Goal: Task Accomplishment & Management: Manage account settings

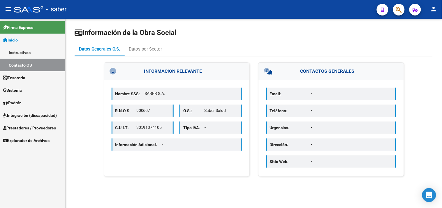
click at [22, 126] on span "Prestadores / Proveedores" at bounding box center [29, 127] width 53 height 6
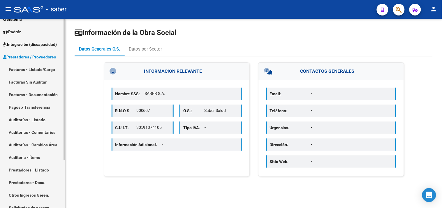
scroll to position [64, 0]
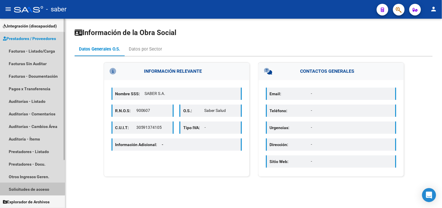
click at [28, 187] on link "Solicitudes de acceso" at bounding box center [32, 188] width 65 height 13
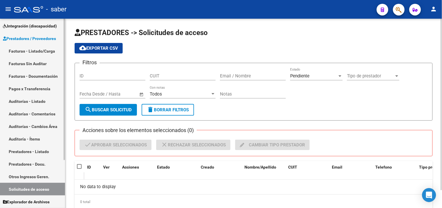
click at [36, 47] on link "Facturas - Listado/Carga" at bounding box center [32, 51] width 65 height 13
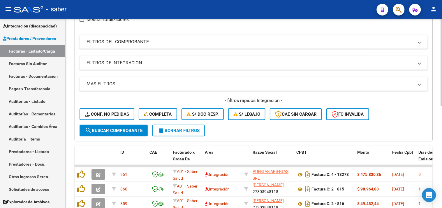
scroll to position [91, 0]
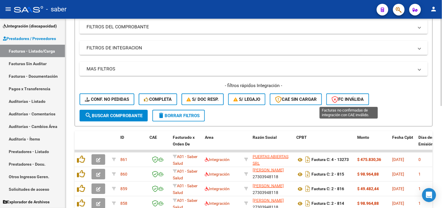
click at [347, 101] on span "FC Inválida" at bounding box center [348, 98] width 32 height 5
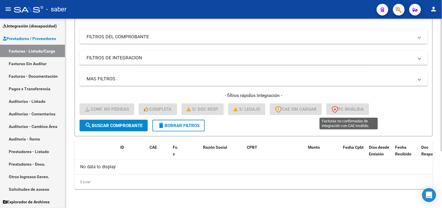
scroll to position [80, 0]
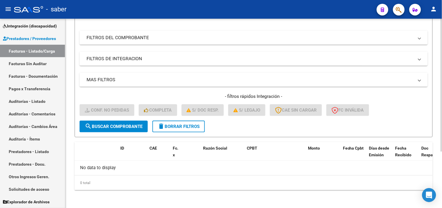
click at [197, 127] on span "delete Borrar Filtros" at bounding box center [179, 126] width 42 height 5
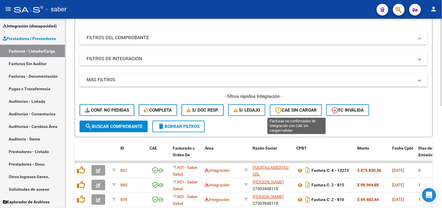
click at [300, 110] on span "CAE SIN CARGAR" at bounding box center [296, 109] width 42 height 5
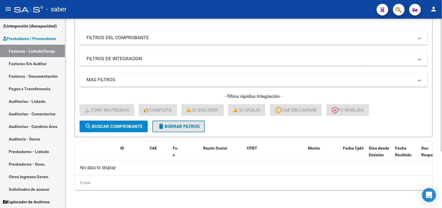
click at [187, 128] on button "delete Borrar Filtros" at bounding box center [178, 126] width 52 height 12
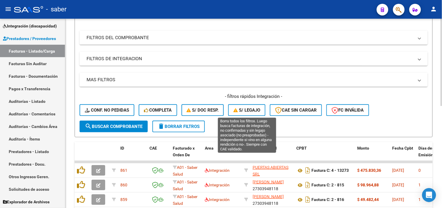
click at [251, 108] on span "S/ legajo" at bounding box center [246, 109] width 27 height 5
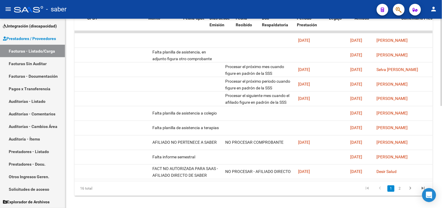
scroll to position [0, 154]
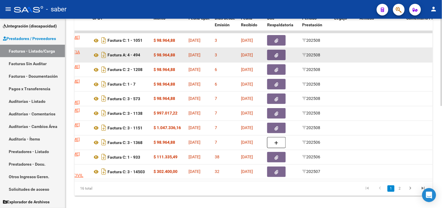
click at [280, 60] on datatable-body-cell at bounding box center [282, 55] width 35 height 14
click at [277, 54] on icon "button" at bounding box center [277, 55] width 4 height 4
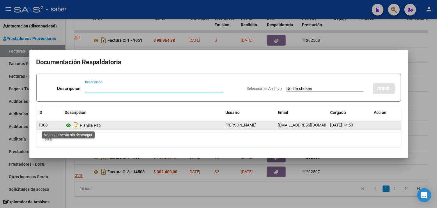
click at [69, 127] on icon at bounding box center [69, 125] width 8 height 7
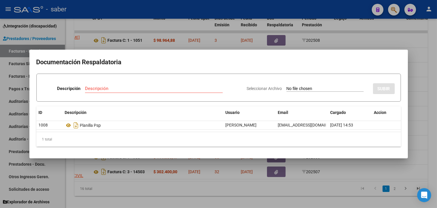
click at [427, 95] on div at bounding box center [218, 104] width 437 height 208
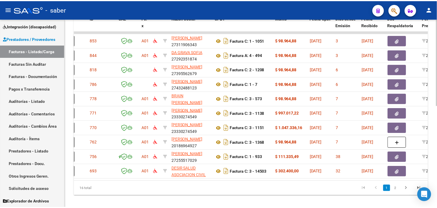
scroll to position [0, 0]
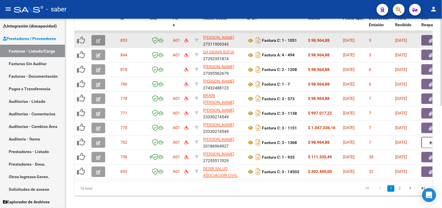
click at [96, 38] on icon "button" at bounding box center [98, 40] width 4 height 4
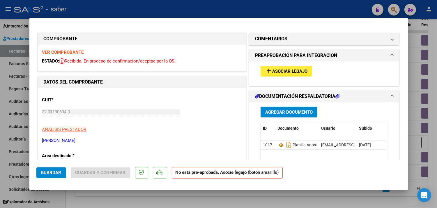
click at [64, 52] on strong "VER COMPROBANTE" at bounding box center [63, 52] width 42 height 5
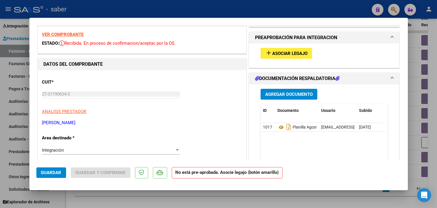
scroll to position [32, 0]
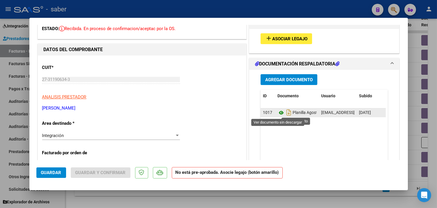
click at [279, 113] on icon at bounding box center [282, 112] width 8 height 7
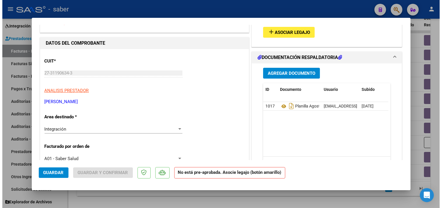
scroll to position [0, 0]
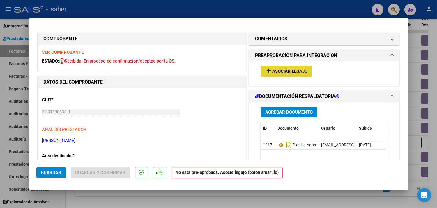
click at [279, 69] on span "Asociar Legajo" at bounding box center [290, 70] width 35 height 5
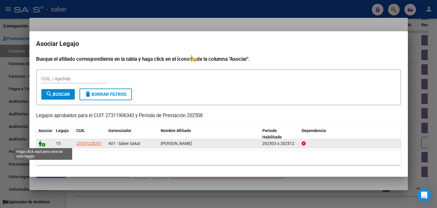
click at [42, 143] on icon at bounding box center [42, 143] width 7 height 6
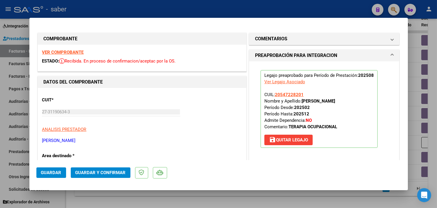
click at [52, 174] on span "Guardar" at bounding box center [51, 172] width 20 height 5
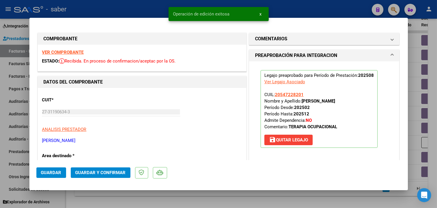
click at [415, 77] on div at bounding box center [218, 104] width 437 height 208
type input "$ 0,00"
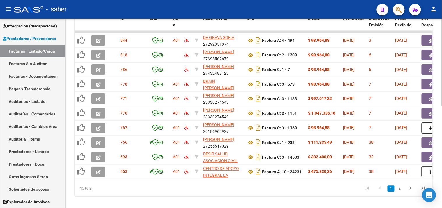
drag, startPoint x: 203, startPoint y: 187, endPoint x: 204, endPoint y: 184, distance: 3.0
click at [209, 186] on div "15 total 1 2" at bounding box center [254, 188] width 358 height 15
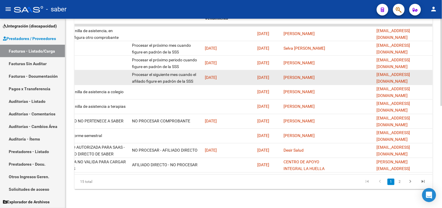
scroll to position [220, 0]
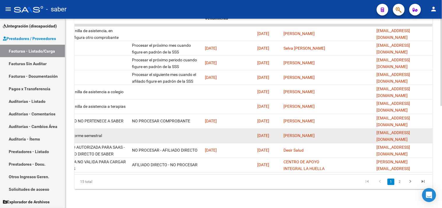
click at [163, 129] on datatable-body-cell at bounding box center [166, 136] width 73 height 14
click at [325, 135] on datatable-body-cell "[PERSON_NAME]" at bounding box center [304, 136] width 47 height 14
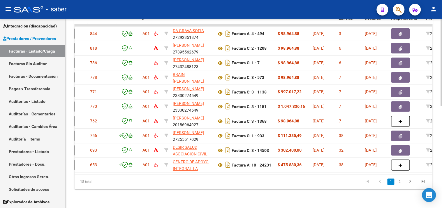
scroll to position [0, 0]
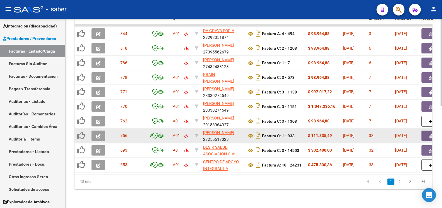
click at [296, 131] on div "Factura C: 1 - 933" at bounding box center [275, 135] width 57 height 9
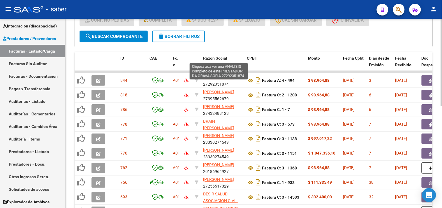
scroll to position [156, 0]
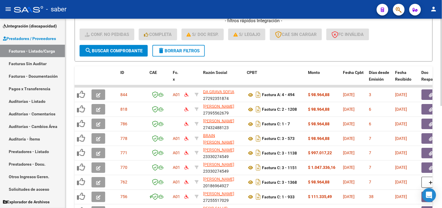
click at [188, 49] on span "delete Borrar Filtros" at bounding box center [179, 50] width 42 height 5
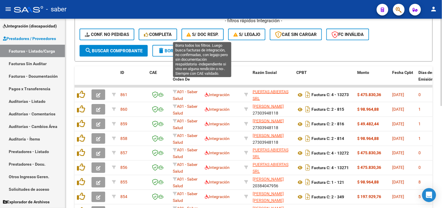
click at [200, 34] on span "S/ Doc Resp." at bounding box center [203, 34] width 32 height 5
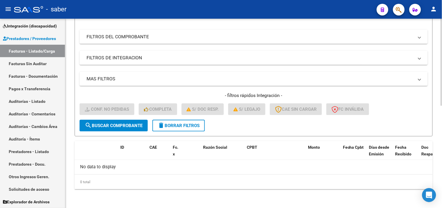
scroll to position [80, 0]
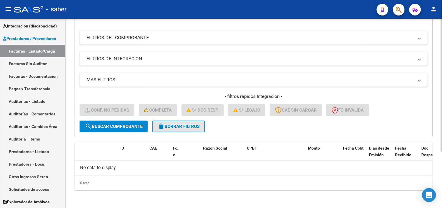
click at [173, 131] on button "delete Borrar Filtros" at bounding box center [178, 126] width 52 height 12
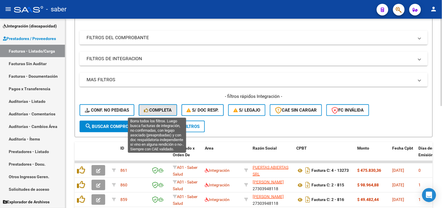
click at [158, 105] on button "Completa" at bounding box center [158, 110] width 38 height 12
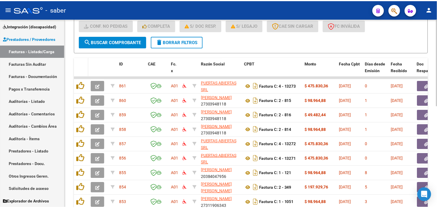
scroll to position [156, 0]
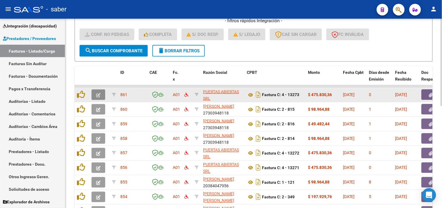
click at [102, 94] on button "button" at bounding box center [99, 94] width 14 height 10
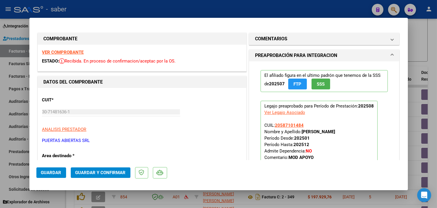
click at [53, 53] on strong "VER COMPROBANTE" at bounding box center [63, 52] width 42 height 5
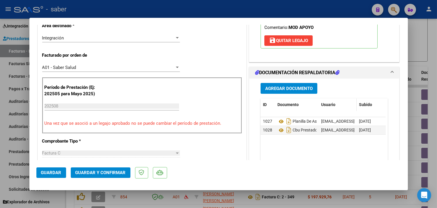
scroll to position [129, 0]
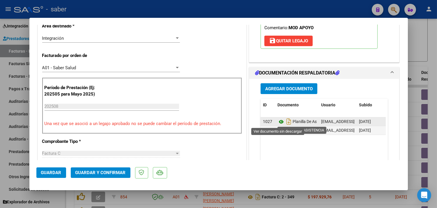
click at [280, 120] on icon at bounding box center [282, 121] width 8 height 7
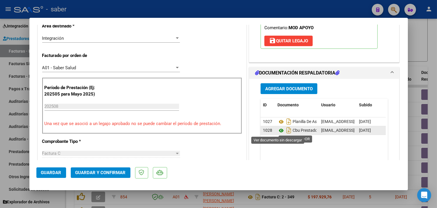
click at [279, 130] on icon at bounding box center [282, 130] width 8 height 7
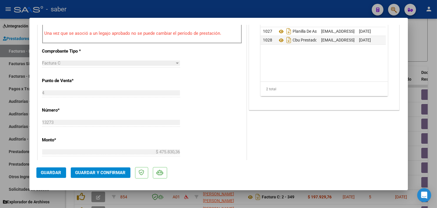
scroll to position [226, 0]
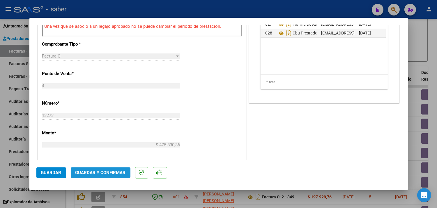
click at [86, 173] on span "Guardar y Confirmar" at bounding box center [100, 172] width 50 height 5
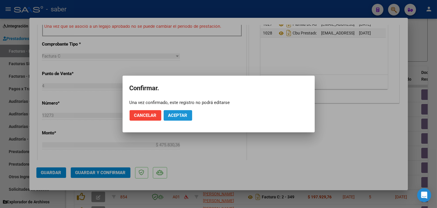
click at [179, 115] on span "Aceptar" at bounding box center [177, 115] width 19 height 5
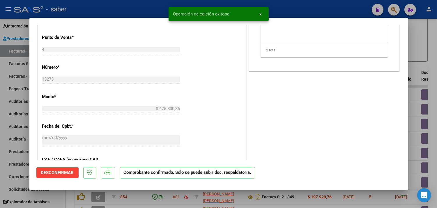
click at [420, 80] on div at bounding box center [218, 104] width 437 height 208
type input "$ 0,00"
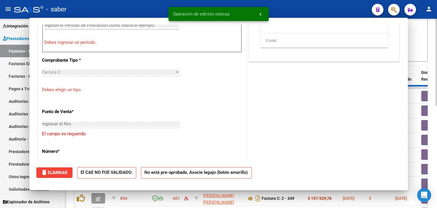
scroll to position [237, 0]
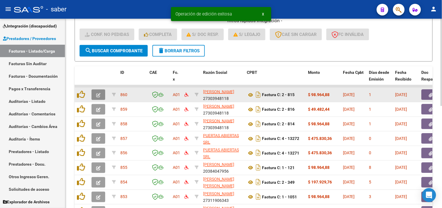
click at [103, 94] on button "button" at bounding box center [99, 94] width 14 height 10
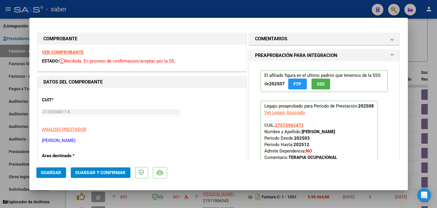
click at [65, 52] on strong "VER COMPROBANTE" at bounding box center [63, 52] width 42 height 5
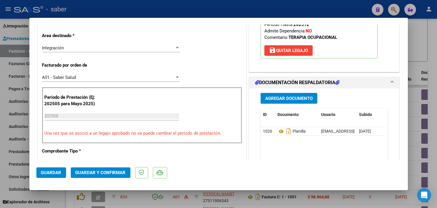
scroll to position [129, 0]
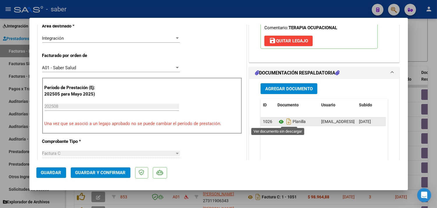
click at [279, 123] on icon at bounding box center [282, 121] width 8 height 7
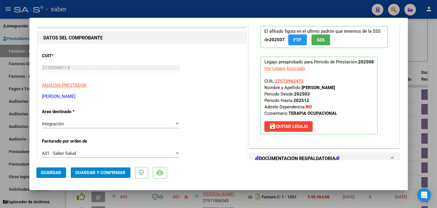
scroll to position [0, 0]
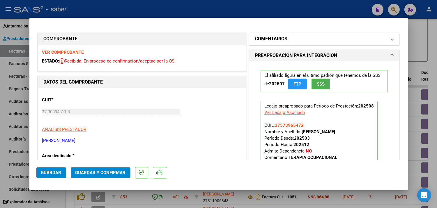
click at [300, 40] on mat-panel-title "COMENTARIOS" at bounding box center [321, 38] width 132 height 7
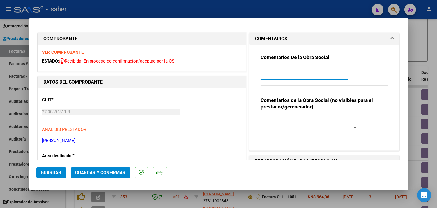
click at [282, 68] on textarea at bounding box center [309, 73] width 96 height 12
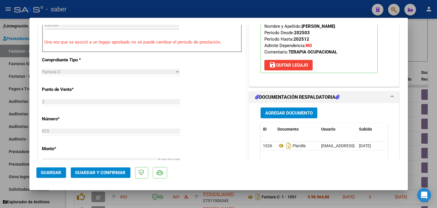
scroll to position [226, 0]
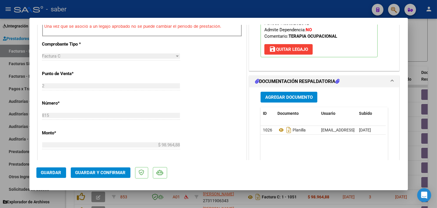
type textarea "Para la próxima presentación solicitamos que el prestador incluya sello o aclar…"
click at [96, 171] on span "Guardar y Confirmar" at bounding box center [100, 172] width 50 height 5
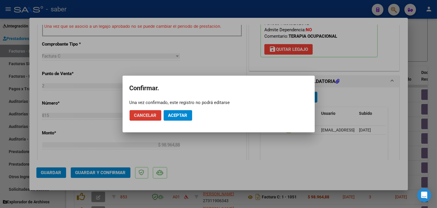
click at [185, 113] on span "Aceptar" at bounding box center [177, 115] width 19 height 5
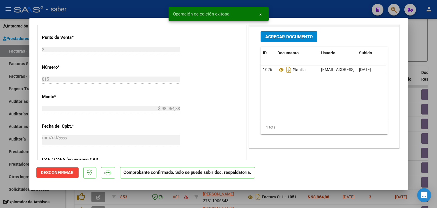
click at [411, 37] on div at bounding box center [218, 104] width 437 height 208
type input "$ 0,00"
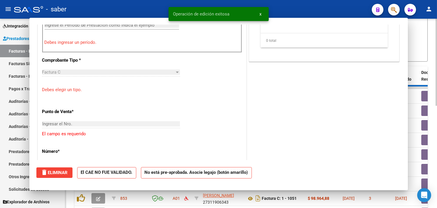
scroll to position [237, 0]
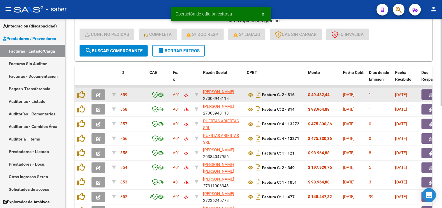
click at [103, 92] on button "button" at bounding box center [99, 94] width 14 height 10
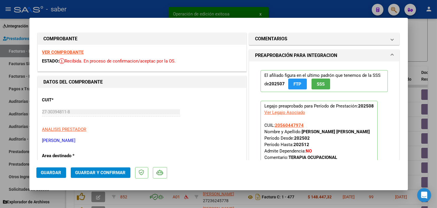
click at [68, 51] on strong "VER COMPROBANTE" at bounding box center [63, 52] width 42 height 5
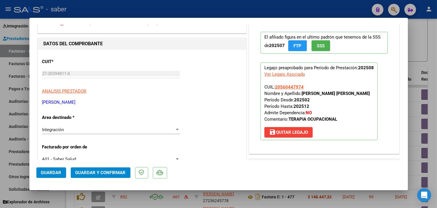
scroll to position [97, 0]
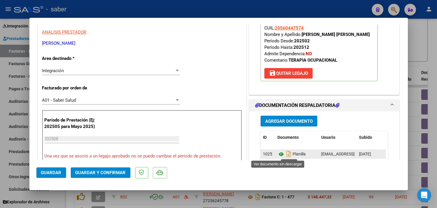
click at [278, 154] on icon at bounding box center [282, 153] width 8 height 7
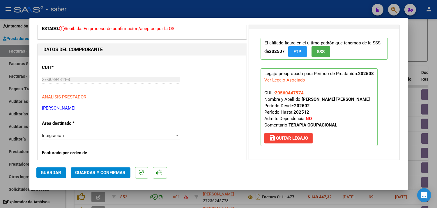
scroll to position [129, 0]
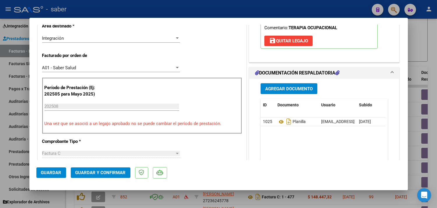
click at [103, 173] on span "Guardar y Confirmar" at bounding box center [100, 172] width 50 height 5
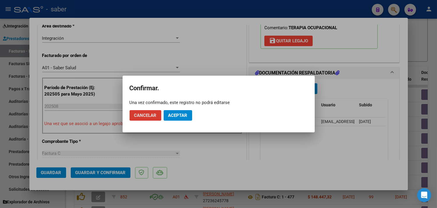
click at [180, 114] on span "Aceptar" at bounding box center [177, 115] width 19 height 5
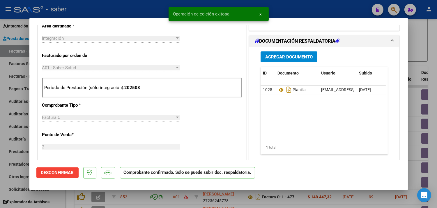
click at [417, 59] on div at bounding box center [218, 104] width 437 height 208
type input "$ 0,00"
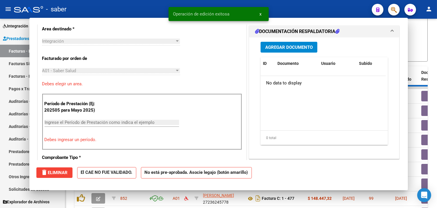
scroll to position [140, 0]
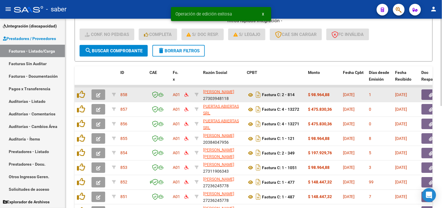
click at [100, 96] on icon "button" at bounding box center [98, 95] width 4 height 4
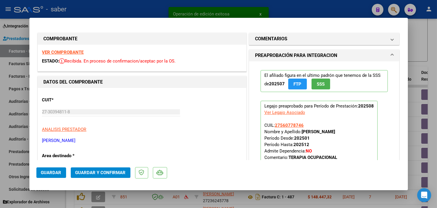
click at [71, 50] on strong "VER COMPROBANTE" at bounding box center [63, 52] width 42 height 5
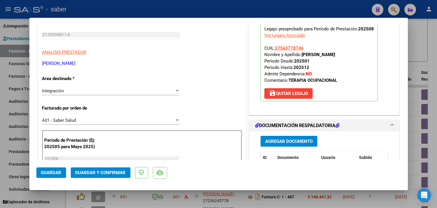
scroll to position [129, 0]
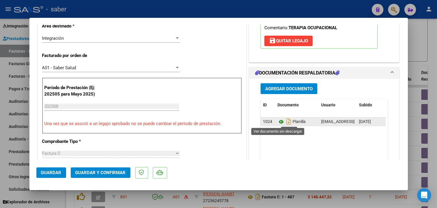
click at [278, 121] on icon at bounding box center [282, 121] width 8 height 7
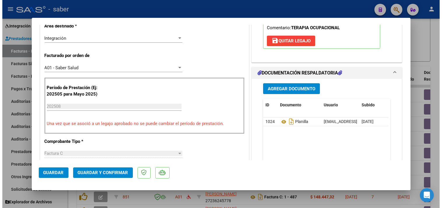
scroll to position [97, 0]
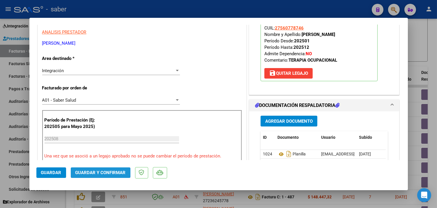
click at [122, 172] on span "Guardar y Confirmar" at bounding box center [100, 172] width 50 height 5
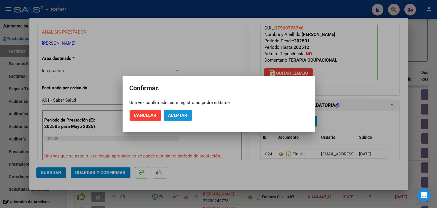
click at [182, 111] on button "Aceptar" at bounding box center [178, 115] width 29 height 10
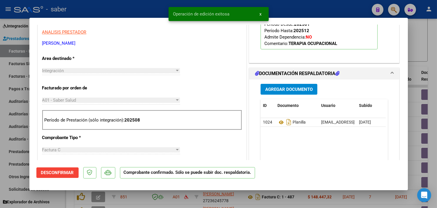
click at [418, 60] on div at bounding box center [218, 104] width 437 height 208
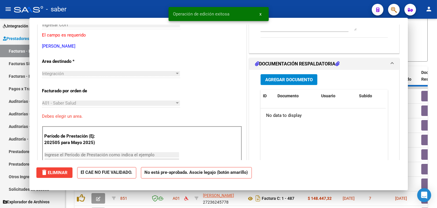
scroll to position [0, 0]
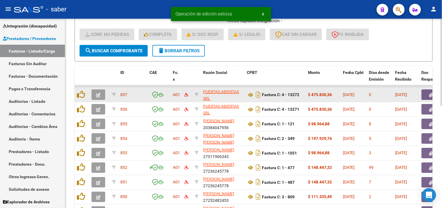
click at [99, 94] on icon "button" at bounding box center [98, 95] width 4 height 4
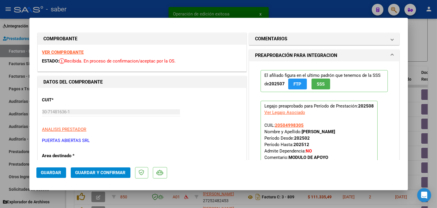
click at [69, 51] on strong "VER COMPROBANTE" at bounding box center [63, 52] width 42 height 5
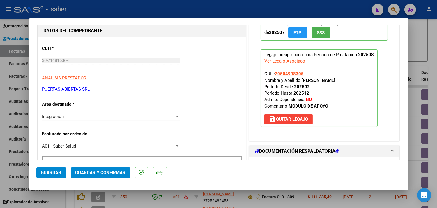
scroll to position [129, 0]
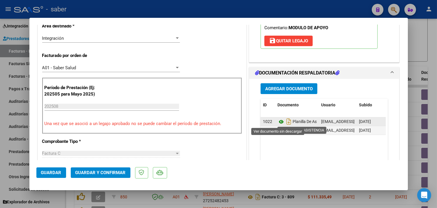
click at [278, 120] on icon at bounding box center [282, 121] width 8 height 7
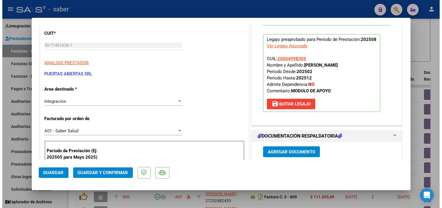
scroll to position [65, 0]
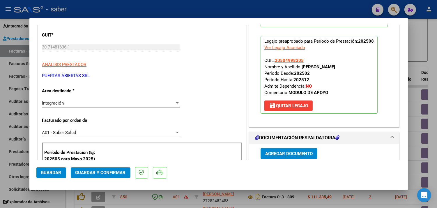
click at [104, 173] on span "Guardar y Confirmar" at bounding box center [100, 172] width 50 height 5
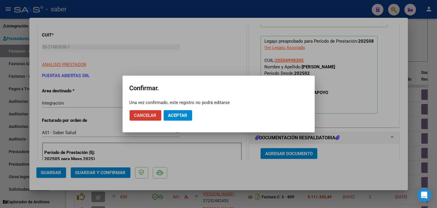
click at [185, 114] on button "Aceptar" at bounding box center [178, 115] width 29 height 10
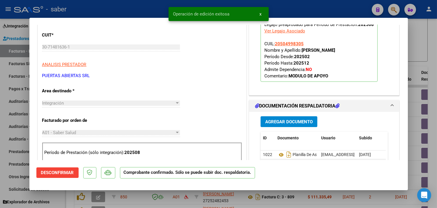
click at [417, 49] on div at bounding box center [218, 104] width 437 height 208
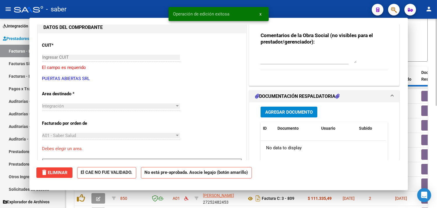
scroll to position [0, 0]
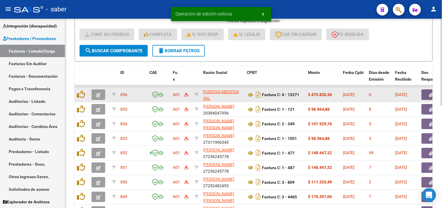
click at [103, 93] on button "button" at bounding box center [99, 94] width 14 height 10
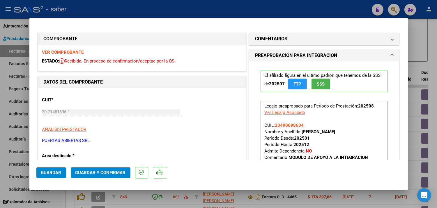
click at [72, 51] on strong "VER COMPROBANTE" at bounding box center [63, 52] width 42 height 5
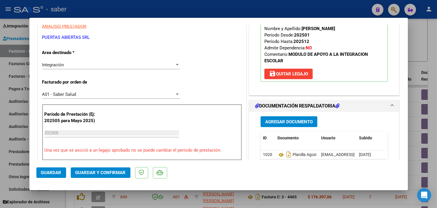
scroll to position [129, 0]
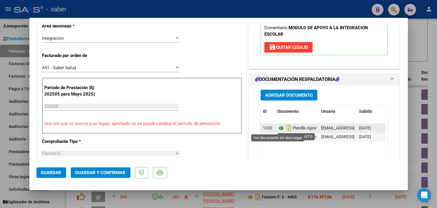
click at [278, 127] on icon at bounding box center [282, 127] width 8 height 7
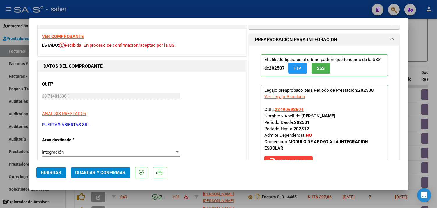
scroll to position [0, 0]
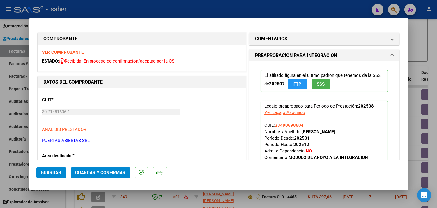
click at [419, 70] on div at bounding box center [218, 104] width 437 height 208
type input "$ 0,00"
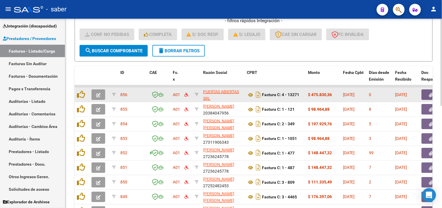
click at [97, 92] on span "button" at bounding box center [98, 94] width 4 height 5
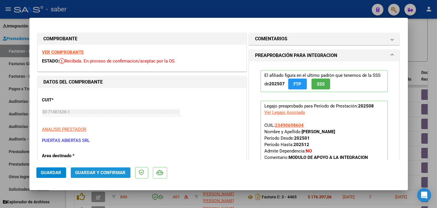
click at [98, 171] on span "Guardar y Confirmar" at bounding box center [100, 172] width 50 height 5
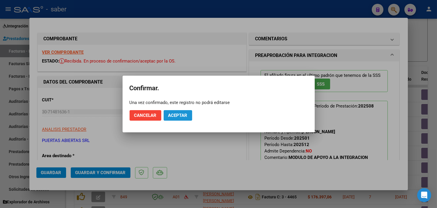
drag, startPoint x: 184, startPoint y: 112, endPoint x: 182, endPoint y: 115, distance: 3.6
click at [184, 113] on button "Aceptar" at bounding box center [178, 115] width 29 height 10
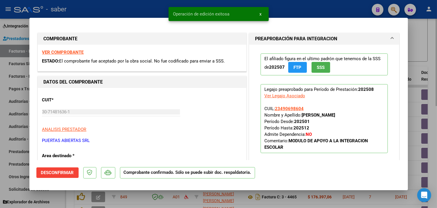
drag, startPoint x: 420, startPoint y: 47, endPoint x: 412, endPoint y: 50, distance: 8.0
click at [420, 47] on div at bounding box center [218, 104] width 437 height 208
type input "$ 0,00"
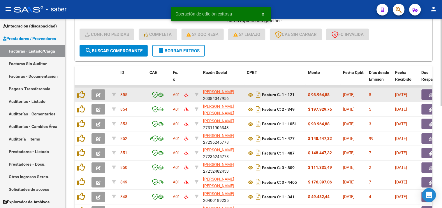
click at [101, 92] on button "button" at bounding box center [99, 94] width 14 height 10
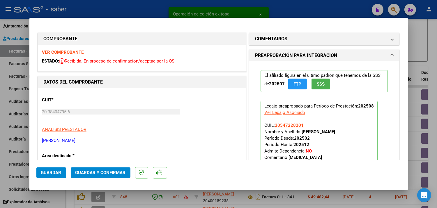
click at [78, 53] on strong "VER COMPROBANTE" at bounding box center [63, 52] width 42 height 5
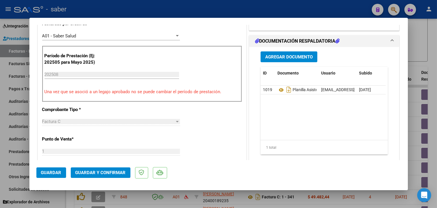
scroll to position [162, 0]
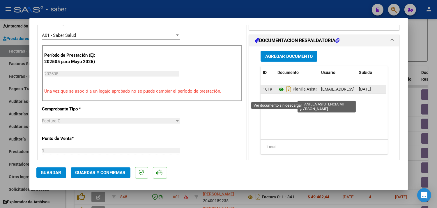
click at [279, 93] on icon at bounding box center [282, 89] width 8 height 7
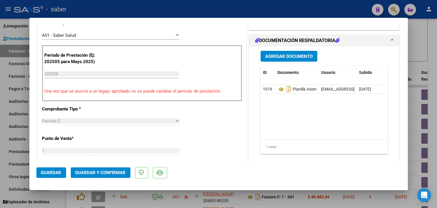
click at [114, 174] on span "Guardar y Confirmar" at bounding box center [100, 172] width 50 height 5
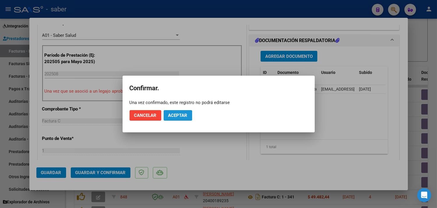
click at [181, 117] on span "Aceptar" at bounding box center [177, 115] width 19 height 5
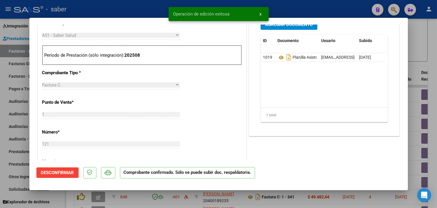
click at [419, 56] on div at bounding box center [218, 104] width 437 height 208
type input "$ 0,00"
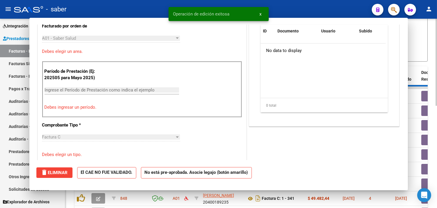
scroll to position [172, 0]
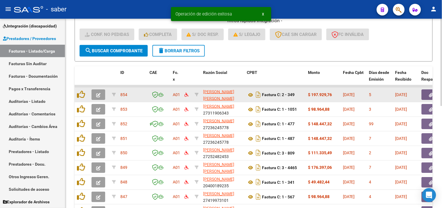
click at [101, 94] on button "button" at bounding box center [99, 94] width 14 height 10
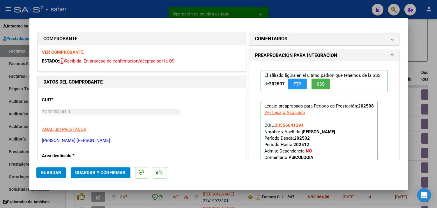
click at [69, 52] on strong "VER COMPROBANTE" at bounding box center [63, 52] width 42 height 5
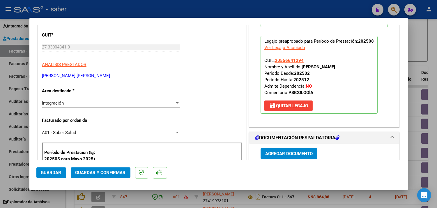
scroll to position [162, 0]
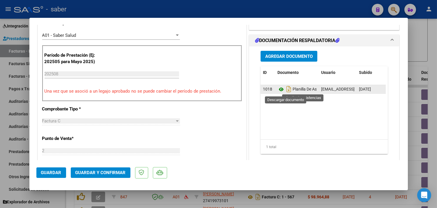
click at [280, 90] on icon at bounding box center [282, 89] width 8 height 7
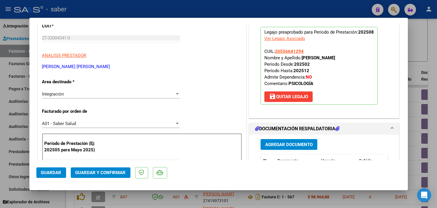
scroll to position [65, 0]
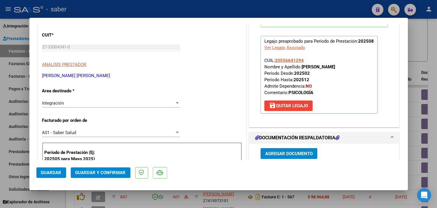
drag, startPoint x: 287, startPoint y: 46, endPoint x: 272, endPoint y: 48, distance: 14.9
click at [272, 48] on div "Ver Legajo Asociado" at bounding box center [285, 47] width 41 height 6
type input "$ 0,00"
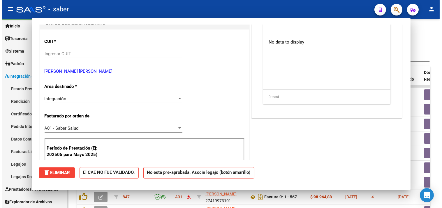
scroll to position [0, 0]
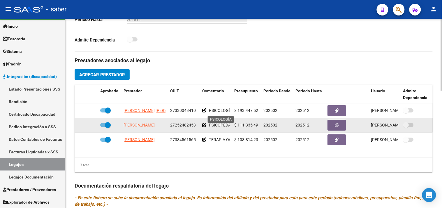
scroll to position [194, 0]
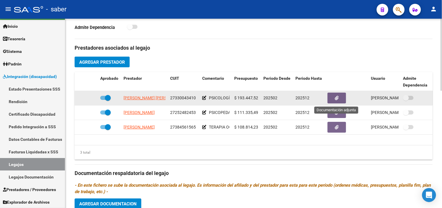
click at [344, 94] on button "button" at bounding box center [337, 97] width 19 height 11
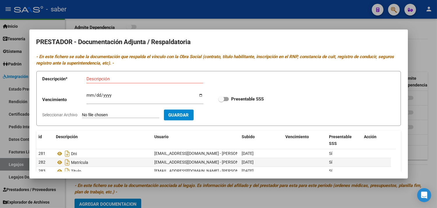
click at [327, 31] on mat-dialog-container "PRESTADOR - Documentación Adjunta / Respaldatoria - En este fichero se sube la …" at bounding box center [218, 103] width 379 height 149
click at [326, 16] on div at bounding box center [218, 104] width 437 height 208
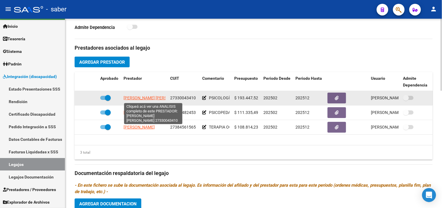
click at [143, 96] on span "[PERSON_NAME] [PERSON_NAME]" at bounding box center [155, 97] width 63 height 5
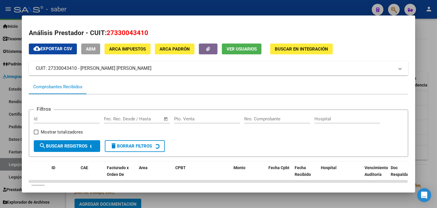
click at [431, 62] on div at bounding box center [218, 104] width 437 height 208
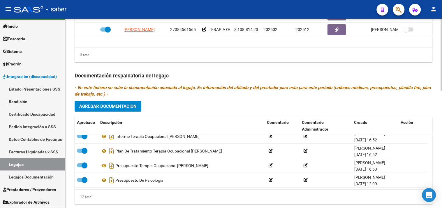
scroll to position [307, 0]
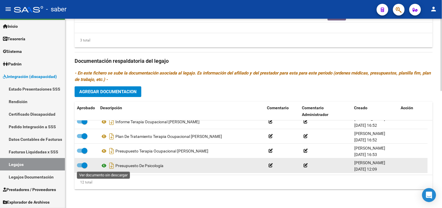
click at [106, 166] on icon at bounding box center [104, 165] width 8 height 7
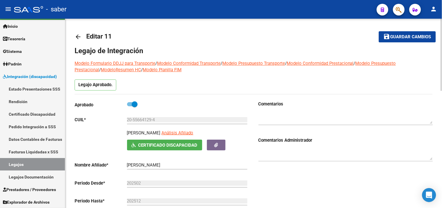
scroll to position [0, 0]
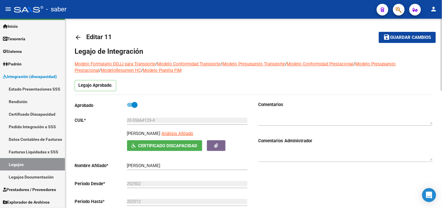
click at [77, 36] on mat-icon "arrow_back" at bounding box center [78, 37] width 7 height 7
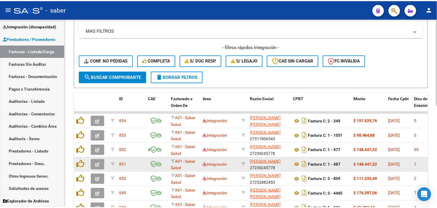
scroll to position [162, 0]
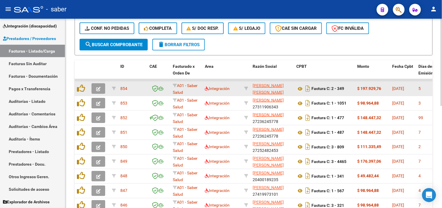
click at [98, 88] on icon "button" at bounding box center [98, 89] width 4 height 4
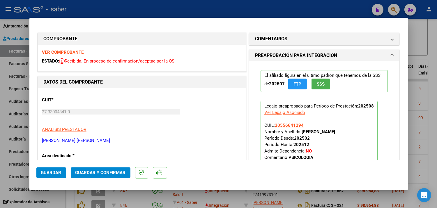
click at [99, 171] on span "Guardar y Confirmar" at bounding box center [100, 172] width 50 height 5
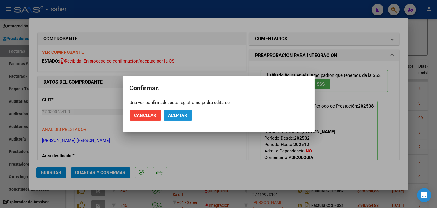
click at [182, 117] on span "Aceptar" at bounding box center [177, 115] width 19 height 5
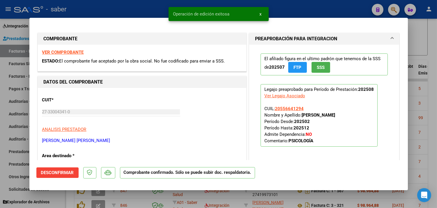
click at [416, 41] on div at bounding box center [218, 104] width 437 height 208
type input "$ 0,00"
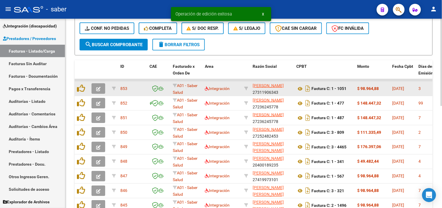
click at [95, 85] on button "button" at bounding box center [99, 88] width 14 height 10
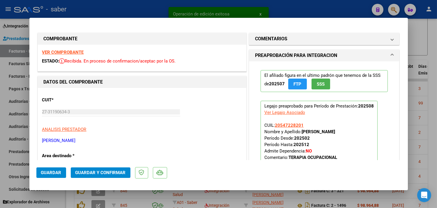
click at [75, 51] on strong "VER COMPROBANTE" at bounding box center [63, 52] width 42 height 5
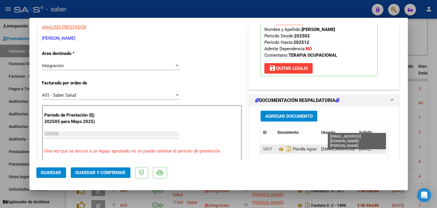
scroll to position [129, 0]
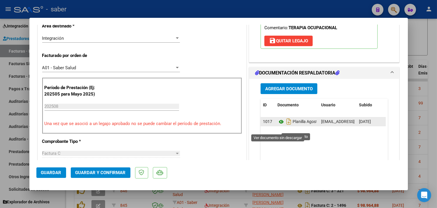
click at [278, 125] on icon at bounding box center [282, 121] width 8 height 7
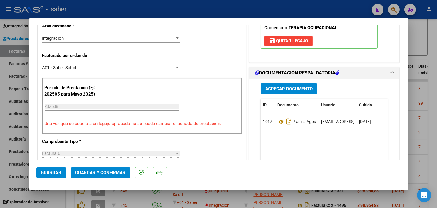
click at [121, 174] on span "Guardar y Confirmar" at bounding box center [100, 172] width 50 height 5
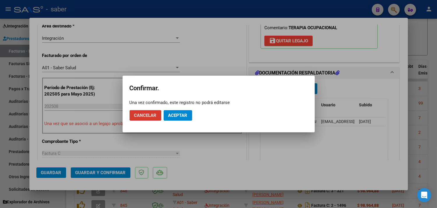
click at [176, 111] on button "Aceptar" at bounding box center [178, 115] width 29 height 10
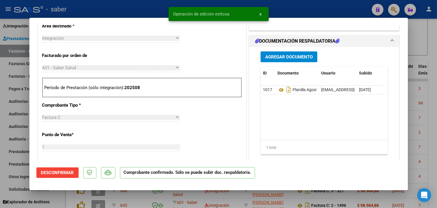
click at [431, 46] on div at bounding box center [218, 104] width 437 height 208
type input "$ 0,00"
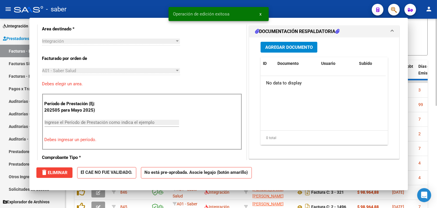
scroll to position [140, 0]
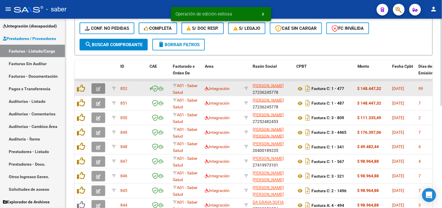
click at [97, 87] on icon "button" at bounding box center [98, 89] width 4 height 4
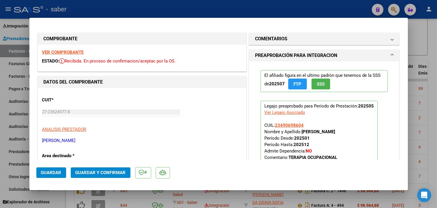
click at [60, 52] on strong "VER COMPROBANTE" at bounding box center [63, 52] width 42 height 5
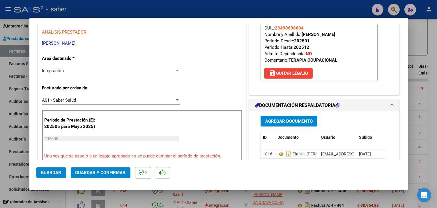
scroll to position [129, 0]
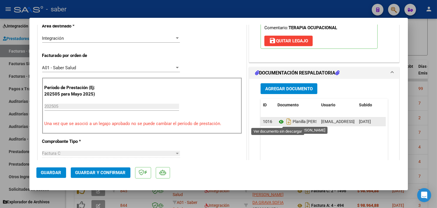
click at [278, 122] on icon at bounding box center [282, 121] width 8 height 7
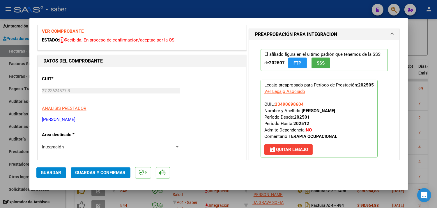
scroll to position [0, 0]
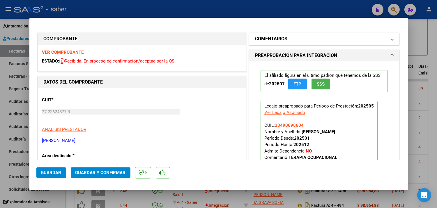
drag, startPoint x: 307, startPoint y: 40, endPoint x: 304, endPoint y: 43, distance: 3.7
click at [307, 40] on mat-panel-title "COMENTARIOS" at bounding box center [321, 38] width 132 height 7
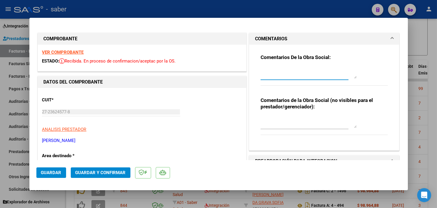
click at [278, 73] on textarea at bounding box center [309, 73] width 96 height 12
type textarea "Periodo cerrado para su presentación"
click at [291, 126] on textarea at bounding box center [309, 122] width 96 height 12
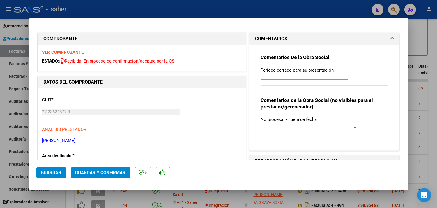
type textarea "No procesar - Fuera de fecha"
click at [53, 173] on span "Guardar" at bounding box center [51, 172] width 20 height 5
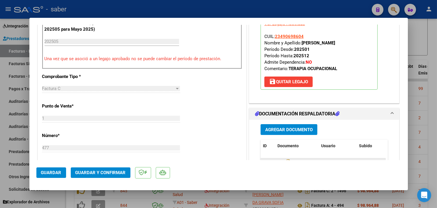
click at [294, 83] on span "save [PERSON_NAME]" at bounding box center [288, 81] width 39 height 5
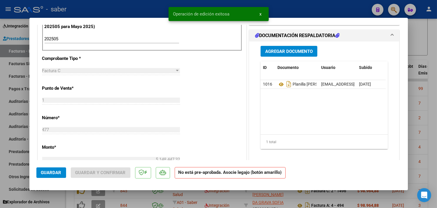
drag, startPoint x: 48, startPoint y: 173, endPoint x: 61, endPoint y: 170, distance: 13.2
click at [48, 173] on span "Guardar" at bounding box center [51, 172] width 20 height 5
click at [420, 111] on div at bounding box center [218, 104] width 437 height 208
type input "$ 0,00"
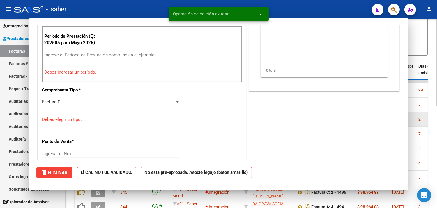
scroll to position [213, 0]
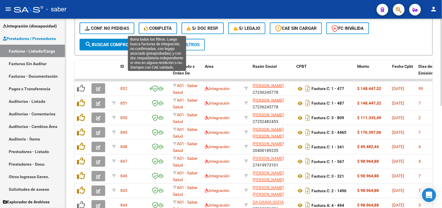
click at [157, 26] on span "Completa" at bounding box center [158, 28] width 28 height 5
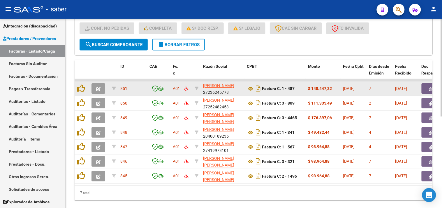
click at [95, 86] on button "button" at bounding box center [99, 88] width 14 height 10
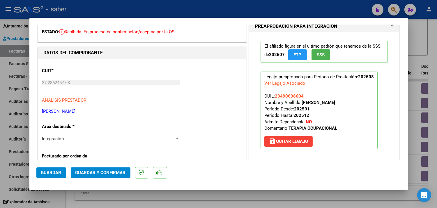
scroll to position [0, 0]
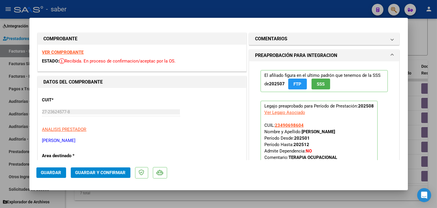
click at [70, 51] on strong "VER COMPROBANTE" at bounding box center [63, 52] width 42 height 5
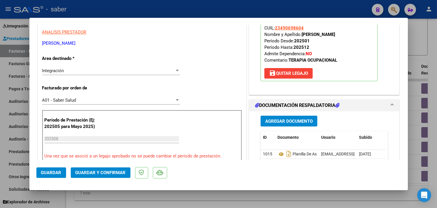
scroll to position [129, 0]
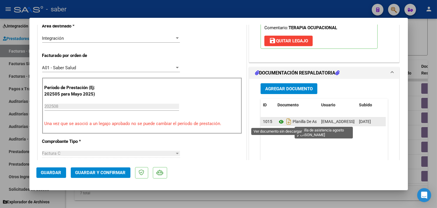
click at [280, 121] on icon at bounding box center [282, 121] width 8 height 7
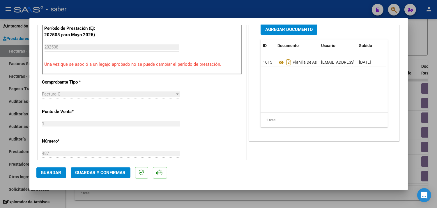
scroll to position [194, 0]
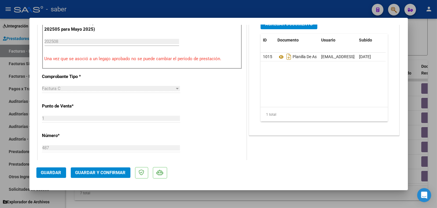
click at [92, 174] on span "Guardar y Confirmar" at bounding box center [100, 172] width 50 height 5
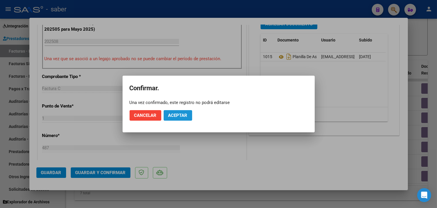
click at [175, 114] on span "Aceptar" at bounding box center [177, 115] width 19 height 5
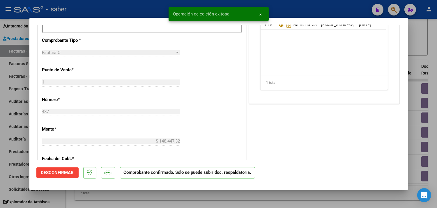
click at [421, 66] on div at bounding box center [218, 104] width 437 height 208
type input "$ 0,00"
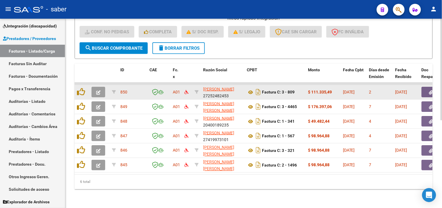
click at [100, 90] on icon "button" at bounding box center [98, 92] width 4 height 4
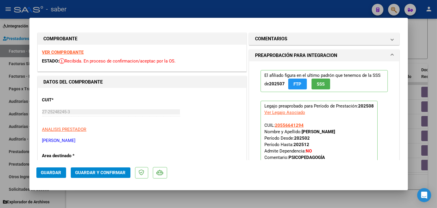
click at [64, 51] on strong "VER COMPROBANTE" at bounding box center [63, 52] width 42 height 5
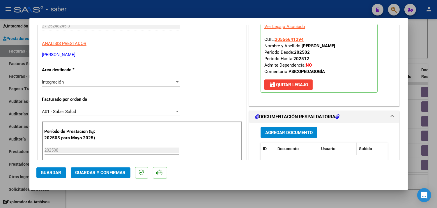
scroll to position [97, 0]
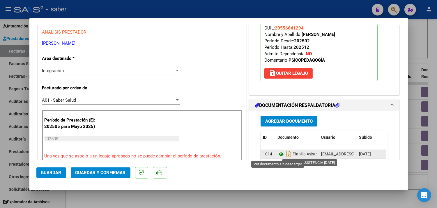
click at [278, 155] on icon at bounding box center [282, 153] width 8 height 7
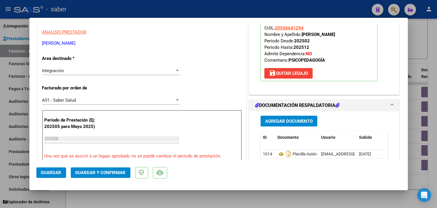
click at [106, 170] on span "Guardar y Confirmar" at bounding box center [100, 172] width 50 height 5
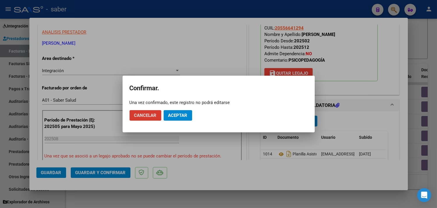
click at [176, 111] on button "Aceptar" at bounding box center [178, 115] width 29 height 10
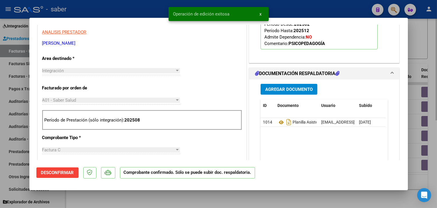
drag, startPoint x: 422, startPoint y: 54, endPoint x: 417, endPoint y: 55, distance: 4.5
click at [422, 54] on div at bounding box center [218, 104] width 437 height 208
type input "$ 0,00"
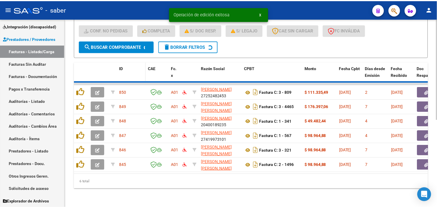
scroll to position [148, 0]
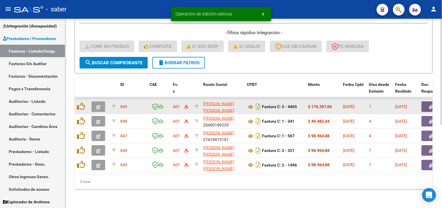
click at [97, 105] on icon "button" at bounding box center [98, 107] width 4 height 4
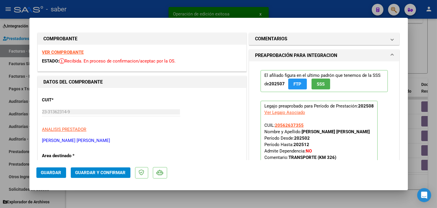
click at [73, 52] on strong "VER COMPROBANTE" at bounding box center [63, 52] width 42 height 5
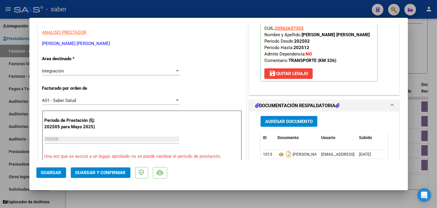
scroll to position [97, 0]
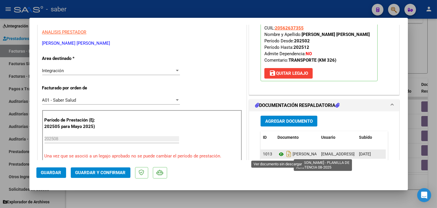
click at [279, 155] on icon at bounding box center [282, 153] width 8 height 7
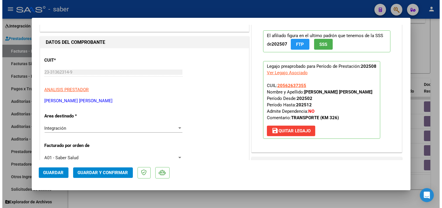
scroll to position [32, 0]
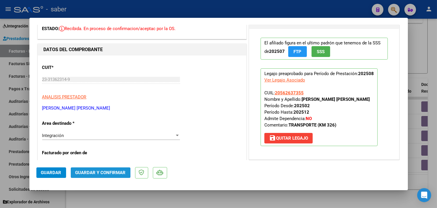
click at [95, 172] on span "Guardar y Confirmar" at bounding box center [100, 172] width 50 height 5
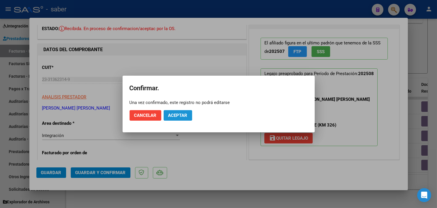
click at [182, 118] on button "Aceptar" at bounding box center [178, 115] width 29 height 10
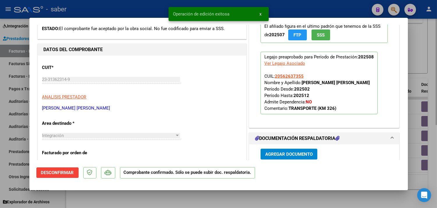
click at [424, 62] on div at bounding box center [218, 104] width 437 height 208
type input "$ 0,00"
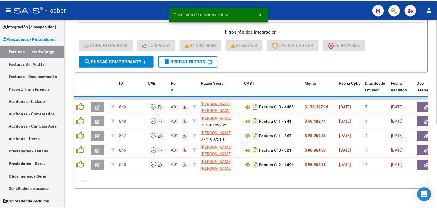
scroll to position [133, 0]
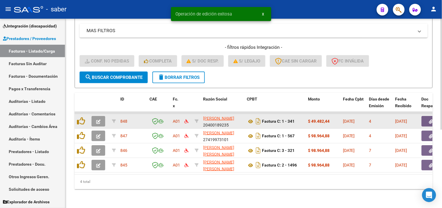
click at [96, 119] on icon "button" at bounding box center [98, 121] width 4 height 4
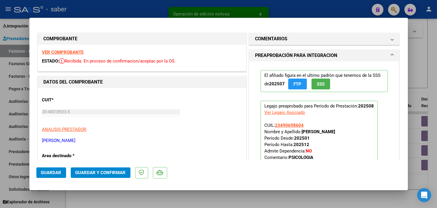
click at [63, 51] on strong "VER COMPROBANTE" at bounding box center [63, 52] width 42 height 5
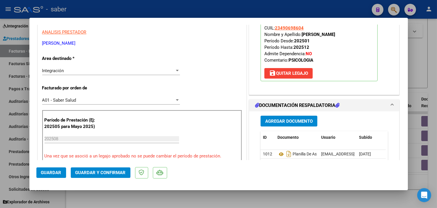
scroll to position [129, 0]
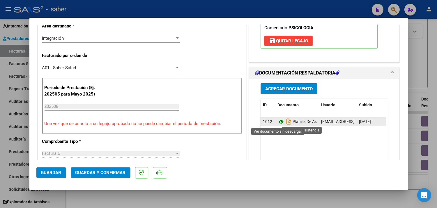
click at [278, 120] on icon at bounding box center [282, 121] width 8 height 7
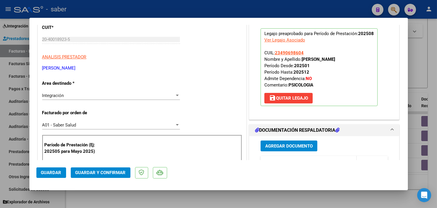
scroll to position [65, 0]
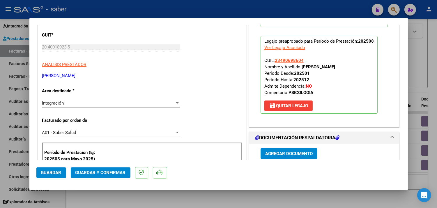
click at [113, 175] on button "Guardar y Confirmar" at bounding box center [101, 172] width 60 height 10
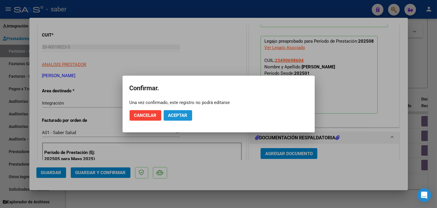
click at [182, 111] on button "Aceptar" at bounding box center [178, 115] width 29 height 10
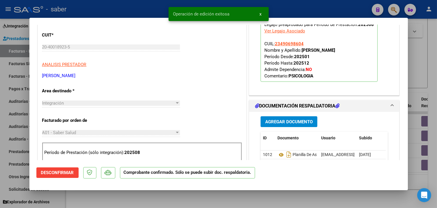
click at [420, 62] on div at bounding box center [218, 104] width 437 height 208
type input "$ 0,00"
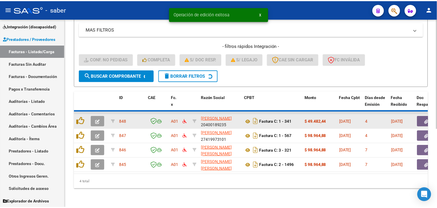
scroll to position [119, 0]
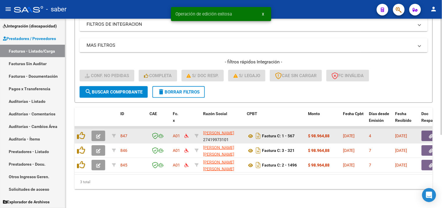
click at [100, 134] on icon "button" at bounding box center [98, 136] width 4 height 4
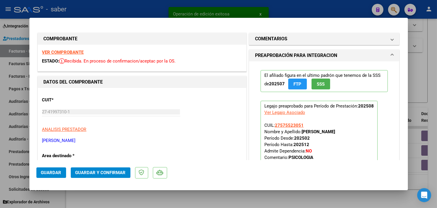
click at [69, 51] on strong "VER COMPROBANTE" at bounding box center [63, 52] width 42 height 5
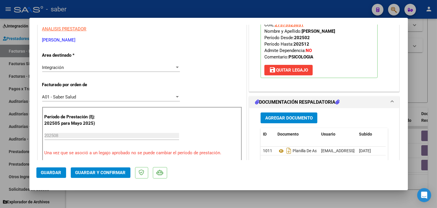
scroll to position [129, 0]
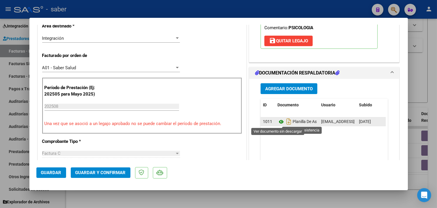
click at [278, 122] on icon at bounding box center [282, 121] width 8 height 7
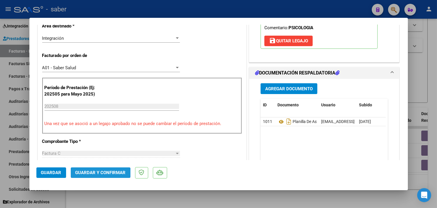
click at [92, 175] on button "Guardar y Confirmar" at bounding box center [101, 172] width 60 height 10
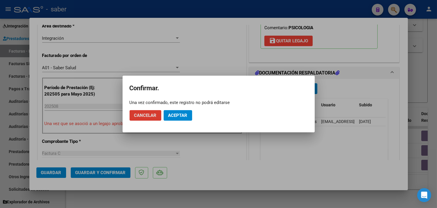
click at [184, 113] on span "Aceptar" at bounding box center [177, 115] width 19 height 5
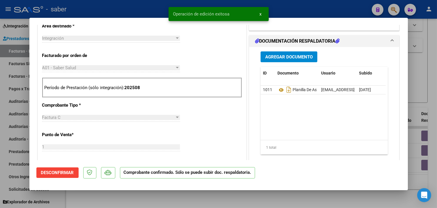
click at [415, 69] on div at bounding box center [218, 104] width 437 height 208
type input "$ 0,00"
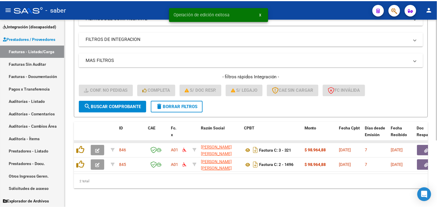
scroll to position [104, 0]
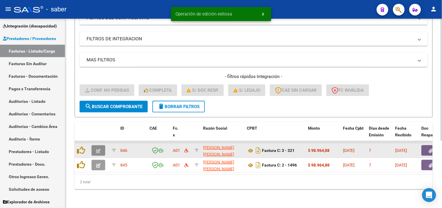
click at [95, 145] on button "button" at bounding box center [99, 150] width 14 height 10
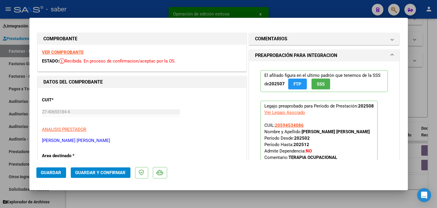
click at [76, 50] on strong "VER COMPROBANTE" at bounding box center [63, 52] width 42 height 5
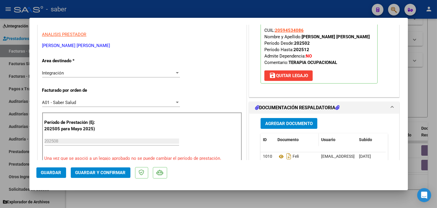
scroll to position [97, 0]
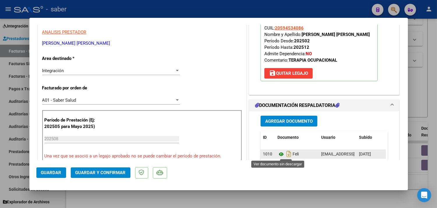
click at [280, 154] on icon at bounding box center [282, 153] width 8 height 7
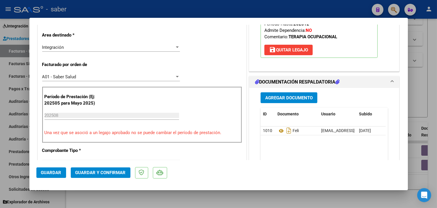
scroll to position [129, 0]
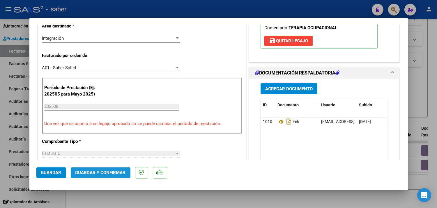
click at [100, 172] on span "Guardar y Confirmar" at bounding box center [100, 172] width 50 height 5
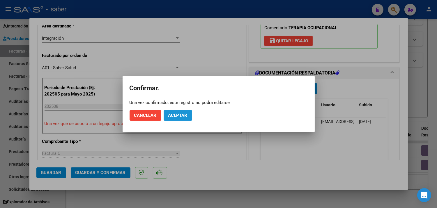
drag, startPoint x: 181, startPoint y: 115, endPoint x: 176, endPoint y: 113, distance: 5.2
click at [181, 115] on span "Aceptar" at bounding box center [177, 115] width 19 height 5
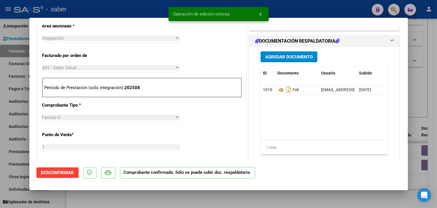
click at [427, 76] on div at bounding box center [218, 104] width 437 height 208
type input "$ 0,00"
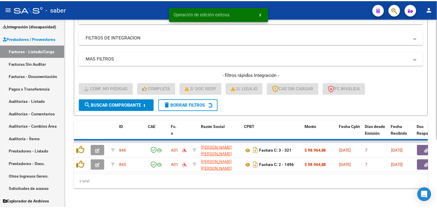
scroll to position [89, 0]
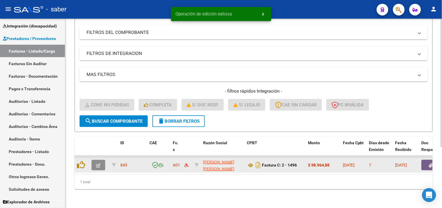
click at [101, 160] on button "button" at bounding box center [99, 164] width 14 height 10
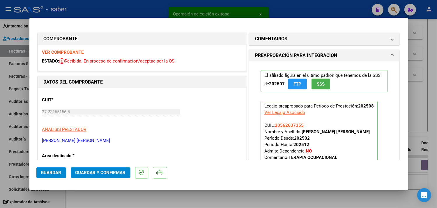
click at [73, 51] on strong "VER COMPROBANTE" at bounding box center [63, 52] width 42 height 5
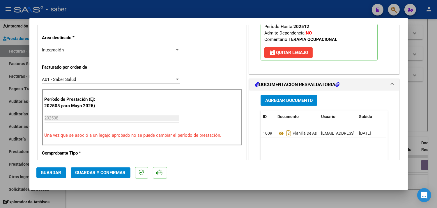
scroll to position [129, 0]
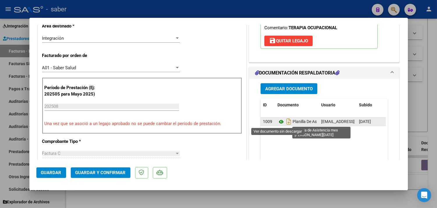
click at [278, 123] on icon at bounding box center [282, 121] width 8 height 7
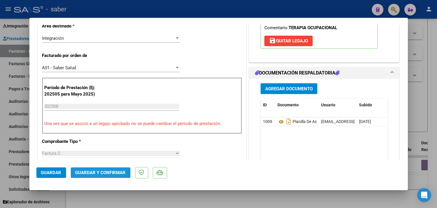
click at [108, 169] on button "Guardar y Confirmar" at bounding box center [101, 172] width 60 height 10
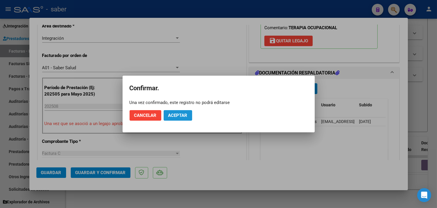
click at [186, 115] on span "Aceptar" at bounding box center [177, 115] width 19 height 5
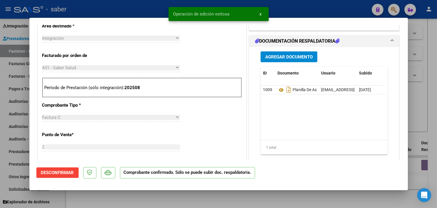
click at [426, 100] on div at bounding box center [218, 104] width 437 height 208
type input "$ 0,00"
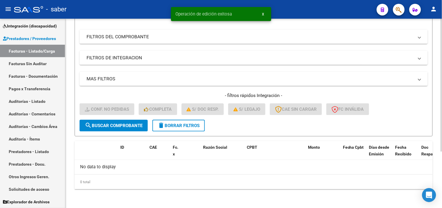
scroll to position [80, 0]
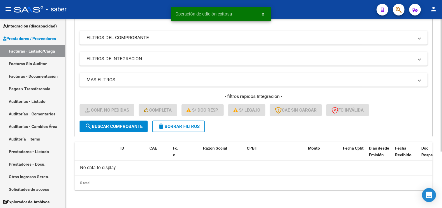
click at [200, 129] on button "delete Borrar Filtros" at bounding box center [178, 126] width 52 height 12
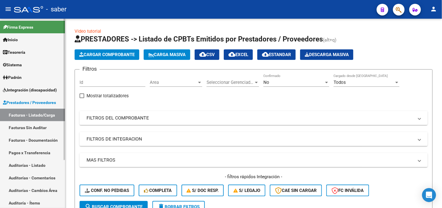
scroll to position [0, 0]
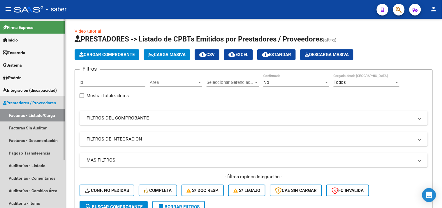
drag, startPoint x: 29, startPoint y: 101, endPoint x: 30, endPoint y: 94, distance: 7.0
click at [30, 101] on span "Prestadores / Proveedores" at bounding box center [29, 102] width 53 height 6
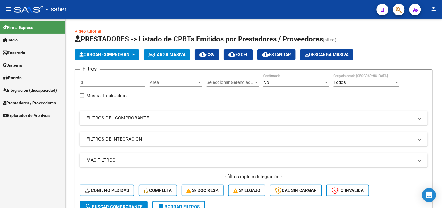
click at [31, 89] on span "Integración (discapacidad)" at bounding box center [30, 90] width 54 height 6
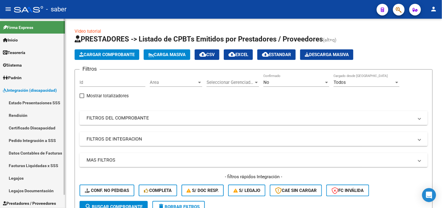
click at [30, 114] on link "Rendición" at bounding box center [32, 115] width 65 height 13
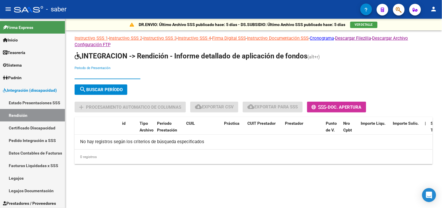
click at [114, 74] on input "Periodo de Presentación" at bounding box center [108, 74] width 66 height 5
type input "202504"
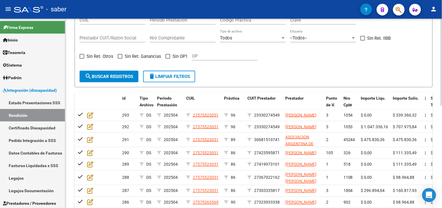
scroll to position [92, 0]
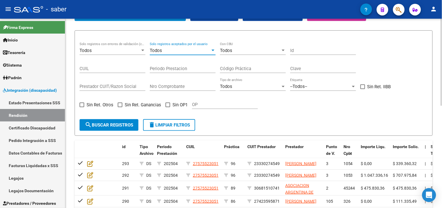
click at [177, 52] on div "Todos" at bounding box center [180, 50] width 61 height 5
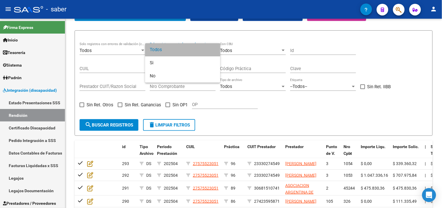
click at [178, 51] on span "Todos" at bounding box center [183, 49] width 66 height 13
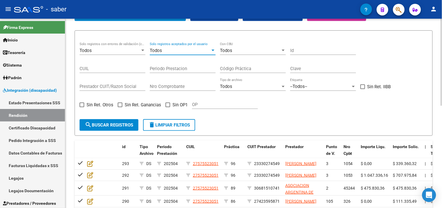
click at [191, 49] on div "Todos" at bounding box center [180, 50] width 61 height 5
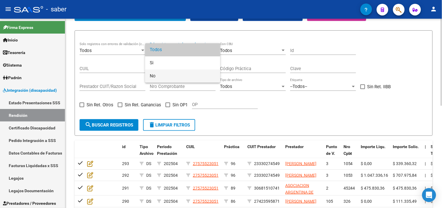
drag, startPoint x: 173, startPoint y: 79, endPoint x: 168, endPoint y: 80, distance: 5.2
click at [173, 78] on span "No" at bounding box center [183, 75] width 66 height 13
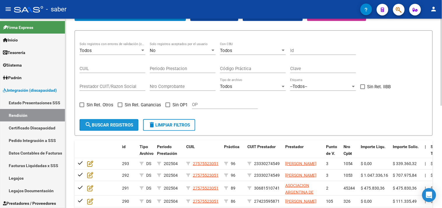
drag, startPoint x: 116, startPoint y: 121, endPoint x: 123, endPoint y: 124, distance: 7.7
click at [116, 122] on span "search Buscar registros" at bounding box center [109, 124] width 48 height 5
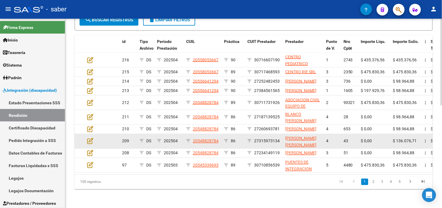
scroll to position [222, 0]
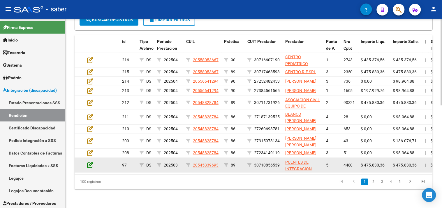
click at [90, 162] on icon at bounding box center [90, 164] width 6 height 6
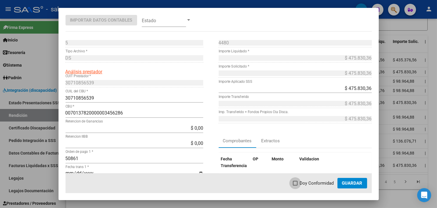
drag, startPoint x: 303, startPoint y: 181, endPoint x: 346, endPoint y: 181, distance: 43.1
click at [304, 181] on span "Doy Conformidad" at bounding box center [317, 182] width 34 height 7
click at [296, 185] on input "Doy Conformidad" at bounding box center [295, 185] width 0 height 0
checkbox input "true"
click at [346, 181] on span "Guardar" at bounding box center [352, 182] width 20 height 5
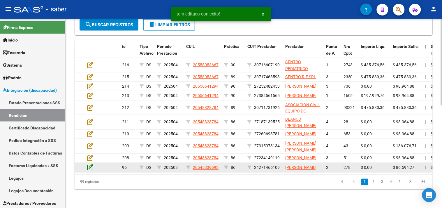
click at [89, 164] on icon at bounding box center [90, 167] width 6 height 6
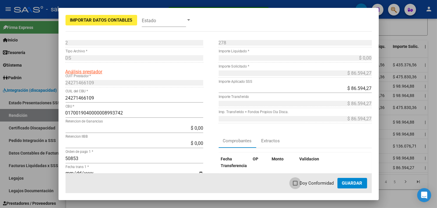
click at [306, 181] on span "Doy Conformidad" at bounding box center [317, 182] width 34 height 7
click at [296, 185] on input "Doy Conformidad" at bounding box center [295, 185] width 0 height 0
checkbox input "true"
click at [360, 182] on span "Guardar" at bounding box center [352, 182] width 20 height 5
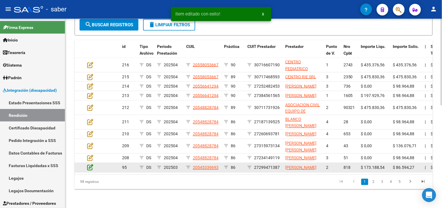
click at [92, 164] on icon at bounding box center [90, 167] width 6 height 6
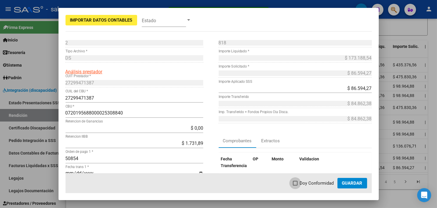
click at [305, 181] on span "Doy Conformidad" at bounding box center [317, 182] width 34 height 7
click at [296, 185] on input "Doy Conformidad" at bounding box center [295, 185] width 0 height 0
checkbox input "true"
click at [358, 180] on span "Guardar" at bounding box center [352, 182] width 20 height 5
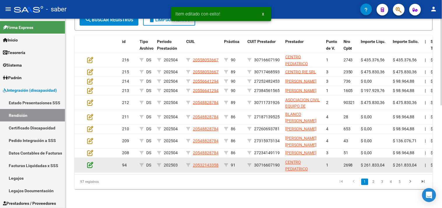
click at [89, 161] on icon at bounding box center [90, 164] width 6 height 6
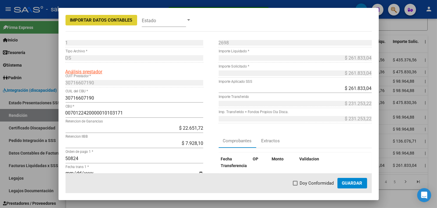
click at [308, 184] on span "Doy Conformidad" at bounding box center [317, 182] width 34 height 7
click at [296, 185] on input "Doy Conformidad" at bounding box center [295, 185] width 0 height 0
checkbox input "true"
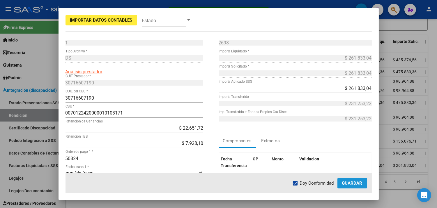
click at [362, 182] on span "Guardar" at bounding box center [352, 182] width 20 height 5
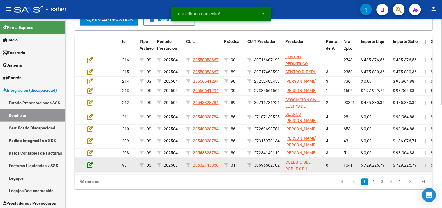
click at [92, 161] on icon at bounding box center [90, 164] width 6 height 6
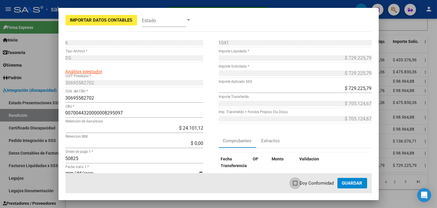
click at [305, 183] on span "Doy Conformidad" at bounding box center [317, 182] width 34 height 7
click at [296, 185] on input "Doy Conformidad" at bounding box center [295, 185] width 0 height 0
checkbox input "true"
drag, startPoint x: 350, startPoint y: 184, endPoint x: 340, endPoint y: 184, distance: 9.3
click at [349, 184] on span "Guardar" at bounding box center [352, 182] width 20 height 5
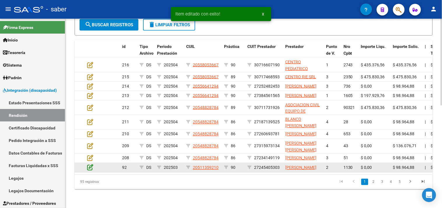
click at [89, 164] on icon at bounding box center [90, 167] width 6 height 6
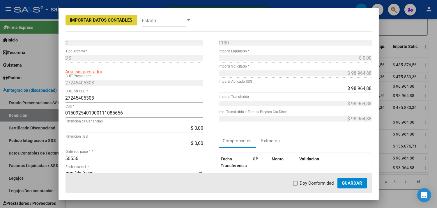
click at [304, 182] on span "Doy Conformidad" at bounding box center [317, 182] width 34 height 7
click at [296, 185] on input "Doy Conformidad" at bounding box center [295, 185] width 0 height 0
checkbox input "true"
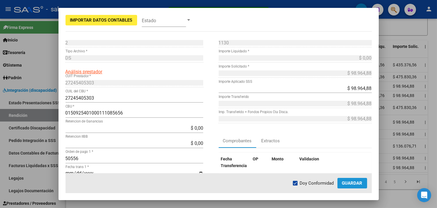
click at [358, 182] on span "Guardar" at bounding box center [352, 182] width 20 height 5
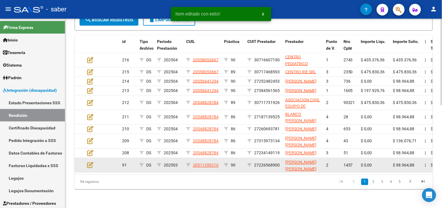
click at [86, 160] on datatable-body-cell at bounding box center [95, 165] width 20 height 14
click at [92, 161] on icon at bounding box center [90, 164] width 6 height 6
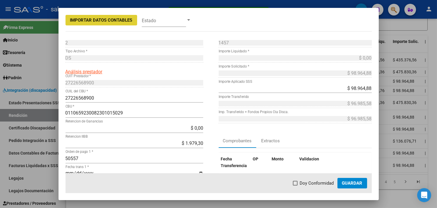
click at [301, 181] on span "Doy Conformidad" at bounding box center [317, 182] width 34 height 7
click at [296, 185] on input "Doy Conformidad" at bounding box center [295, 185] width 0 height 0
checkbox input "true"
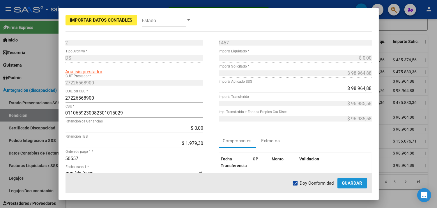
click at [349, 181] on span "Guardar" at bounding box center [352, 182] width 20 height 5
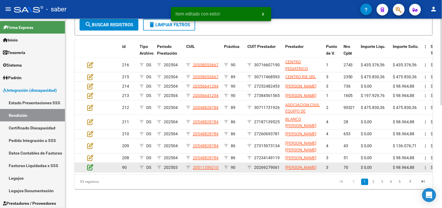
click at [88, 164] on icon at bounding box center [90, 167] width 6 height 6
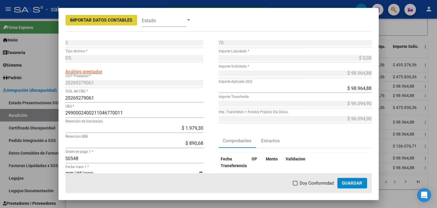
click at [312, 182] on span "Doy Conformidad" at bounding box center [317, 182] width 34 height 7
click at [296, 185] on input "Doy Conformidad" at bounding box center [295, 185] width 0 height 0
checkbox input "true"
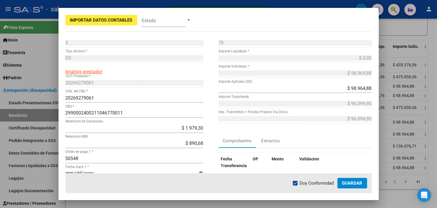
click at [357, 180] on span "Guardar" at bounding box center [352, 182] width 20 height 5
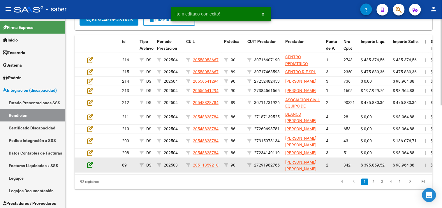
click at [89, 161] on icon at bounding box center [90, 164] width 6 height 6
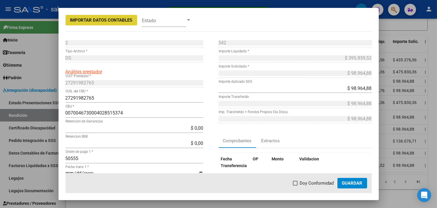
click at [305, 180] on span "Doy Conformidad" at bounding box center [317, 182] width 34 height 7
click at [296, 185] on input "Doy Conformidad" at bounding box center [295, 185] width 0 height 0
checkbox input "true"
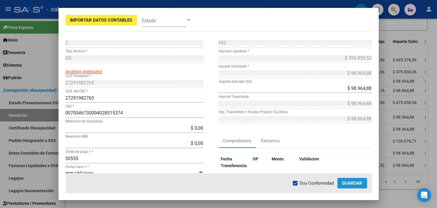
click at [349, 180] on span "Guardar" at bounding box center [352, 182] width 20 height 5
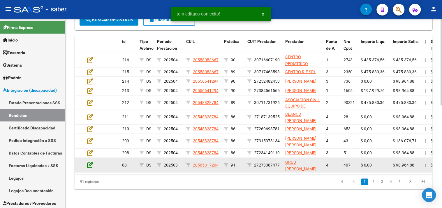
click at [91, 161] on icon at bounding box center [90, 164] width 6 height 6
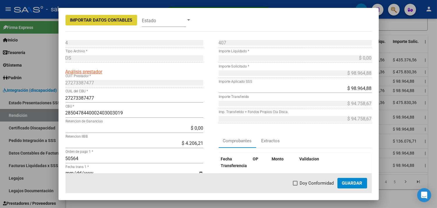
click at [298, 182] on span at bounding box center [295, 182] width 5 height 5
click at [296, 185] on input "Doy Conformidad" at bounding box center [295, 185] width 0 height 0
checkbox input "true"
click at [344, 182] on span "Guardar" at bounding box center [352, 182] width 20 height 5
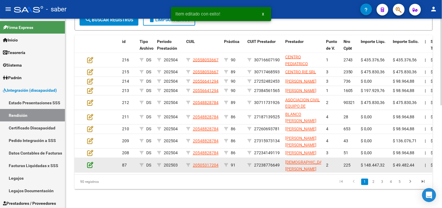
click at [89, 161] on icon at bounding box center [90, 164] width 6 height 6
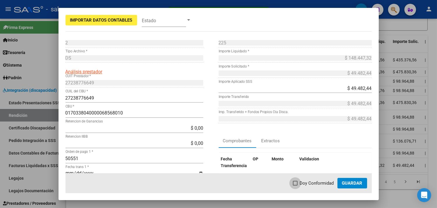
click at [294, 181] on span at bounding box center [295, 182] width 5 height 5
click at [295, 185] on input "Doy Conformidad" at bounding box center [295, 185] width 0 height 0
checkbox input "true"
click at [365, 181] on button "Guardar" at bounding box center [353, 183] width 30 height 10
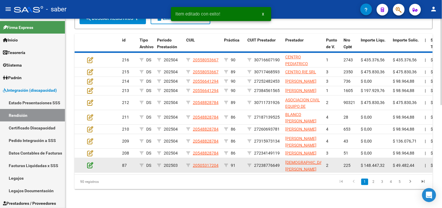
click at [90, 161] on icon at bounding box center [90, 164] width 6 height 6
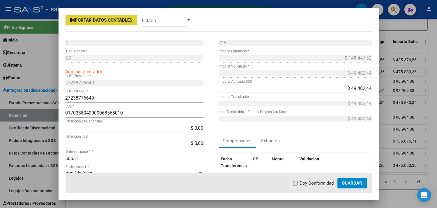
drag, startPoint x: 307, startPoint y: 183, endPoint x: 350, endPoint y: 184, distance: 43.1
click at [307, 183] on span "Doy Conformidad" at bounding box center [317, 182] width 34 height 7
click at [296, 185] on input "Doy Conformidad" at bounding box center [295, 185] width 0 height 0
checkbox input "true"
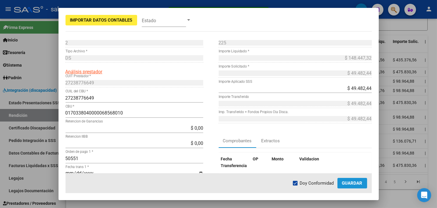
drag, startPoint x: 366, startPoint y: 184, endPoint x: 362, endPoint y: 185, distance: 3.7
click at [366, 184] on button "Guardar" at bounding box center [353, 183] width 30 height 10
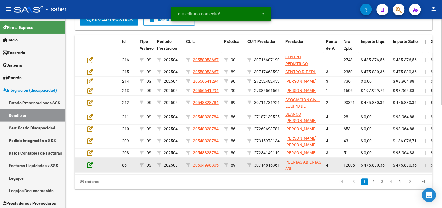
click at [92, 161] on icon at bounding box center [90, 164] width 6 height 6
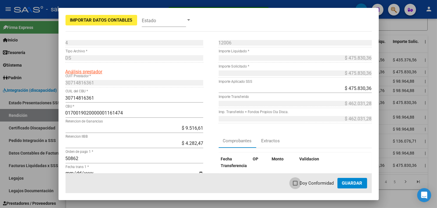
drag, startPoint x: 298, startPoint y: 182, endPoint x: 343, endPoint y: 182, distance: 45.2
click at [301, 182] on label "Doy Conformidad" at bounding box center [313, 182] width 41 height 7
click at [296, 185] on input "Doy Conformidad" at bounding box center [295, 185] width 0 height 0
checkbox input "true"
click at [350, 182] on span "Guardar" at bounding box center [352, 182] width 20 height 5
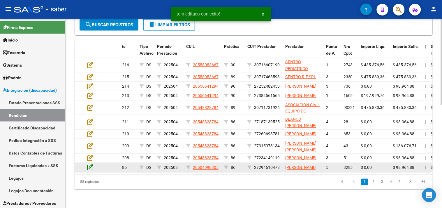
click at [89, 164] on icon at bounding box center [90, 167] width 6 height 6
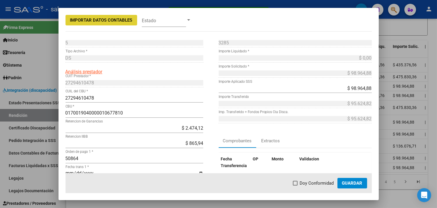
click at [301, 182] on span "Doy Conformidad" at bounding box center [317, 182] width 34 height 7
click at [296, 185] on input "Doy Conformidad" at bounding box center [295, 185] width 0 height 0
checkbox input "true"
drag, startPoint x: 354, startPoint y: 183, endPoint x: 337, endPoint y: 184, distance: 16.7
click at [352, 183] on span "Guardar" at bounding box center [352, 182] width 20 height 5
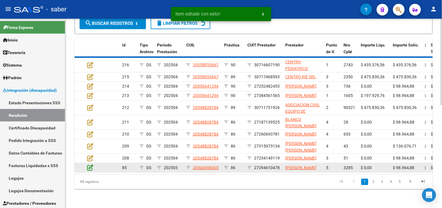
click at [89, 164] on icon at bounding box center [90, 167] width 6 height 6
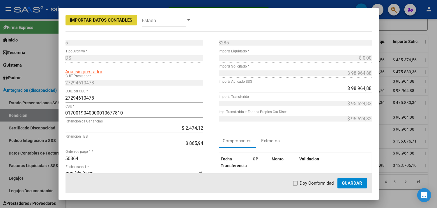
drag, startPoint x: 305, startPoint y: 181, endPoint x: 325, endPoint y: 181, distance: 20.1
click at [307, 181] on span "Doy Conformidad" at bounding box center [317, 182] width 34 height 7
click at [296, 185] on input "Doy Conformidad" at bounding box center [295, 185] width 0 height 0
checkbox input "true"
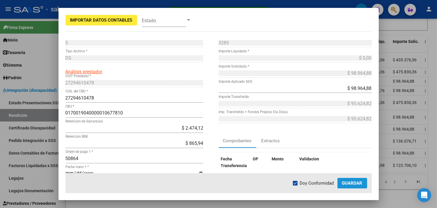
click at [350, 182] on span "Guardar" at bounding box center [352, 182] width 20 height 5
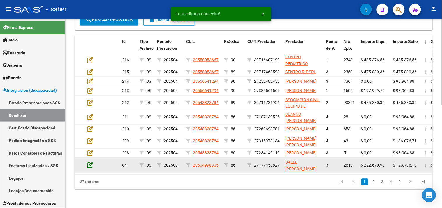
click at [90, 161] on icon at bounding box center [90, 164] width 6 height 6
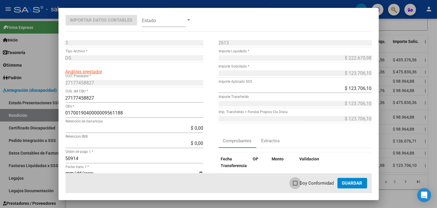
click at [307, 182] on span "Doy Conformidad" at bounding box center [317, 182] width 34 height 7
click at [296, 185] on input "Doy Conformidad" at bounding box center [295, 185] width 0 height 0
checkbox input "true"
click at [361, 182] on span "Guardar" at bounding box center [352, 182] width 20 height 5
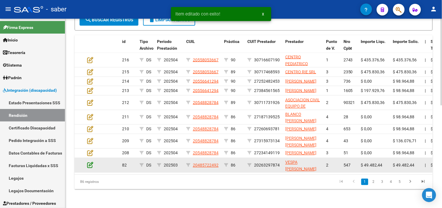
click at [90, 162] on icon at bounding box center [90, 164] width 6 height 6
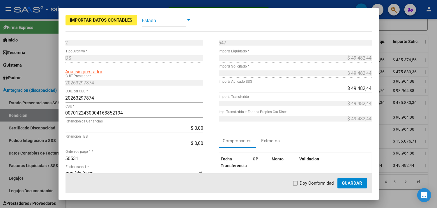
drag, startPoint x: 304, startPoint y: 182, endPoint x: 310, endPoint y: 182, distance: 5.5
click at [304, 182] on span "Doy Conformidad" at bounding box center [317, 182] width 34 height 7
click at [296, 185] on input "Doy Conformidad" at bounding box center [295, 185] width 0 height 0
checkbox input "true"
click at [345, 182] on span "Guardar" at bounding box center [352, 182] width 20 height 5
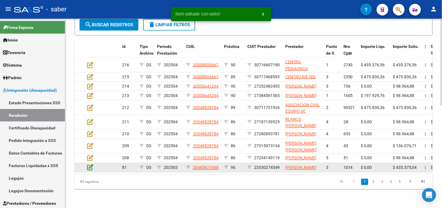
click at [89, 164] on icon at bounding box center [90, 167] width 6 height 6
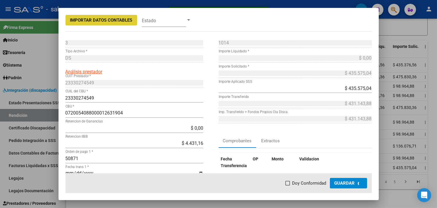
drag, startPoint x: 300, startPoint y: 184, endPoint x: 324, endPoint y: 185, distance: 23.9
click at [302, 184] on label "Doy Conformidad" at bounding box center [306, 182] width 41 height 7
click at [288, 185] on input "Doy Conformidad" at bounding box center [288, 185] width 0 height 0
checkbox input "true"
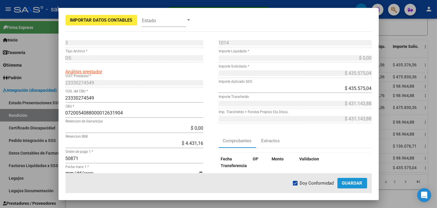
click at [351, 185] on span "Guardar" at bounding box center [352, 182] width 20 height 5
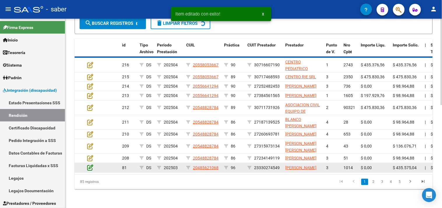
click at [90, 164] on icon at bounding box center [90, 167] width 6 height 6
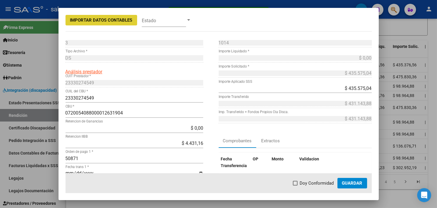
drag, startPoint x: 304, startPoint y: 184, endPoint x: 337, endPoint y: 184, distance: 32.4
click at [307, 184] on span "Doy Conformidad" at bounding box center [317, 182] width 34 height 7
click at [296, 185] on input "Doy Conformidad" at bounding box center [295, 185] width 0 height 0
checkbox input "true"
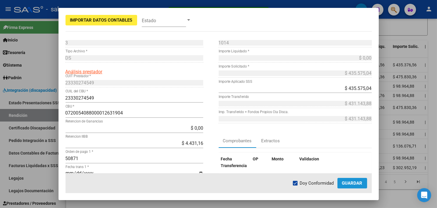
drag, startPoint x: 354, startPoint y: 184, endPoint x: 336, endPoint y: 184, distance: 18.1
click at [354, 184] on span "Guardar" at bounding box center [352, 182] width 20 height 5
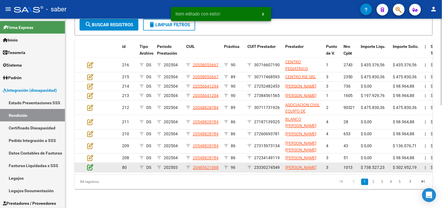
click at [90, 164] on icon at bounding box center [90, 167] width 6 height 6
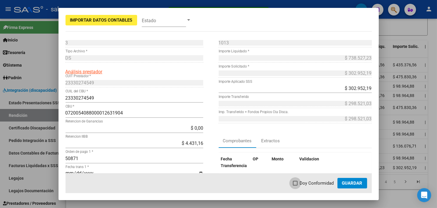
drag, startPoint x: 305, startPoint y: 182, endPoint x: 342, endPoint y: 181, distance: 36.7
click at [307, 182] on span "Doy Conformidad" at bounding box center [317, 182] width 34 height 7
click at [296, 185] on input "Doy Conformidad" at bounding box center [295, 185] width 0 height 0
checkbox input "true"
click at [344, 179] on button "Guardar" at bounding box center [353, 183] width 30 height 10
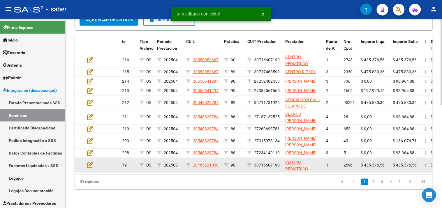
click at [94, 161] on div at bounding box center [95, 164] width 16 height 7
click at [91, 161] on icon at bounding box center [90, 164] width 6 height 6
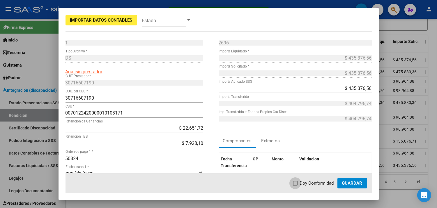
drag, startPoint x: 310, startPoint y: 181, endPoint x: 350, endPoint y: 181, distance: 40.2
click at [315, 181] on span "Doy Conformidad" at bounding box center [317, 182] width 34 height 7
click at [296, 185] on input "Doy Conformidad" at bounding box center [295, 185] width 0 height 0
checkbox input "true"
click at [350, 181] on span "Guardar" at bounding box center [352, 182] width 20 height 5
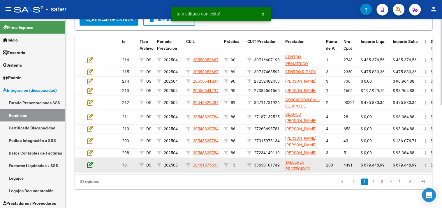
click at [90, 161] on icon at bounding box center [90, 164] width 6 height 6
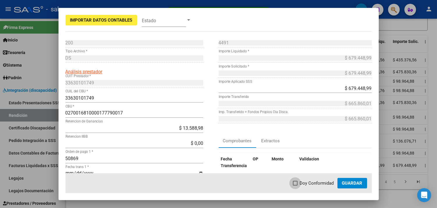
click at [295, 179] on label "Doy Conformidad" at bounding box center [313, 182] width 41 height 7
click at [295, 185] on input "Doy Conformidad" at bounding box center [295, 185] width 0 height 0
checkbox input "true"
click at [356, 179] on button "Guardar" at bounding box center [353, 183] width 30 height 10
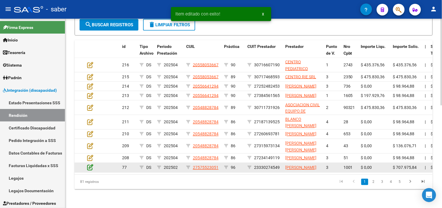
click at [90, 164] on icon at bounding box center [90, 167] width 6 height 6
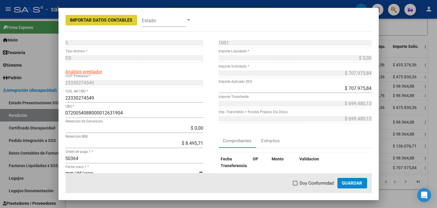
click at [310, 183] on span "Doy Conformidad" at bounding box center [317, 182] width 34 height 7
click at [296, 185] on input "Doy Conformidad" at bounding box center [295, 185] width 0 height 0
checkbox input "true"
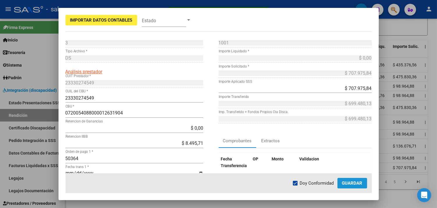
click at [357, 181] on span "Guardar" at bounding box center [352, 182] width 20 height 5
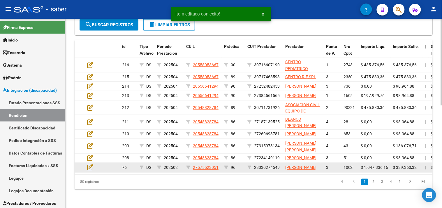
click at [86, 163] on datatable-body-cell at bounding box center [95, 167] width 20 height 9
click at [87, 164] on icon at bounding box center [90, 167] width 6 height 6
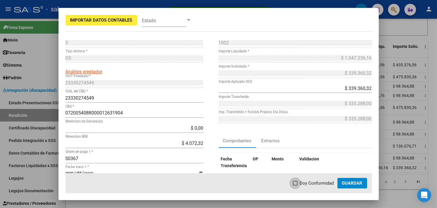
drag, startPoint x: 309, startPoint y: 180, endPoint x: 356, endPoint y: 181, distance: 46.9
click at [312, 180] on span "Doy Conformidad" at bounding box center [317, 182] width 34 height 7
click at [296, 185] on input "Doy Conformidad" at bounding box center [295, 185] width 0 height 0
checkbox input "true"
click at [358, 182] on span "Guardar" at bounding box center [352, 182] width 20 height 5
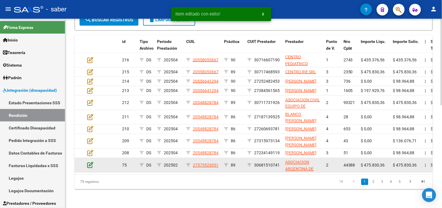
click at [91, 161] on icon at bounding box center [90, 164] width 6 height 6
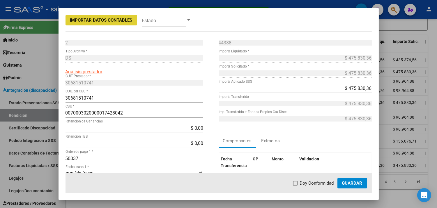
drag, startPoint x: 312, startPoint y: 182, endPoint x: 321, endPoint y: 182, distance: 9.0
click at [313, 182] on span "Doy Conformidad" at bounding box center [317, 182] width 34 height 7
click at [296, 185] on input "Doy Conformidad" at bounding box center [295, 185] width 0 height 0
checkbox input "true"
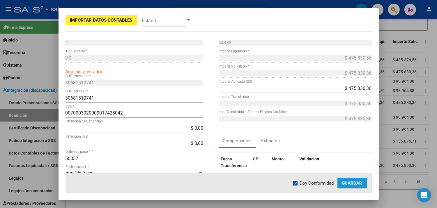
click at [346, 182] on span "Guardar" at bounding box center [352, 182] width 20 height 5
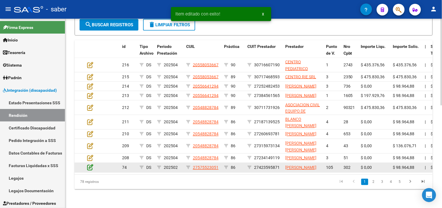
click at [92, 164] on icon at bounding box center [90, 167] width 6 height 6
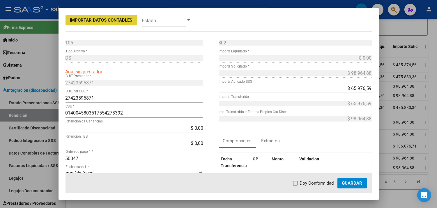
click at [315, 179] on mat-checkbox "Doy Conformidad" at bounding box center [313, 182] width 41 height 7
drag, startPoint x: 321, startPoint y: 186, endPoint x: 332, endPoint y: 186, distance: 11.7
click at [325, 186] on span "Doy Conformidad" at bounding box center [317, 182] width 34 height 7
click at [296, 185] on input "Doy Conformidad" at bounding box center [295, 185] width 0 height 0
checkbox input "true"
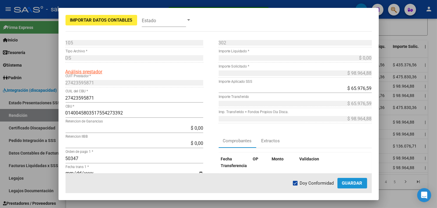
click at [358, 184] on span "Guardar" at bounding box center [352, 182] width 20 height 5
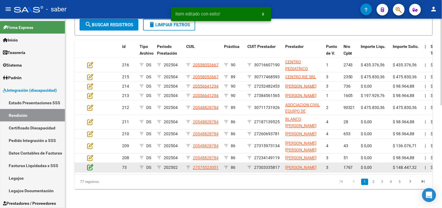
click at [91, 164] on icon at bounding box center [90, 167] width 6 height 6
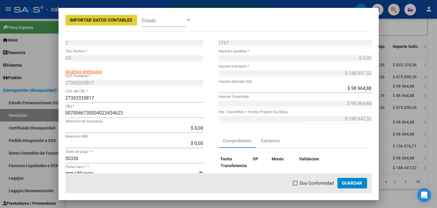
drag, startPoint x: 317, startPoint y: 182, endPoint x: 348, endPoint y: 181, distance: 30.9
click at [318, 182] on span "Doy Conformidad" at bounding box center [317, 182] width 34 height 7
click at [296, 185] on input "Doy Conformidad" at bounding box center [295, 185] width 0 height 0
checkbox input "true"
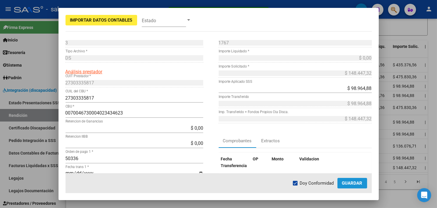
click at [349, 182] on span "Guardar" at bounding box center [352, 182] width 20 height 5
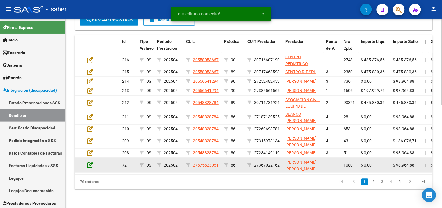
click at [89, 161] on icon at bounding box center [90, 164] width 6 height 6
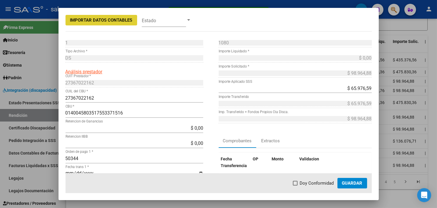
drag, startPoint x: 326, startPoint y: 181, endPoint x: 358, endPoint y: 182, distance: 32.4
click at [331, 182] on span "Doy Conformidad" at bounding box center [317, 182] width 34 height 7
click at [296, 185] on input "Doy Conformidad" at bounding box center [295, 185] width 0 height 0
checkbox input "true"
click at [359, 182] on span "Guardar" at bounding box center [352, 182] width 20 height 5
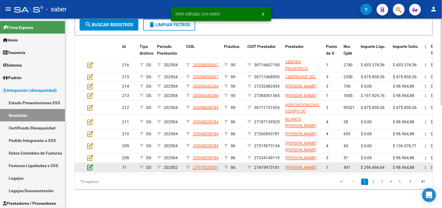
click at [92, 164] on icon at bounding box center [90, 167] width 6 height 6
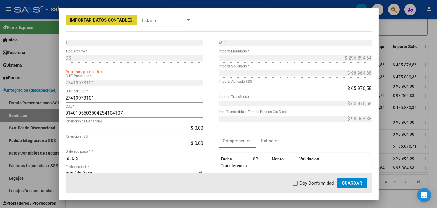
click at [311, 180] on span "Doy Conformidad" at bounding box center [317, 182] width 34 height 7
click at [296, 185] on input "Doy Conformidad" at bounding box center [295, 185] width 0 height 0
checkbox input "true"
click at [348, 181] on span "Guardar" at bounding box center [352, 182] width 20 height 5
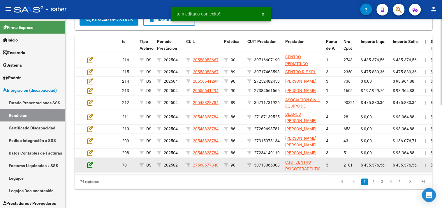
click at [88, 161] on icon at bounding box center [90, 164] width 6 height 6
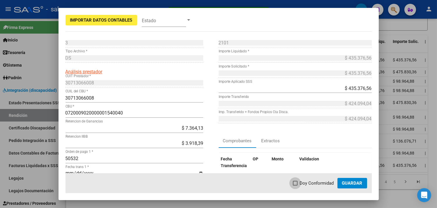
drag, startPoint x: 312, startPoint y: 182, endPoint x: 346, endPoint y: 181, distance: 34.1
click at [313, 182] on span "Doy Conformidad" at bounding box center [317, 182] width 34 height 7
click at [296, 185] on input "Doy Conformidad" at bounding box center [295, 185] width 0 height 0
checkbox input "true"
click at [350, 182] on span "Guardar" at bounding box center [352, 182] width 20 height 5
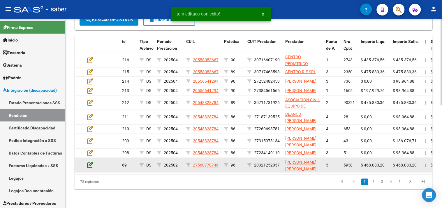
drag, startPoint x: 87, startPoint y: 158, endPoint x: 91, endPoint y: 161, distance: 5.0
click at [87, 159] on datatable-body-cell at bounding box center [95, 165] width 20 height 14
click at [91, 161] on icon at bounding box center [90, 164] width 6 height 6
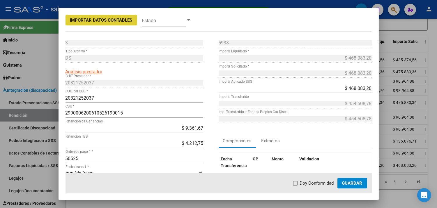
click at [317, 180] on span "Doy Conformidad" at bounding box center [317, 182] width 34 height 7
click at [296, 185] on input "Doy Conformidad" at bounding box center [295, 185] width 0 height 0
checkbox input "true"
click at [361, 182] on span "Guardar" at bounding box center [352, 182] width 20 height 5
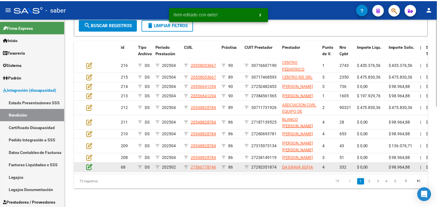
scroll to position [217, 0]
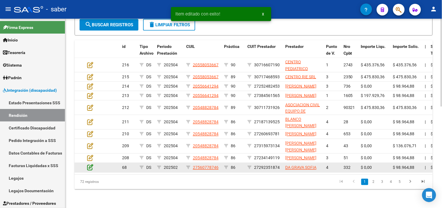
click at [90, 164] on icon at bounding box center [90, 167] width 6 height 6
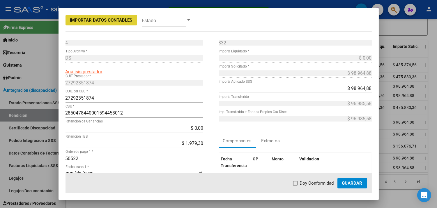
drag, startPoint x: 309, startPoint y: 183, endPoint x: 312, endPoint y: 183, distance: 3.2
click at [310, 183] on span "Doy Conformidad" at bounding box center [317, 182] width 34 height 7
click at [296, 185] on input "Doy Conformidad" at bounding box center [295, 185] width 0 height 0
checkbox input "true"
click at [356, 183] on span "Guardar" at bounding box center [352, 182] width 20 height 5
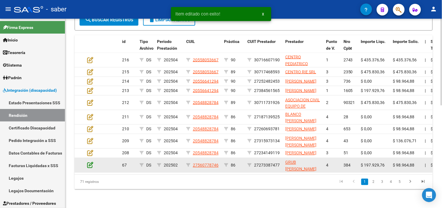
click at [89, 163] on icon at bounding box center [90, 164] width 6 height 6
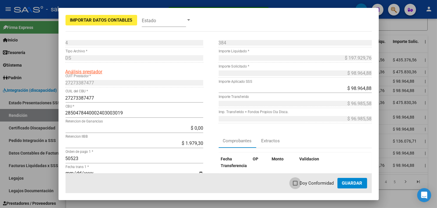
drag, startPoint x: 317, startPoint y: 183, endPoint x: 338, endPoint y: 183, distance: 21.6
click at [318, 183] on span "Doy Conformidad" at bounding box center [317, 182] width 34 height 7
click at [296, 185] on input "Doy Conformidad" at bounding box center [295, 185] width 0 height 0
checkbox input "true"
click at [349, 183] on span "Guardar" at bounding box center [352, 182] width 20 height 5
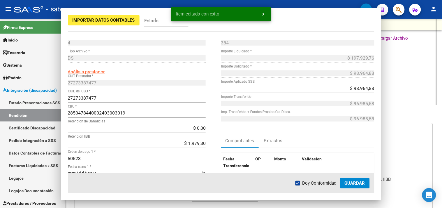
scroll to position [217, 0]
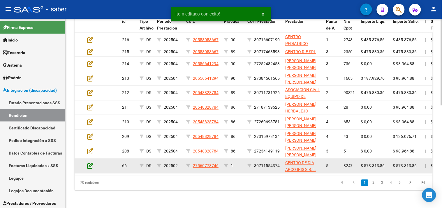
click at [89, 162] on icon at bounding box center [90, 165] width 6 height 6
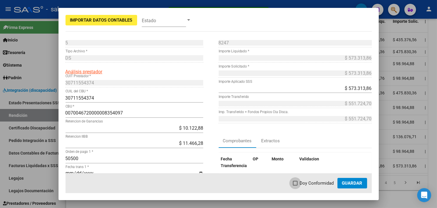
click at [301, 181] on span "Doy Conformidad" at bounding box center [317, 182] width 34 height 7
click at [296, 185] on input "Doy Conformidad" at bounding box center [295, 185] width 0 height 0
checkbox input "true"
click at [347, 182] on span "Guardar" at bounding box center [352, 182] width 20 height 5
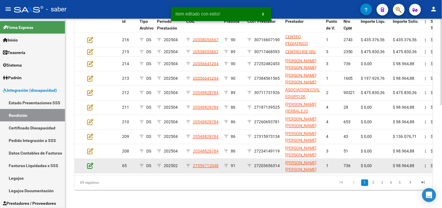
click at [93, 164] on icon at bounding box center [90, 165] width 6 height 6
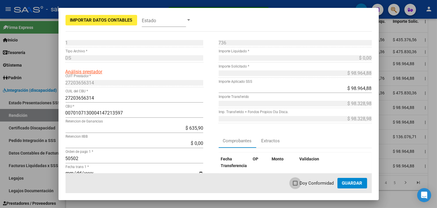
click at [318, 182] on span "Doy Conformidad" at bounding box center [317, 182] width 34 height 7
click at [296, 185] on input "Doy Conformidad" at bounding box center [295, 185] width 0 height 0
checkbox input "true"
click at [349, 182] on span "Guardar" at bounding box center [352, 182] width 20 height 5
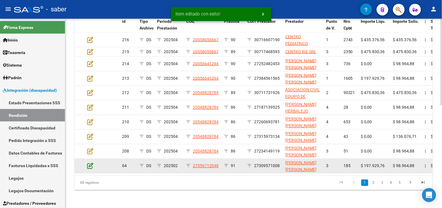
click at [89, 166] on icon at bounding box center [90, 165] width 6 height 6
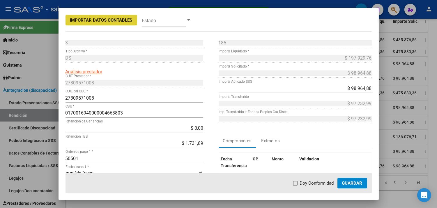
drag, startPoint x: 311, startPoint y: 181, endPoint x: 316, endPoint y: 180, distance: 5.3
click at [311, 181] on span "Doy Conformidad" at bounding box center [317, 182] width 34 height 7
click at [296, 185] on input "Doy Conformidad" at bounding box center [295, 185] width 0 height 0
checkbox input "true"
click at [341, 180] on button "Guardar" at bounding box center [353, 183] width 30 height 10
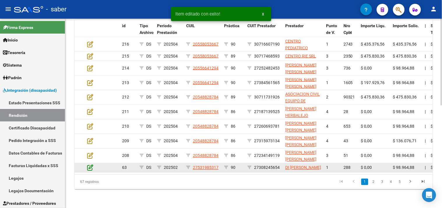
click at [89, 165] on icon at bounding box center [90, 167] width 6 height 6
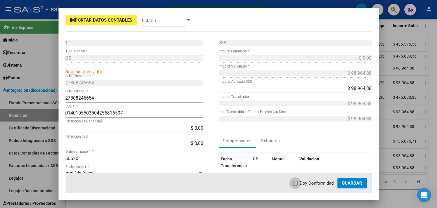
drag, startPoint x: 310, startPoint y: 182, endPoint x: 356, endPoint y: 182, distance: 45.5
click at [311, 182] on span "Doy Conformidad" at bounding box center [317, 182] width 34 height 7
click at [296, 185] on input "Doy Conformidad" at bounding box center [295, 185] width 0 height 0
checkbox input "true"
click at [356, 182] on span "Guardar" at bounding box center [352, 182] width 20 height 5
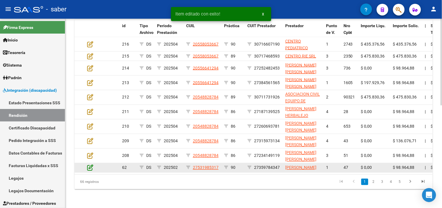
click at [91, 164] on icon at bounding box center [90, 167] width 6 height 6
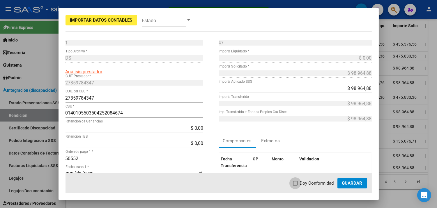
drag, startPoint x: 320, startPoint y: 181, endPoint x: 356, endPoint y: 178, distance: 36.8
click at [322, 180] on span "Doy Conformidad" at bounding box center [317, 182] width 34 height 7
click at [296, 185] on input "Doy Conformidad" at bounding box center [295, 185] width 0 height 0
checkbox input "true"
click at [356, 178] on button "Guardar" at bounding box center [353, 183] width 30 height 10
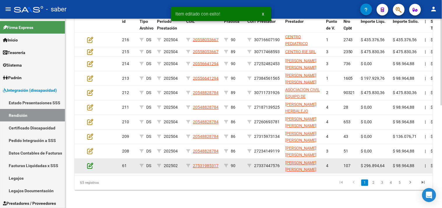
click at [89, 164] on icon at bounding box center [90, 165] width 6 height 6
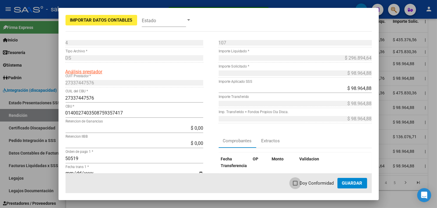
drag, startPoint x: 322, startPoint y: 182, endPoint x: 360, endPoint y: 182, distance: 37.9
click at [325, 182] on span "Doy Conformidad" at bounding box center [317, 182] width 34 height 7
click at [296, 185] on input "Doy Conformidad" at bounding box center [295, 185] width 0 height 0
checkbox input "true"
click at [360, 182] on span "Guardar" at bounding box center [352, 182] width 20 height 5
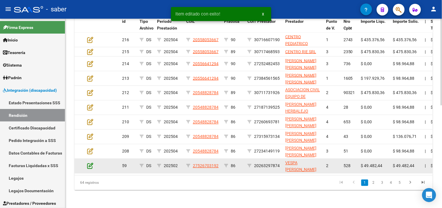
click at [89, 164] on icon at bounding box center [90, 165] width 6 height 6
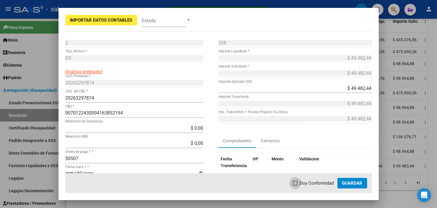
click at [310, 179] on span "Doy Conformidad" at bounding box center [317, 182] width 34 height 7
click at [296, 185] on input "Doy Conformidad" at bounding box center [295, 185] width 0 height 0
checkbox input "true"
click at [355, 178] on button "Guardar" at bounding box center [353, 183] width 30 height 10
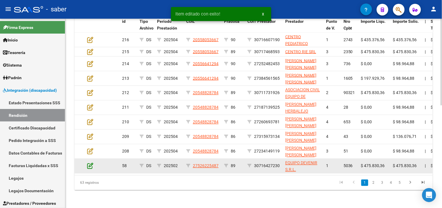
click at [89, 164] on icon at bounding box center [90, 165] width 6 height 6
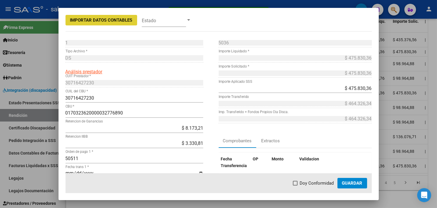
drag, startPoint x: 307, startPoint y: 180, endPoint x: 310, endPoint y: 181, distance: 3.8
click at [307, 181] on span "Doy Conformidad" at bounding box center [317, 182] width 34 height 7
click at [296, 185] on input "Doy Conformidad" at bounding box center [295, 185] width 0 height 0
checkbox input "true"
click at [356, 181] on span "Guardar" at bounding box center [352, 182] width 20 height 5
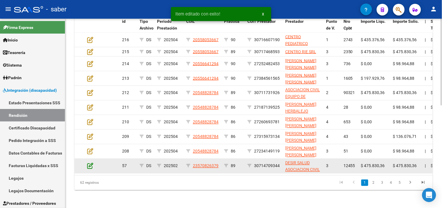
click at [89, 165] on icon at bounding box center [90, 165] width 6 height 6
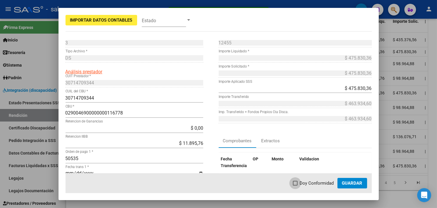
drag, startPoint x: 320, startPoint y: 182, endPoint x: 351, endPoint y: 182, distance: 31.2
click at [322, 182] on span "Doy Conformidad" at bounding box center [317, 182] width 34 height 7
click at [296, 185] on input "Doy Conformidad" at bounding box center [295, 185] width 0 height 0
checkbox input "true"
click at [351, 182] on span "Guardar" at bounding box center [352, 182] width 20 height 5
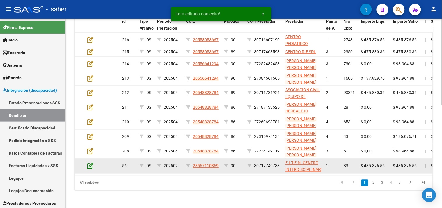
click at [89, 165] on icon at bounding box center [90, 165] width 6 height 6
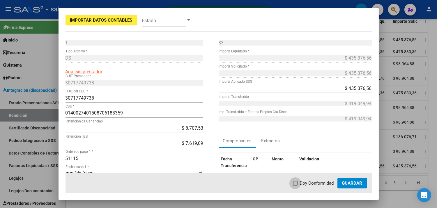
drag, startPoint x: 322, startPoint y: 181, endPoint x: 360, endPoint y: 181, distance: 38.2
click at [322, 181] on span "Doy Conformidad" at bounding box center [317, 182] width 34 height 7
click at [296, 185] on input "Doy Conformidad" at bounding box center [295, 185] width 0 height 0
checkbox input "true"
click at [360, 181] on span "Guardar" at bounding box center [352, 182] width 20 height 5
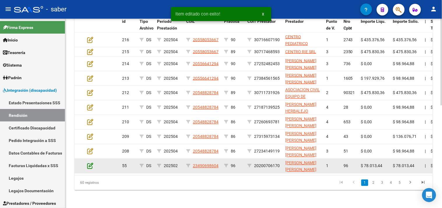
click at [90, 163] on icon at bounding box center [90, 165] width 6 height 6
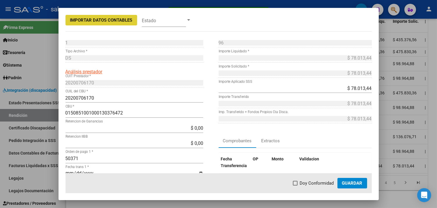
click at [309, 180] on span "Doy Conformidad" at bounding box center [317, 182] width 34 height 7
click at [296, 185] on input "Doy Conformidad" at bounding box center [295, 185] width 0 height 0
checkbox input "true"
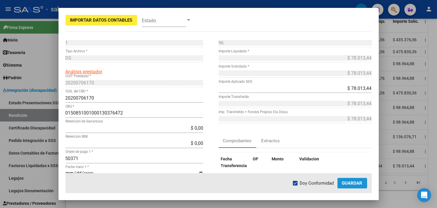
click at [347, 180] on span "Guardar" at bounding box center [352, 182] width 20 height 5
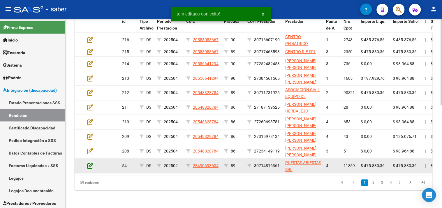
click at [89, 164] on icon at bounding box center [90, 165] width 6 height 6
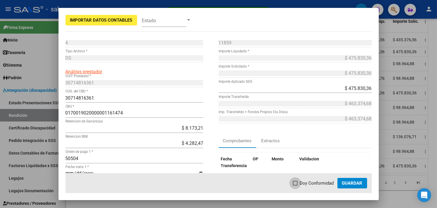
drag, startPoint x: 318, startPoint y: 182, endPoint x: 352, endPoint y: 182, distance: 33.2
click at [324, 182] on span "Doy Conformidad" at bounding box center [317, 182] width 34 height 7
click at [296, 185] on input "Doy Conformidad" at bounding box center [295, 185] width 0 height 0
checkbox input "true"
click at [353, 182] on span "Guardar" at bounding box center [352, 182] width 20 height 5
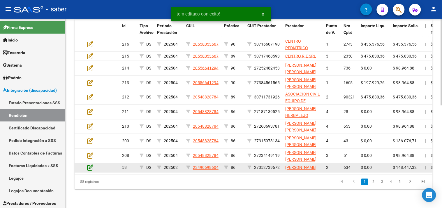
click at [92, 165] on icon at bounding box center [90, 167] width 6 height 6
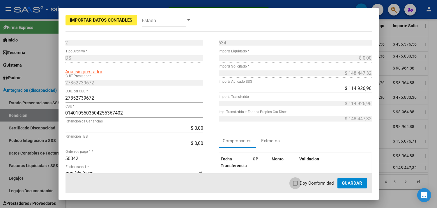
click at [325, 183] on span "Doy Conformidad" at bounding box center [317, 182] width 34 height 7
click at [296, 185] on input "Doy Conformidad" at bounding box center [295, 185] width 0 height 0
checkbox input "true"
click at [369, 183] on mat-dialog-actions "Doy Conformidad Guardar" at bounding box center [219, 183] width 307 height 20
drag, startPoint x: 356, startPoint y: 183, endPoint x: 335, endPoint y: 185, distance: 20.2
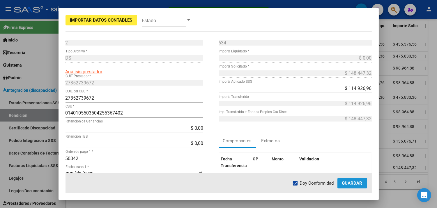
click at [356, 184] on span "Guardar" at bounding box center [352, 182] width 20 height 5
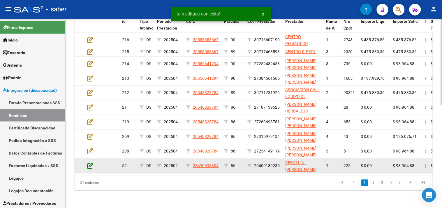
click at [90, 165] on icon at bounding box center [90, 165] width 6 height 6
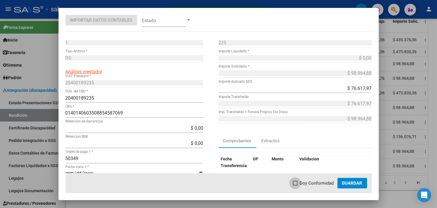
drag, startPoint x: 305, startPoint y: 183, endPoint x: 363, endPoint y: 183, distance: 58.6
click at [305, 182] on span "Doy Conformidad" at bounding box center [317, 182] width 34 height 7
click at [296, 185] on input "Doy Conformidad" at bounding box center [295, 185] width 0 height 0
checkbox input "true"
click at [363, 184] on button "Guardar" at bounding box center [353, 183] width 30 height 10
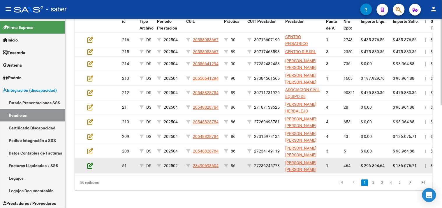
click at [89, 164] on icon at bounding box center [90, 165] width 6 height 6
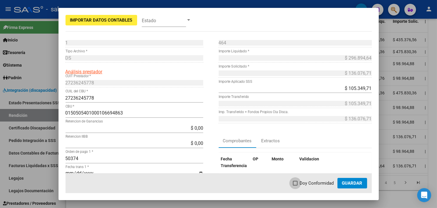
drag, startPoint x: 311, startPoint y: 183, endPoint x: 343, endPoint y: 184, distance: 32.1
click at [311, 184] on span "Doy Conformidad" at bounding box center [317, 182] width 34 height 7
click at [296, 185] on input "Doy Conformidad" at bounding box center [295, 185] width 0 height 0
checkbox input "true"
click at [345, 184] on span "Guardar" at bounding box center [352, 182] width 20 height 5
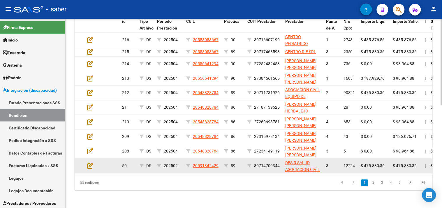
click at [94, 165] on div at bounding box center [95, 165] width 16 height 7
click at [88, 166] on icon at bounding box center [90, 165] width 6 height 6
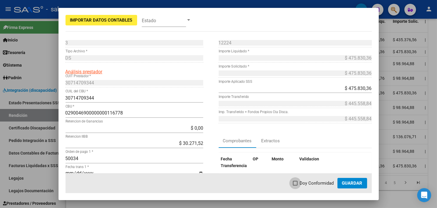
click at [299, 183] on label "Doy Conformidad" at bounding box center [313, 182] width 41 height 7
click at [296, 185] on input "Doy Conformidad" at bounding box center [295, 185] width 0 height 0
checkbox input "true"
click at [341, 183] on button "Guardar" at bounding box center [353, 183] width 30 height 10
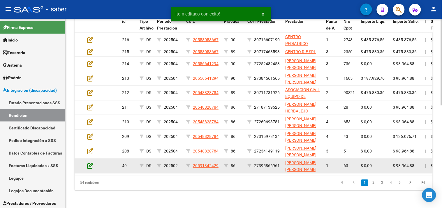
click at [89, 165] on icon at bounding box center [90, 165] width 6 height 6
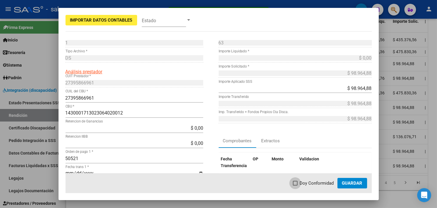
drag, startPoint x: 313, startPoint y: 183, endPoint x: 359, endPoint y: 183, distance: 45.8
click at [313, 183] on span "Doy Conformidad" at bounding box center [317, 182] width 34 height 7
click at [296, 185] on input "Doy Conformidad" at bounding box center [295, 185] width 0 height 0
checkbox input "true"
click at [358, 183] on span "Guardar" at bounding box center [352, 182] width 20 height 5
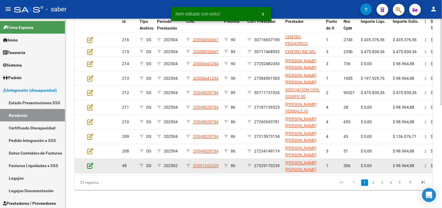
click at [89, 165] on icon at bounding box center [90, 165] width 6 height 6
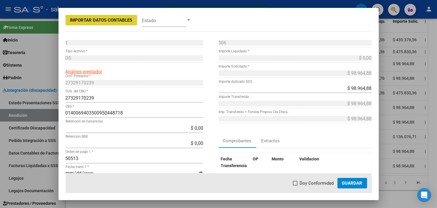
click at [308, 182] on span "Doy Conformidad" at bounding box center [317, 182] width 34 height 7
click at [296, 185] on input "Doy Conformidad" at bounding box center [295, 185] width 0 height 0
checkbox input "true"
click at [359, 183] on span "Guardar" at bounding box center [352, 182] width 20 height 5
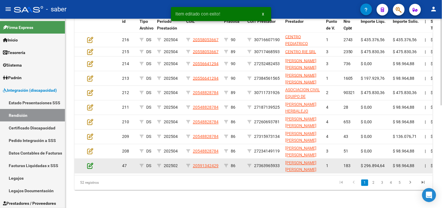
click at [93, 166] on icon at bounding box center [90, 165] width 6 height 6
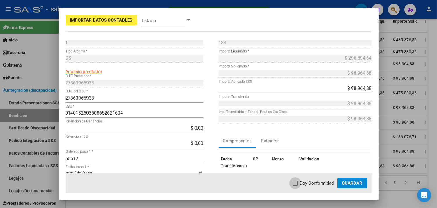
click at [302, 181] on span "Doy Conformidad" at bounding box center [317, 182] width 34 height 7
click at [296, 185] on input "Doy Conformidad" at bounding box center [295, 185] width 0 height 0
checkbox input "true"
click at [348, 180] on span "Guardar" at bounding box center [352, 182] width 20 height 5
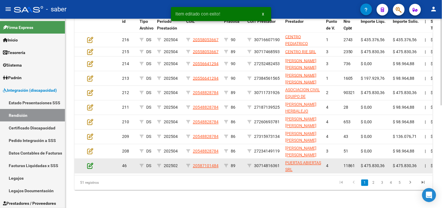
click at [92, 164] on icon at bounding box center [90, 165] width 6 height 6
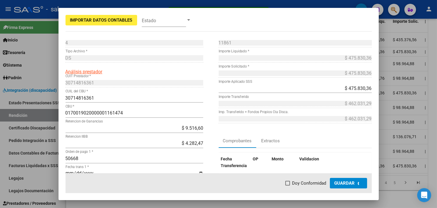
click at [305, 179] on span "Doy Conformidad" at bounding box center [310, 182] width 34 height 7
click at [288, 185] on input "Doy Conformidad" at bounding box center [288, 185] width 0 height 0
checkbox input "true"
click at [362, 182] on span "Guardar" at bounding box center [352, 182] width 20 height 5
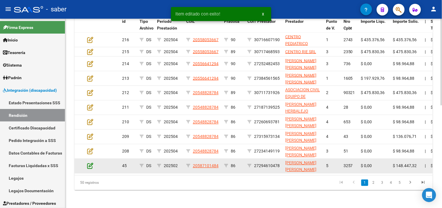
click at [91, 167] on icon at bounding box center [90, 165] width 6 height 6
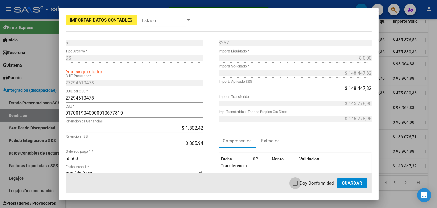
drag, startPoint x: 305, startPoint y: 185, endPoint x: 334, endPoint y: 185, distance: 28.9
click at [305, 185] on span "Doy Conformidad" at bounding box center [317, 182] width 34 height 7
click at [296, 185] on input "Doy Conformidad" at bounding box center [295, 185] width 0 height 0
checkbox input "true"
click at [357, 184] on span "Guardar" at bounding box center [352, 182] width 20 height 5
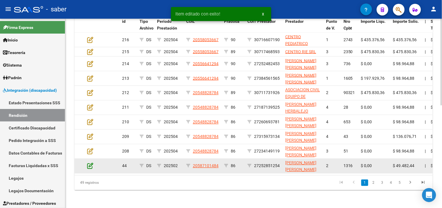
click at [90, 164] on icon at bounding box center [90, 165] width 6 height 6
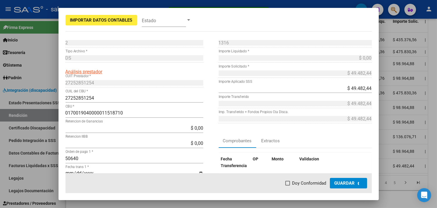
drag, startPoint x: 312, startPoint y: 183, endPoint x: 319, endPoint y: 183, distance: 7.0
click at [313, 183] on span "Doy Conformidad" at bounding box center [310, 182] width 34 height 7
click at [288, 185] on input "Doy Conformidad" at bounding box center [288, 185] width 0 height 0
checkbox input "true"
click at [357, 183] on span "Guardar" at bounding box center [352, 182] width 20 height 5
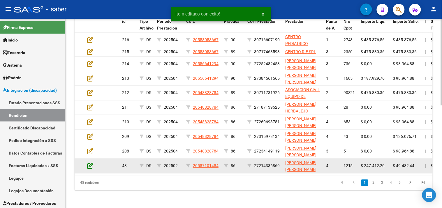
click at [90, 166] on icon at bounding box center [90, 165] width 6 height 6
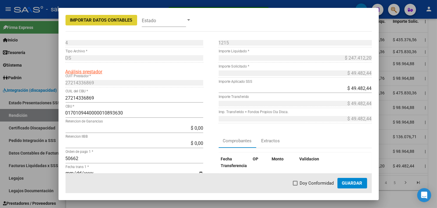
click at [312, 182] on span "Doy Conformidad" at bounding box center [317, 182] width 34 height 7
click at [296, 185] on input "Doy Conformidad" at bounding box center [295, 185] width 0 height 0
checkbox input "true"
click at [349, 182] on span "Guardar" at bounding box center [352, 182] width 20 height 5
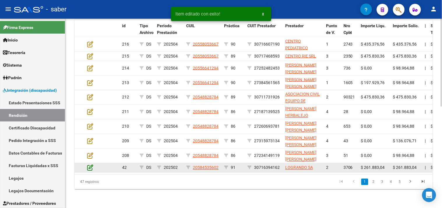
click at [90, 164] on icon at bounding box center [90, 167] width 6 height 6
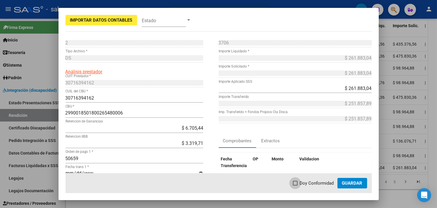
drag, startPoint x: 321, startPoint y: 182, endPoint x: 348, endPoint y: 180, distance: 26.6
click at [321, 181] on span "Doy Conformidad" at bounding box center [317, 182] width 34 height 7
click at [296, 185] on input "Doy Conformidad" at bounding box center [295, 185] width 0 height 0
checkbox input "true"
click at [357, 180] on span "Guardar" at bounding box center [352, 182] width 20 height 5
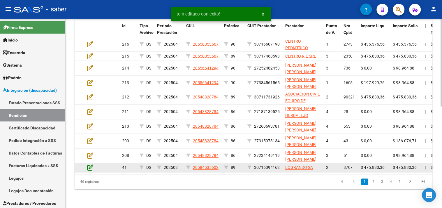
click at [92, 164] on icon at bounding box center [90, 167] width 6 height 6
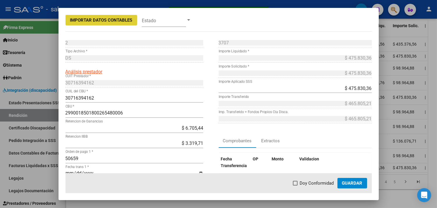
click at [317, 184] on span "Doy Conformidad" at bounding box center [317, 182] width 34 height 7
click at [296, 185] on input "Doy Conformidad" at bounding box center [295, 185] width 0 height 0
checkbox input "true"
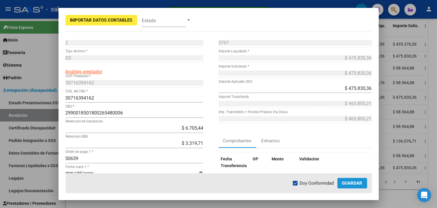
click at [356, 184] on span "Guardar" at bounding box center [352, 182] width 20 height 5
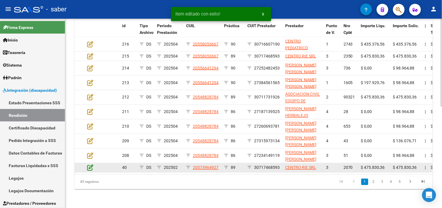
click at [89, 164] on icon at bounding box center [90, 167] width 6 height 6
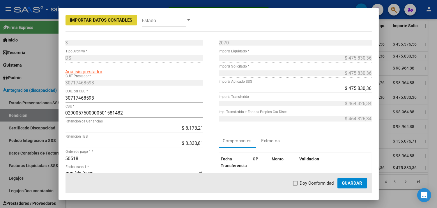
drag, startPoint x: 314, startPoint y: 182, endPoint x: 354, endPoint y: 181, distance: 39.9
click at [314, 182] on span "Doy Conformidad" at bounding box center [317, 182] width 34 height 7
click at [296, 185] on input "Doy Conformidad" at bounding box center [295, 185] width 0 height 0
checkbox input "true"
click at [355, 181] on span "Guardar" at bounding box center [352, 182] width 20 height 5
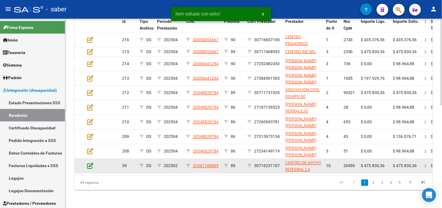
click at [88, 164] on icon at bounding box center [90, 165] width 6 height 6
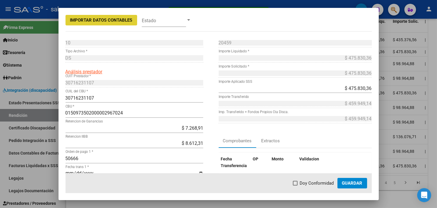
drag, startPoint x: 318, startPoint y: 181, endPoint x: 356, endPoint y: 181, distance: 37.6
click at [319, 181] on span "Doy Conformidad" at bounding box center [317, 182] width 34 height 7
click at [296, 185] on input "Doy Conformidad" at bounding box center [295, 185] width 0 height 0
checkbox input "true"
click at [363, 181] on button "Guardar" at bounding box center [353, 183] width 30 height 10
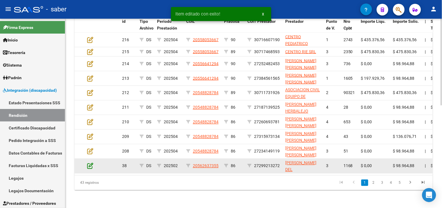
click at [87, 164] on icon at bounding box center [90, 165] width 6 height 6
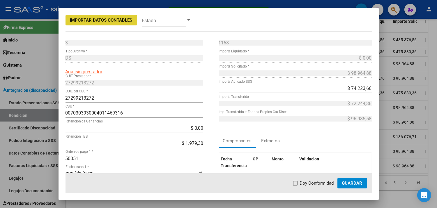
drag, startPoint x: 307, startPoint y: 181, endPoint x: 314, endPoint y: 184, distance: 7.7
click at [306, 182] on span "Doy Conformidad" at bounding box center [317, 182] width 34 height 7
click at [296, 185] on input "Doy Conformidad" at bounding box center [295, 185] width 0 height 0
checkbox input "true"
click at [355, 184] on span "Guardar" at bounding box center [352, 182] width 20 height 5
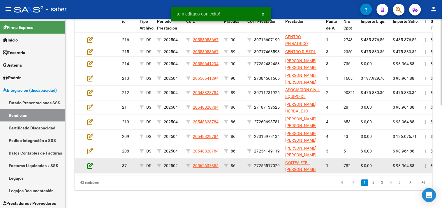
click at [89, 166] on icon at bounding box center [90, 165] width 6 height 6
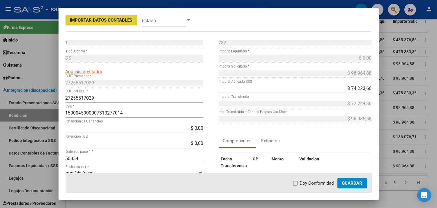
drag, startPoint x: 315, startPoint y: 183, endPoint x: 338, endPoint y: 182, distance: 22.2
click at [316, 183] on span "Doy Conformidad" at bounding box center [317, 182] width 34 height 7
click at [296, 185] on input "Doy Conformidad" at bounding box center [295, 185] width 0 height 0
checkbox input "true"
drag, startPoint x: 351, startPoint y: 182, endPoint x: 346, endPoint y: 184, distance: 4.8
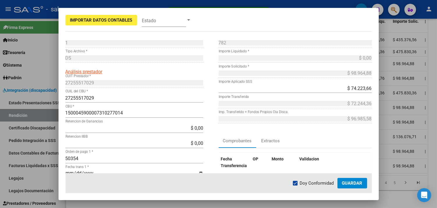
click at [351, 182] on span "Guardar" at bounding box center [352, 182] width 20 height 5
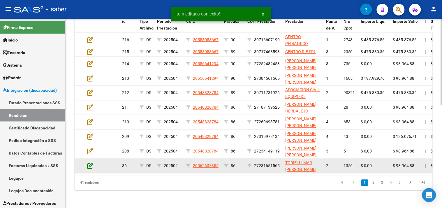
click at [92, 165] on icon at bounding box center [90, 165] width 6 height 6
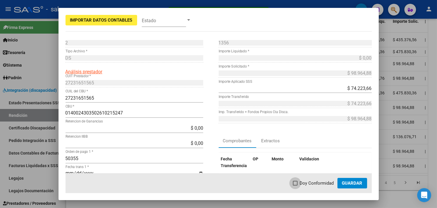
drag, startPoint x: 314, startPoint y: 184, endPoint x: 339, endPoint y: 185, distance: 24.5
click at [315, 185] on span "Doy Conformidad" at bounding box center [317, 182] width 34 height 7
click at [296, 185] on input "Doy Conformidad" at bounding box center [295, 185] width 0 height 0
checkbox input "true"
click at [347, 184] on span "Guardar" at bounding box center [352, 182] width 20 height 5
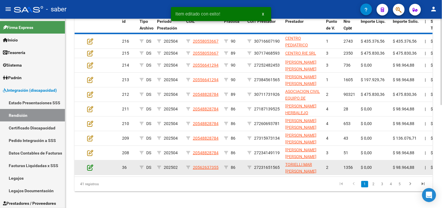
click at [92, 166] on icon at bounding box center [90, 167] width 6 height 6
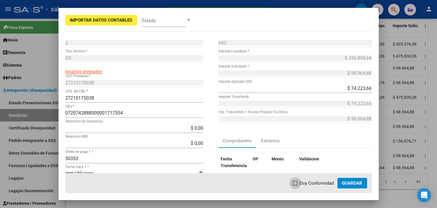
drag, startPoint x: 303, startPoint y: 181, endPoint x: 346, endPoint y: 181, distance: 43.1
click at [303, 181] on span "Doy Conformidad" at bounding box center [317, 182] width 34 height 7
click at [296, 185] on input "Doy Conformidad" at bounding box center [295, 185] width 0 height 0
checkbox input "true"
click at [356, 181] on span "Guardar" at bounding box center [352, 182] width 20 height 5
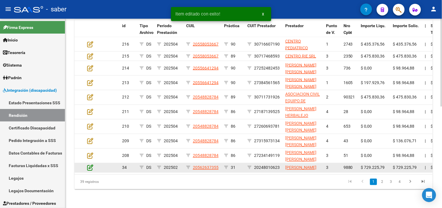
click at [92, 164] on icon at bounding box center [90, 167] width 6 height 6
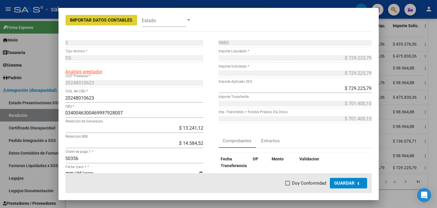
click at [309, 182] on span "Doy Conformidad" at bounding box center [310, 182] width 34 height 7
click at [288, 185] on input "Doy Conformidad" at bounding box center [288, 185] width 0 height 0
checkbox input "true"
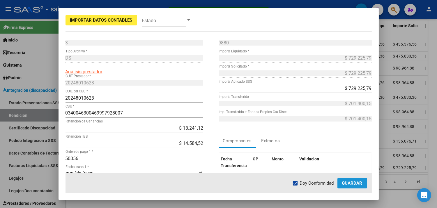
click at [345, 183] on span "Guardar" at bounding box center [352, 182] width 20 height 5
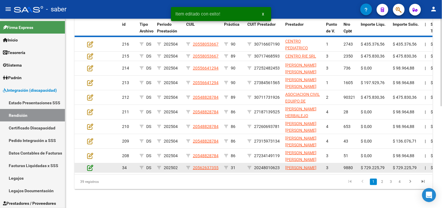
click at [91, 165] on icon at bounding box center [90, 167] width 6 height 6
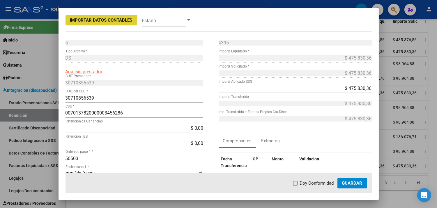
drag, startPoint x: 312, startPoint y: 182, endPoint x: 328, endPoint y: 182, distance: 16.3
click at [312, 182] on span "Doy Conformidad" at bounding box center [317, 182] width 34 height 7
click at [296, 185] on input "Doy Conformidad" at bounding box center [295, 185] width 0 height 0
checkbox input "true"
click at [358, 182] on span "Guardar" at bounding box center [352, 182] width 20 height 5
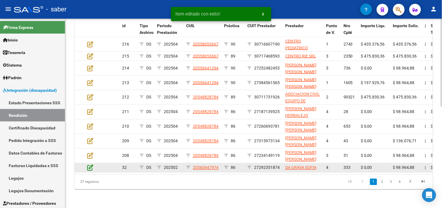
click at [91, 164] on icon at bounding box center [90, 167] width 6 height 6
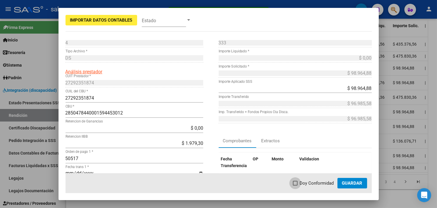
click at [314, 180] on span "Doy Conformidad" at bounding box center [317, 182] width 34 height 7
click at [296, 185] on input "Doy Conformidad" at bounding box center [295, 185] width 0 height 0
checkbox input "true"
click at [352, 181] on span "Guardar" at bounding box center [352, 182] width 20 height 5
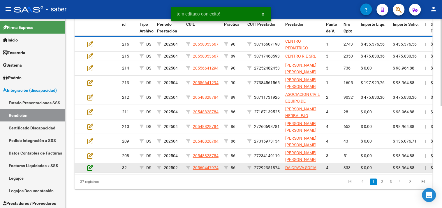
click at [91, 164] on icon at bounding box center [90, 167] width 6 height 6
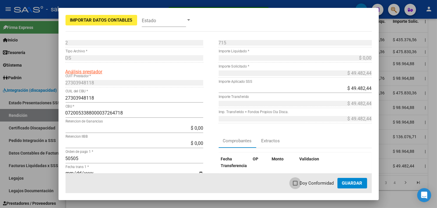
drag, startPoint x: 310, startPoint y: 182, endPoint x: 345, endPoint y: 184, distance: 34.8
click at [315, 182] on span "Doy Conformidad" at bounding box center [317, 182] width 34 height 7
click at [296, 185] on input "Doy Conformidad" at bounding box center [295, 185] width 0 height 0
checkbox input "true"
click at [354, 183] on span "Guardar" at bounding box center [352, 182] width 20 height 5
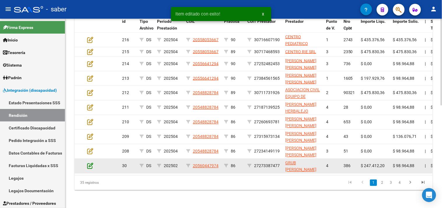
click at [92, 164] on icon at bounding box center [90, 165] width 6 height 6
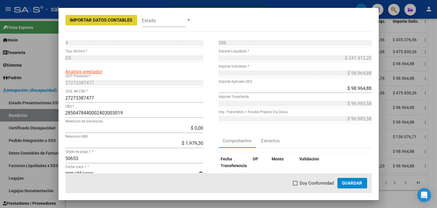
drag, startPoint x: 306, startPoint y: 177, endPoint x: 313, endPoint y: 179, distance: 7.1
click at [307, 177] on mat-dialog-actions "Doy Conformidad Guardar" at bounding box center [219, 183] width 307 height 20
drag, startPoint x: 330, startPoint y: 182, endPoint x: 348, endPoint y: 182, distance: 18.7
click at [330, 182] on span "Doy Conformidad" at bounding box center [317, 182] width 34 height 7
click at [296, 185] on input "Doy Conformidad" at bounding box center [295, 185] width 0 height 0
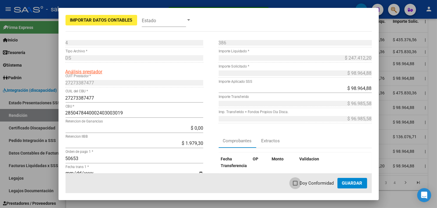
checkbox input "true"
click at [351, 182] on span "Guardar" at bounding box center [352, 182] width 20 height 5
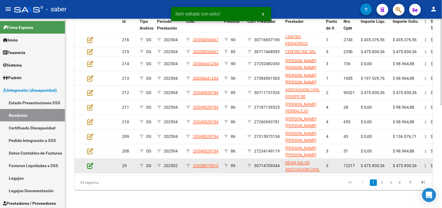
click at [91, 162] on icon at bounding box center [90, 165] width 6 height 6
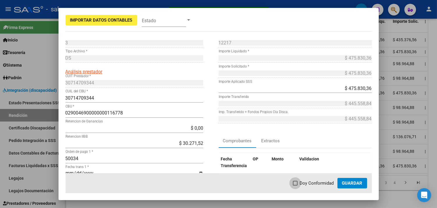
drag, startPoint x: 308, startPoint y: 182, endPoint x: 342, endPoint y: 183, distance: 34.4
click at [308, 183] on span "Doy Conformidad" at bounding box center [317, 182] width 34 height 7
click at [296, 185] on input "Doy Conformidad" at bounding box center [295, 185] width 0 height 0
checkbox input "true"
click at [343, 183] on span "Guardar" at bounding box center [352, 182] width 20 height 5
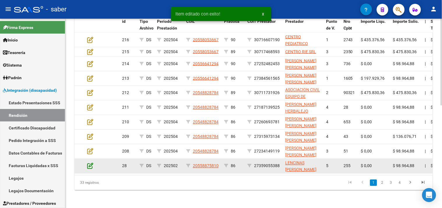
click at [92, 164] on icon at bounding box center [90, 165] width 6 height 6
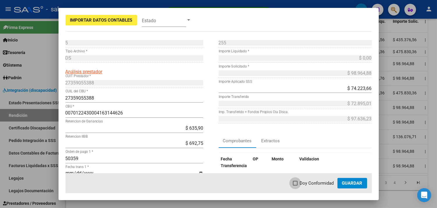
drag, startPoint x: 312, startPoint y: 183, endPoint x: 348, endPoint y: 185, distance: 35.9
click at [313, 183] on span "Doy Conformidad" at bounding box center [317, 182] width 34 height 7
click at [296, 185] on input "Doy Conformidad" at bounding box center [295, 185] width 0 height 0
checkbox input "true"
click at [356, 184] on span "Guardar" at bounding box center [352, 182] width 20 height 5
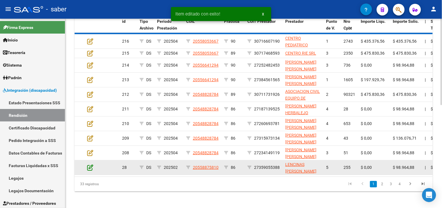
click at [87, 164] on icon at bounding box center [90, 167] width 6 height 6
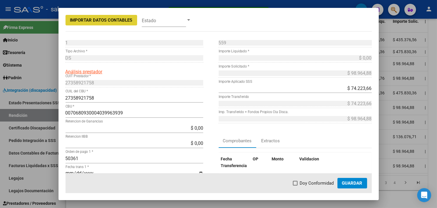
click at [310, 180] on span "Doy Conformidad" at bounding box center [317, 182] width 34 height 7
click at [296, 185] on input "Doy Conformidad" at bounding box center [295, 185] width 0 height 0
checkbox input "true"
click at [351, 181] on span "Guardar" at bounding box center [352, 182] width 20 height 5
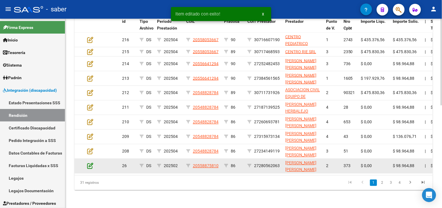
click at [91, 166] on icon at bounding box center [90, 165] width 6 height 6
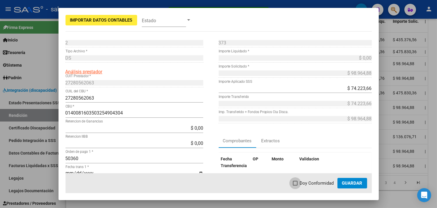
click at [321, 182] on span "Doy Conformidad" at bounding box center [317, 182] width 34 height 7
click at [296, 185] on input "Doy Conformidad" at bounding box center [295, 185] width 0 height 0
checkbox input "true"
click at [360, 182] on span "Guardar" at bounding box center [352, 182] width 20 height 5
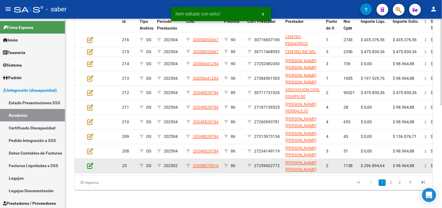
click at [92, 166] on icon at bounding box center [90, 165] width 6 height 6
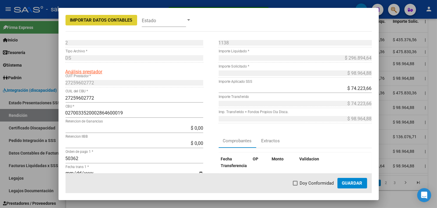
drag, startPoint x: 304, startPoint y: 182, endPoint x: 337, endPoint y: 182, distance: 33.2
click at [304, 182] on span "Doy Conformidad" at bounding box center [317, 182] width 34 height 7
click at [296, 185] on input "Doy Conformidad" at bounding box center [295, 185] width 0 height 0
checkbox input "true"
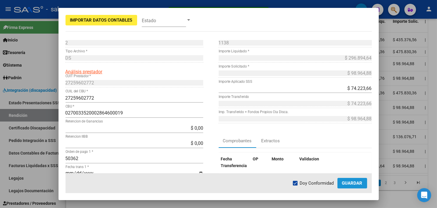
click at [357, 182] on span "Guardar" at bounding box center [352, 182] width 20 height 5
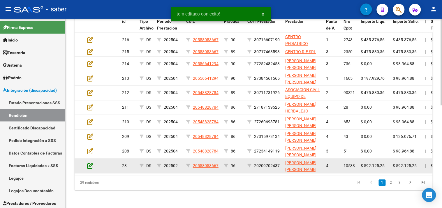
click at [90, 164] on icon at bounding box center [90, 165] width 6 height 6
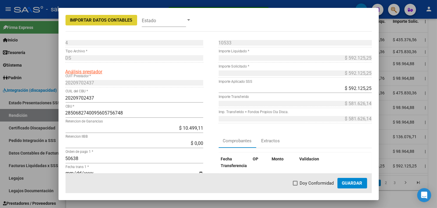
click at [310, 181] on span "Doy Conformidad" at bounding box center [317, 182] width 34 height 7
click at [296, 185] on input "Doy Conformidad" at bounding box center [295, 185] width 0 height 0
checkbox input "true"
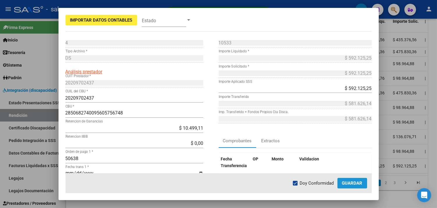
click at [349, 181] on span "Guardar" at bounding box center [352, 182] width 20 height 5
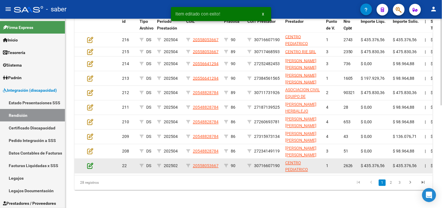
click at [90, 167] on icon at bounding box center [90, 165] width 6 height 6
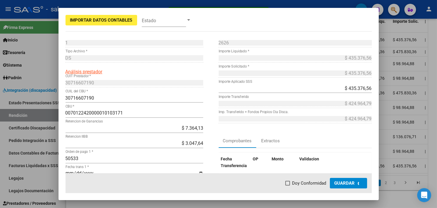
click at [309, 181] on span "Doy Conformidad" at bounding box center [310, 182] width 34 height 7
click at [288, 185] on input "Doy Conformidad" at bounding box center [288, 185] width 0 height 0
checkbox input "true"
drag, startPoint x: 354, startPoint y: 181, endPoint x: 295, endPoint y: 181, distance: 59.5
click at [354, 181] on span "Guardar" at bounding box center [352, 182] width 20 height 5
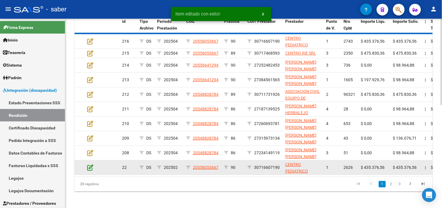
click at [88, 164] on icon at bounding box center [90, 167] width 6 height 6
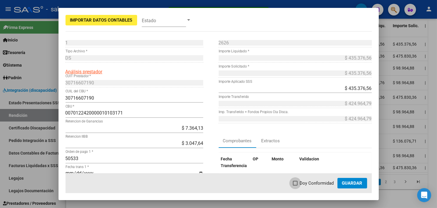
drag, startPoint x: 310, startPoint y: 179, endPoint x: 340, endPoint y: 181, distance: 30.6
click at [310, 180] on span "Doy Conformidad" at bounding box center [317, 182] width 34 height 7
click at [296, 185] on input "Doy Conformidad" at bounding box center [295, 185] width 0 height 0
checkbox input "true"
click at [345, 181] on span "Guardar" at bounding box center [352, 182] width 20 height 5
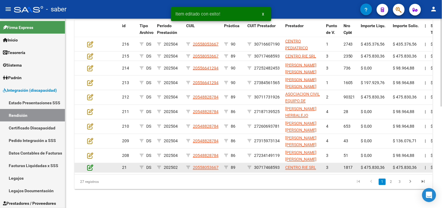
click at [87, 164] on icon at bounding box center [90, 167] width 6 height 6
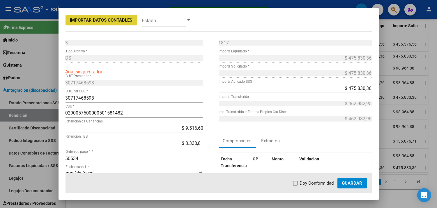
click at [306, 183] on span "Doy Conformidad" at bounding box center [317, 182] width 34 height 7
click at [296, 185] on input "Doy Conformidad" at bounding box center [295, 185] width 0 height 0
checkbox input "true"
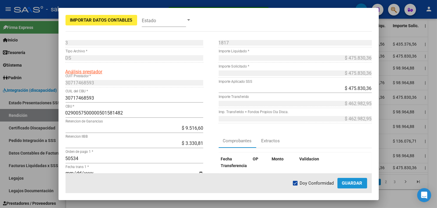
click at [338, 183] on button "Guardar" at bounding box center [353, 183] width 30 height 10
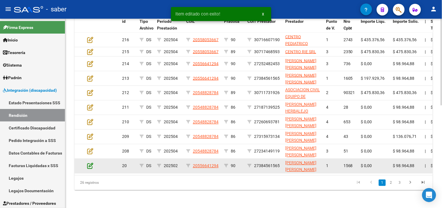
click at [90, 162] on icon at bounding box center [90, 165] width 6 height 6
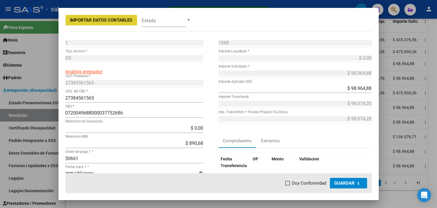
click at [315, 182] on span "Doy Conformidad" at bounding box center [310, 182] width 34 height 7
click at [288, 185] on input "Doy Conformidad" at bounding box center [288, 185] width 0 height 0
checkbox input "true"
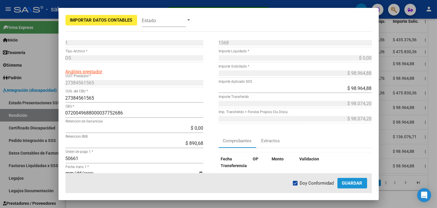
click at [358, 183] on span "Guardar" at bounding box center [352, 182] width 20 height 5
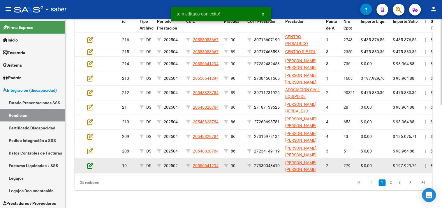
click at [90, 164] on icon at bounding box center [90, 165] width 6 height 6
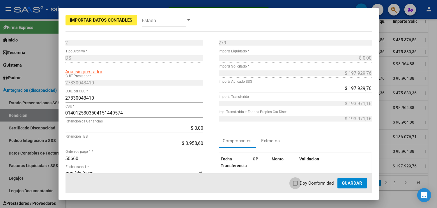
drag, startPoint x: 301, startPoint y: 179, endPoint x: 338, endPoint y: 180, distance: 36.4
click at [302, 179] on span "Doy Conformidad" at bounding box center [317, 182] width 34 height 7
click at [296, 185] on input "Doy Conformidad" at bounding box center [295, 185] width 0 height 0
checkbox input "true"
drag, startPoint x: 362, startPoint y: 180, endPoint x: 354, endPoint y: 181, distance: 8.2
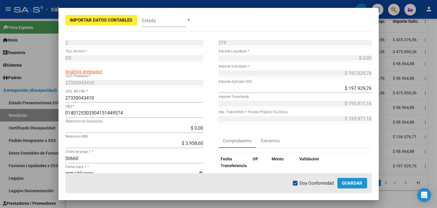
click at [362, 181] on span "Guardar" at bounding box center [352, 182] width 20 height 5
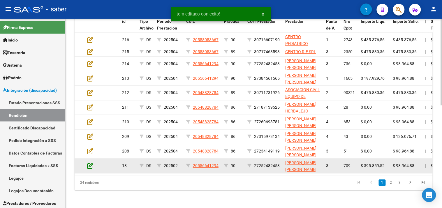
click at [89, 164] on icon at bounding box center [90, 165] width 6 height 6
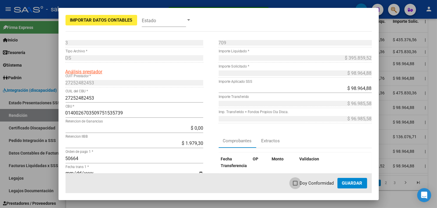
drag, startPoint x: 310, startPoint y: 184, endPoint x: 347, endPoint y: 183, distance: 37.9
click at [312, 184] on span "Doy Conformidad" at bounding box center [317, 182] width 34 height 7
click at [296, 185] on input "Doy Conformidad" at bounding box center [295, 185] width 0 height 0
checkbox input "true"
click at [350, 182] on span "Guardar" at bounding box center [352, 182] width 20 height 5
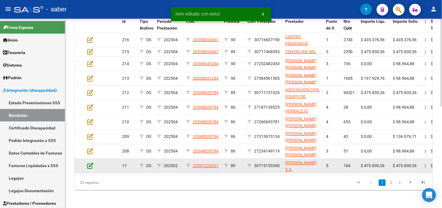
click at [91, 165] on icon at bounding box center [90, 165] width 6 height 6
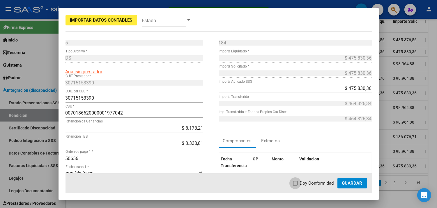
drag, startPoint x: 318, startPoint y: 185, endPoint x: 355, endPoint y: 182, distance: 37.1
click at [318, 184] on span "Doy Conformidad" at bounding box center [317, 182] width 34 height 7
click at [296, 185] on input "Doy Conformidad" at bounding box center [295, 185] width 0 height 0
checkbox input "true"
click at [356, 182] on span "Guardar" at bounding box center [352, 182] width 20 height 5
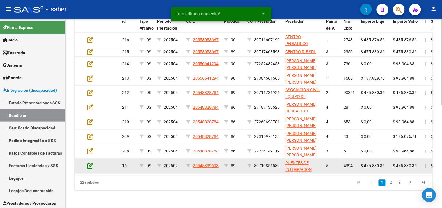
click at [92, 162] on icon at bounding box center [90, 165] width 6 height 6
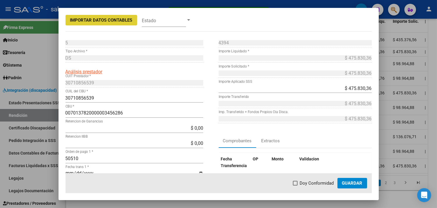
drag, startPoint x: 316, startPoint y: 180, endPoint x: 352, endPoint y: 180, distance: 35.3
click at [317, 180] on span "Doy Conformidad" at bounding box center [317, 182] width 34 height 7
click at [296, 185] on input "Doy Conformidad" at bounding box center [295, 185] width 0 height 0
checkbox input "true"
click at [352, 180] on span "Guardar" at bounding box center [352, 182] width 20 height 5
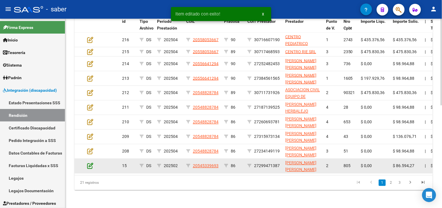
click at [92, 163] on icon at bounding box center [90, 165] width 6 height 6
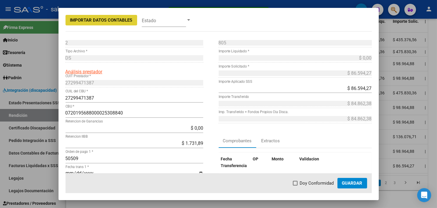
click at [315, 181] on span "Doy Conformidad" at bounding box center [317, 182] width 34 height 7
click at [296, 185] on input "Doy Conformidad" at bounding box center [295, 185] width 0 height 0
checkbox input "true"
click at [342, 181] on button "Guardar" at bounding box center [353, 183] width 30 height 10
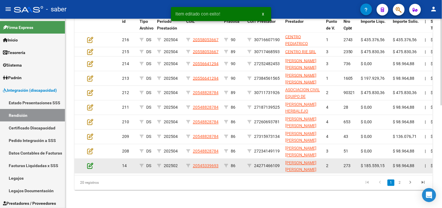
click at [91, 162] on icon at bounding box center [90, 165] width 6 height 6
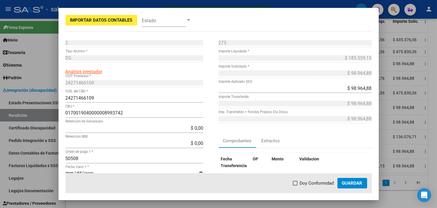
drag, startPoint x: 314, startPoint y: 179, endPoint x: 355, endPoint y: 182, distance: 41.2
click at [315, 179] on mat-dialog-actions "Doy Conformidad Guardar" at bounding box center [219, 183] width 307 height 20
drag, startPoint x: 316, startPoint y: 182, endPoint x: 342, endPoint y: 184, distance: 26.0
click at [317, 182] on span "Doy Conformidad" at bounding box center [317, 182] width 34 height 7
click at [296, 185] on input "Doy Conformidad" at bounding box center [295, 185] width 0 height 0
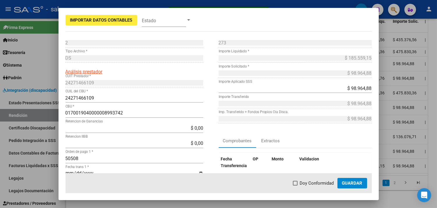
checkbox input "true"
click at [354, 185] on button "Guardar" at bounding box center [353, 183] width 30 height 10
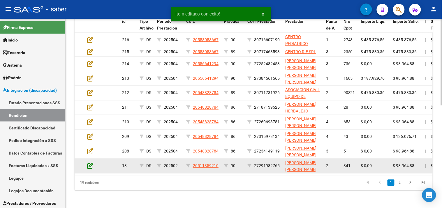
click at [92, 167] on icon at bounding box center [90, 165] width 6 height 6
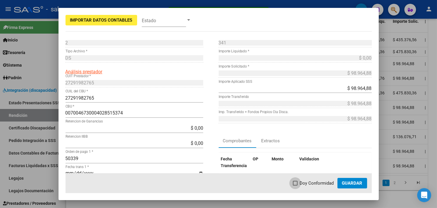
drag, startPoint x: 310, startPoint y: 182, endPoint x: 354, endPoint y: 182, distance: 44.0
click at [311, 182] on span "Doy Conformidad" at bounding box center [317, 182] width 34 height 7
click at [296, 185] on input "Doy Conformidad" at bounding box center [295, 185] width 0 height 0
checkbox input "true"
click at [354, 182] on span "Guardar" at bounding box center [352, 182] width 20 height 5
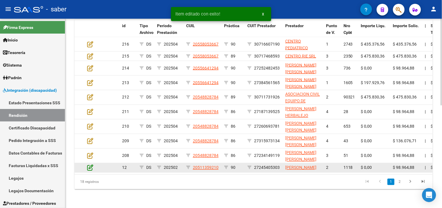
click at [91, 167] on icon at bounding box center [90, 167] width 6 height 6
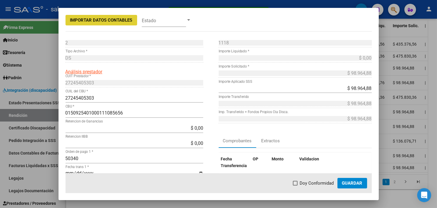
click at [313, 182] on span "Doy Conformidad" at bounding box center [317, 182] width 34 height 7
click at [296, 185] on input "Doy Conformidad" at bounding box center [295, 185] width 0 height 0
checkbox input "true"
click at [354, 182] on span "Guardar" at bounding box center [352, 182] width 20 height 5
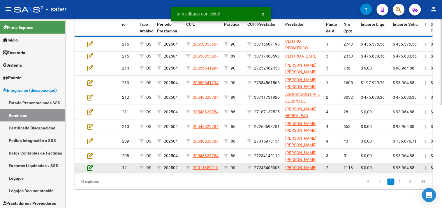
click at [89, 168] on icon at bounding box center [90, 167] width 6 height 6
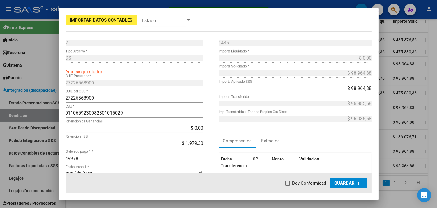
drag, startPoint x: 314, startPoint y: 184, endPoint x: 318, endPoint y: 184, distance: 3.8
click at [315, 184] on span "Doy Conformidad" at bounding box center [310, 182] width 34 height 7
click at [288, 185] on input "Doy Conformidad" at bounding box center [288, 185] width 0 height 0
checkbox input "true"
drag, startPoint x: 357, startPoint y: 184, endPoint x: 343, endPoint y: 184, distance: 14.6
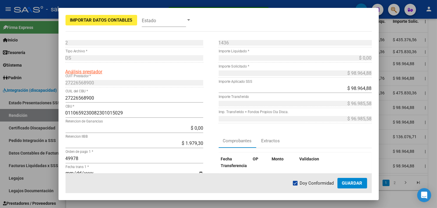
click at [356, 184] on span "Guardar" at bounding box center [352, 182] width 20 height 5
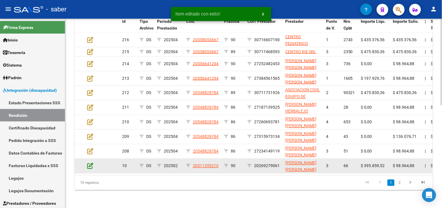
click at [90, 165] on icon at bounding box center [90, 165] width 6 height 6
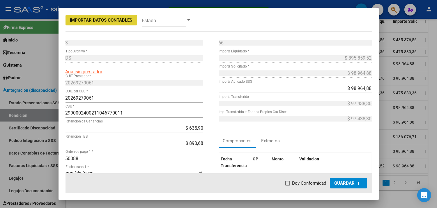
click at [315, 183] on span "Doy Conformidad" at bounding box center [310, 182] width 34 height 7
click at [288, 185] on input "Doy Conformidad" at bounding box center [288, 185] width 0 height 0
checkbox input "true"
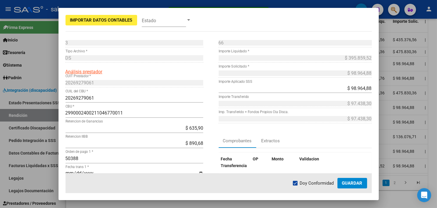
click at [355, 182] on span "Guardar" at bounding box center [352, 182] width 20 height 5
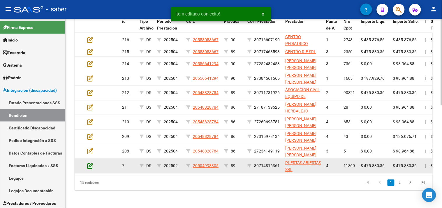
click at [93, 165] on icon at bounding box center [90, 165] width 6 height 6
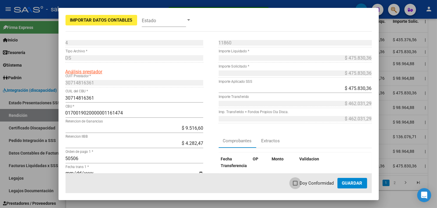
drag, startPoint x: 309, startPoint y: 184, endPoint x: 345, endPoint y: 183, distance: 35.9
click at [313, 184] on span "Doy Conformidad" at bounding box center [317, 182] width 34 height 7
click at [296, 185] on input "Doy Conformidad" at bounding box center [295, 185] width 0 height 0
checkbox input "true"
click at [345, 183] on span "Guardar" at bounding box center [352, 182] width 20 height 5
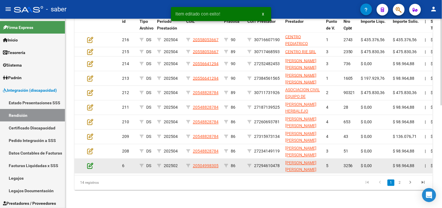
click at [88, 165] on icon at bounding box center [90, 165] width 6 height 6
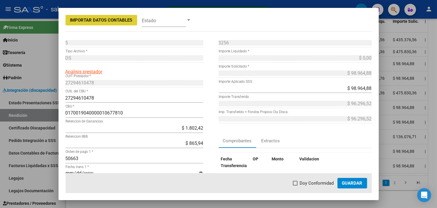
click at [310, 183] on span "Doy Conformidad" at bounding box center [317, 182] width 34 height 7
click at [296, 185] on input "Doy Conformidad" at bounding box center [295, 185] width 0 height 0
checkbox input "true"
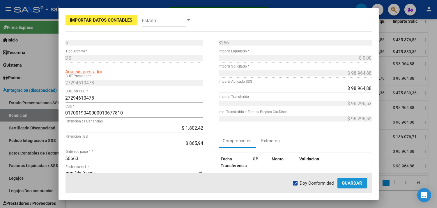
click at [366, 182] on button "Guardar" at bounding box center [353, 183] width 30 height 10
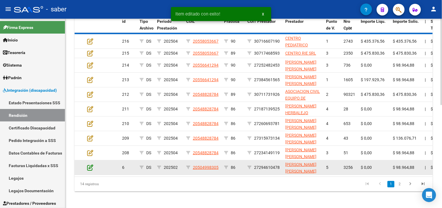
click at [89, 164] on icon at bounding box center [90, 167] width 6 height 6
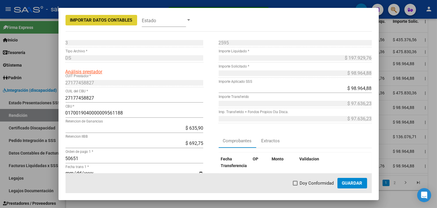
drag, startPoint x: 315, startPoint y: 183, endPoint x: 362, endPoint y: 183, distance: 47.2
click at [324, 183] on span "Doy Conformidad" at bounding box center [317, 182] width 34 height 7
click at [296, 185] on input "Doy Conformidad" at bounding box center [295, 185] width 0 height 0
checkbox input "true"
click at [351, 183] on span "Guardar" at bounding box center [352, 182] width 20 height 5
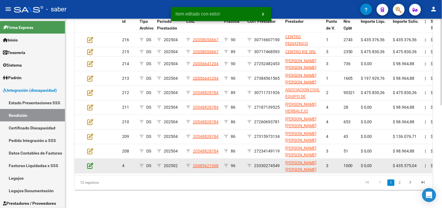
click at [91, 164] on icon at bounding box center [90, 165] width 6 height 6
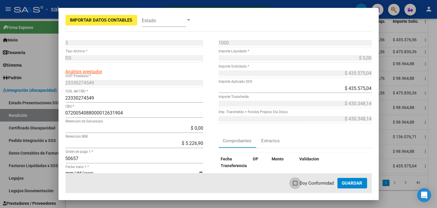
drag, startPoint x: 310, startPoint y: 185, endPoint x: 357, endPoint y: 184, distance: 46.6
click at [311, 185] on span "Doy Conformidad" at bounding box center [317, 182] width 34 height 7
click at [296, 185] on input "Doy Conformidad" at bounding box center [295, 185] width 0 height 0
checkbox input "true"
click at [357, 184] on span "Guardar" at bounding box center [352, 182] width 20 height 5
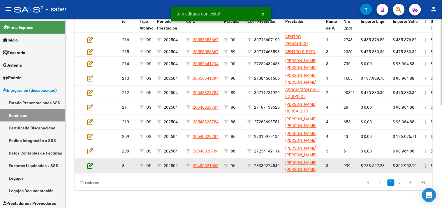
click at [89, 167] on icon at bounding box center [90, 165] width 6 height 6
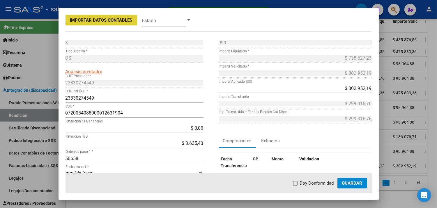
click at [313, 185] on span "Doy Conformidad" at bounding box center [317, 182] width 34 height 7
click at [296, 185] on input "Doy Conformidad" at bounding box center [295, 185] width 0 height 0
checkbox input "true"
click at [363, 184] on button "Guardar" at bounding box center [353, 183] width 30 height 10
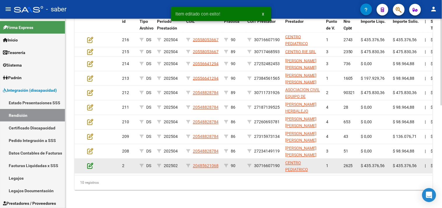
click at [91, 164] on icon at bounding box center [90, 165] width 6 height 6
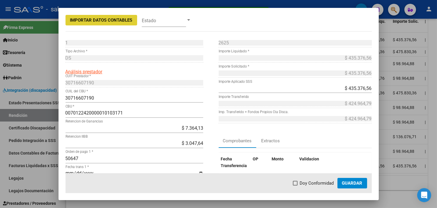
drag, startPoint x: 317, startPoint y: 181, endPoint x: 331, endPoint y: 182, distance: 14.6
click at [317, 182] on span "Doy Conformidad" at bounding box center [317, 182] width 34 height 7
click at [296, 185] on input "Doy Conformidad" at bounding box center [295, 185] width 0 height 0
checkbox input "true"
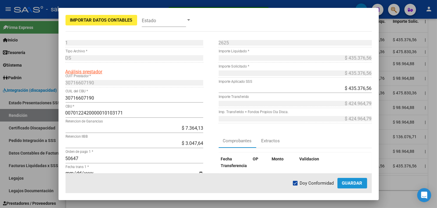
click at [362, 182] on span "Guardar" at bounding box center [352, 182] width 20 height 5
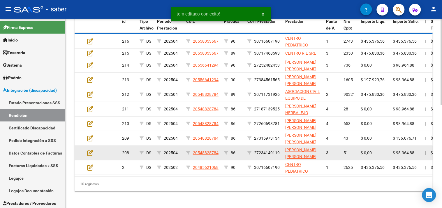
scroll to position [208, 0]
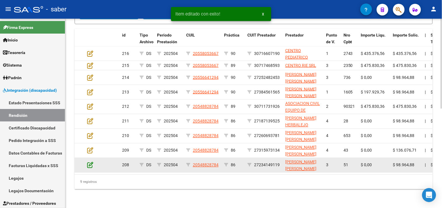
click at [90, 161] on icon at bounding box center [90, 164] width 6 height 6
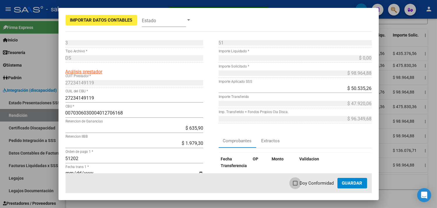
drag, startPoint x: 314, startPoint y: 182, endPoint x: 357, endPoint y: 182, distance: 42.8
click at [315, 182] on span "Doy Conformidad" at bounding box center [317, 182] width 34 height 7
click at [296, 185] on input "Doy Conformidad" at bounding box center [295, 185] width 0 height 0
checkbox input "true"
drag, startPoint x: 357, startPoint y: 182, endPoint x: 248, endPoint y: 180, distance: 109.3
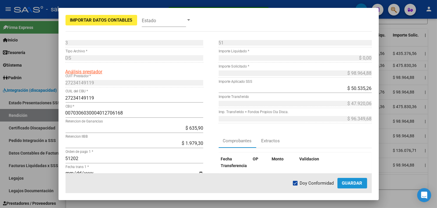
click at [357, 183] on span "Guardar" at bounding box center [352, 182] width 20 height 5
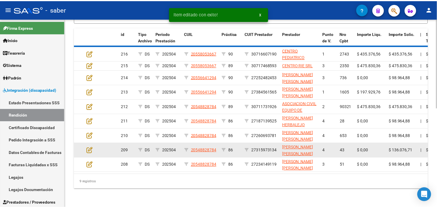
scroll to position [194, 0]
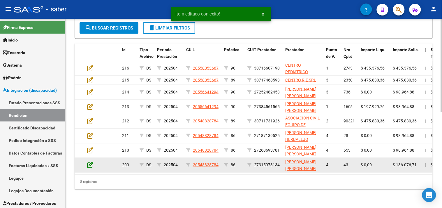
click at [91, 161] on icon at bounding box center [90, 164] width 6 height 6
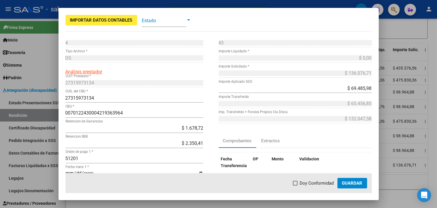
drag, startPoint x: 310, startPoint y: 181, endPoint x: 335, endPoint y: 181, distance: 25.4
click at [318, 181] on span "Doy Conformidad" at bounding box center [317, 182] width 34 height 7
click at [296, 185] on input "Doy Conformidad" at bounding box center [295, 185] width 0 height 0
checkbox input "true"
click at [358, 181] on span "Guardar" at bounding box center [352, 182] width 20 height 5
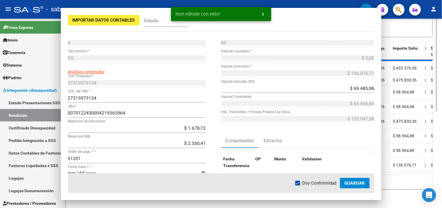
scroll to position [179, 0]
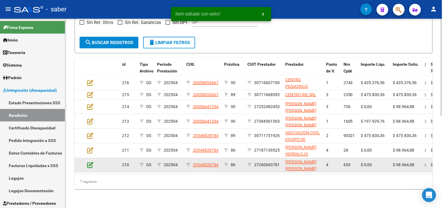
click at [89, 161] on icon at bounding box center [90, 164] width 6 height 6
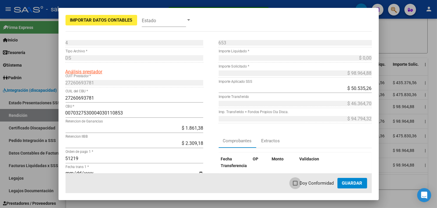
drag, startPoint x: 308, startPoint y: 184, endPoint x: 350, endPoint y: 184, distance: 42.3
click at [312, 184] on span "Doy Conformidad" at bounding box center [317, 182] width 34 height 7
click at [296, 185] on input "Doy Conformidad" at bounding box center [295, 185] width 0 height 0
checkbox input "true"
click at [354, 182] on span "Guardar" at bounding box center [352, 182] width 20 height 5
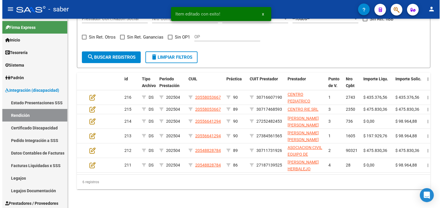
scroll to position [164, 0]
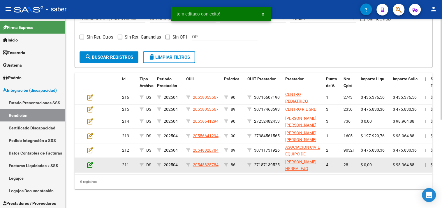
click at [88, 161] on icon at bounding box center [90, 164] width 6 height 6
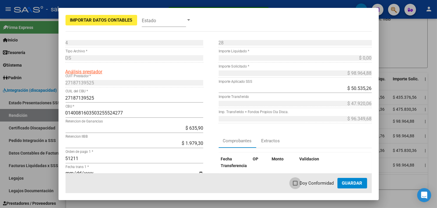
drag, startPoint x: 297, startPoint y: 181, endPoint x: 304, endPoint y: 181, distance: 7.0
click at [299, 181] on label "Doy Conformidad" at bounding box center [313, 182] width 41 height 7
click at [296, 185] on input "Doy Conformidad" at bounding box center [295, 185] width 0 height 0
checkbox input "true"
click at [345, 180] on span "Guardar" at bounding box center [352, 182] width 20 height 5
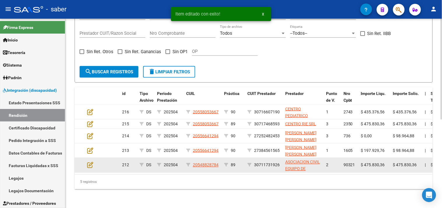
scroll to position [150, 0]
click at [89, 161] on icon at bounding box center [90, 164] width 6 height 6
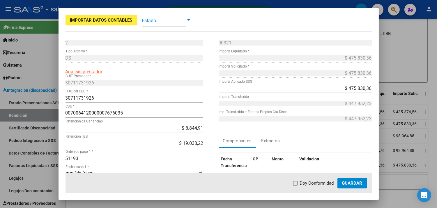
drag, startPoint x: 310, startPoint y: 184, endPoint x: 352, endPoint y: 184, distance: 42.3
click at [313, 184] on span "Doy Conformidad" at bounding box center [317, 182] width 34 height 7
click at [296, 185] on input "Doy Conformidad" at bounding box center [295, 185] width 0 height 0
checkbox input "true"
click at [352, 183] on span "Guardar" at bounding box center [352, 182] width 20 height 5
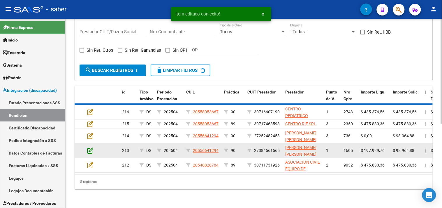
scroll to position [135, 0]
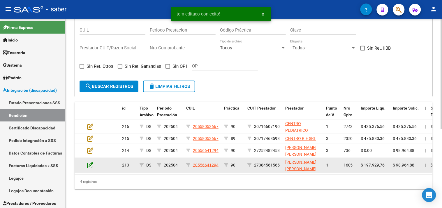
click at [90, 161] on icon at bounding box center [90, 164] width 6 height 6
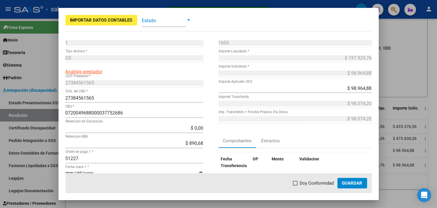
click at [310, 181] on span "Doy Conformidad" at bounding box center [317, 182] width 34 height 7
click at [296, 185] on input "Doy Conformidad" at bounding box center [295, 185] width 0 height 0
checkbox input "true"
click at [365, 181] on button "Guardar" at bounding box center [353, 183] width 30 height 10
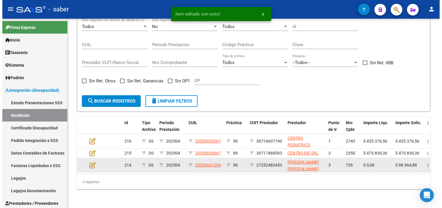
scroll to position [121, 0]
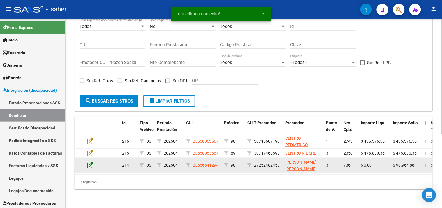
click at [89, 161] on icon at bounding box center [90, 164] width 6 height 6
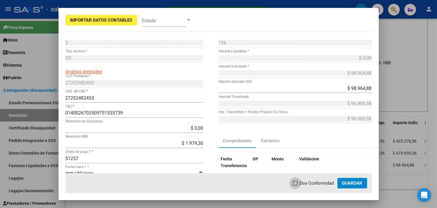
drag, startPoint x: 315, startPoint y: 183, endPoint x: 349, endPoint y: 183, distance: 33.8
click at [322, 183] on span "Doy Conformidad" at bounding box center [317, 182] width 34 height 7
click at [296, 185] on input "Doy Conformidad" at bounding box center [295, 185] width 0 height 0
checkbox input "true"
click at [349, 183] on span "Guardar" at bounding box center [352, 182] width 20 height 5
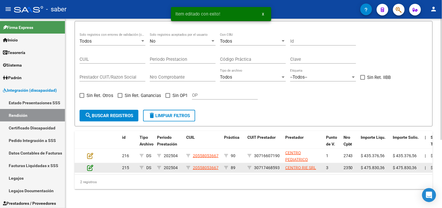
scroll to position [106, 0]
click at [89, 164] on icon at bounding box center [90, 167] width 6 height 6
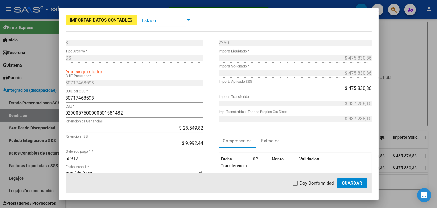
drag, startPoint x: 302, startPoint y: 180, endPoint x: 319, endPoint y: 181, distance: 17.2
click at [303, 181] on span "Doy Conformidad" at bounding box center [317, 182] width 34 height 7
click at [296, 185] on input "Doy Conformidad" at bounding box center [295, 185] width 0 height 0
checkbox input "true"
click at [348, 181] on span "Guardar" at bounding box center [352, 182] width 20 height 5
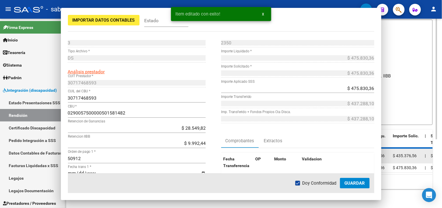
scroll to position [97, 0]
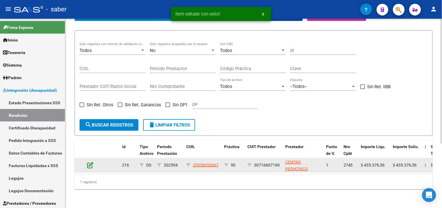
click at [92, 161] on icon at bounding box center [90, 164] width 6 height 6
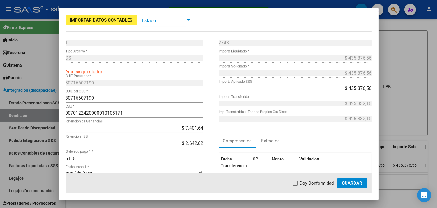
click at [320, 178] on mat-dialog-actions "Doy Conformidad Guardar" at bounding box center [219, 183] width 307 height 20
drag, startPoint x: 326, startPoint y: 180, endPoint x: 346, endPoint y: 180, distance: 20.1
click at [328, 180] on span "Doy Conformidad" at bounding box center [317, 182] width 34 height 7
click at [296, 185] on input "Doy Conformidad" at bounding box center [295, 185] width 0 height 0
checkbox input "true"
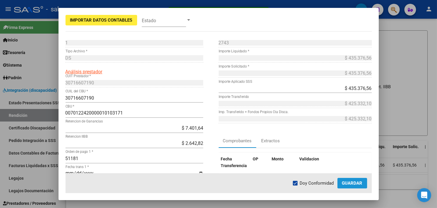
click at [346, 180] on span "Guardar" at bounding box center [352, 182] width 20 height 5
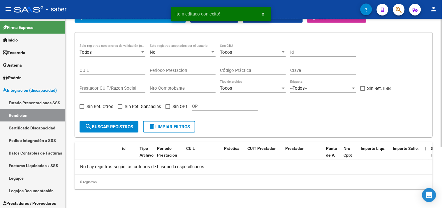
scroll to position [90, 0]
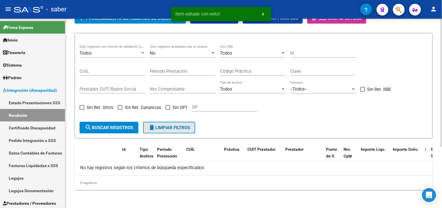
drag, startPoint x: 173, startPoint y: 129, endPoint x: 168, endPoint y: 128, distance: 4.2
click at [172, 128] on span "delete Limpiar filtros" at bounding box center [169, 127] width 42 height 5
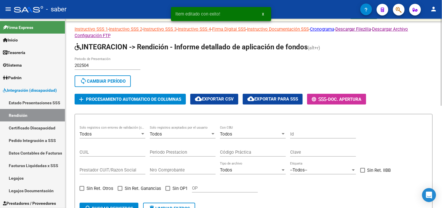
scroll to position [0, 0]
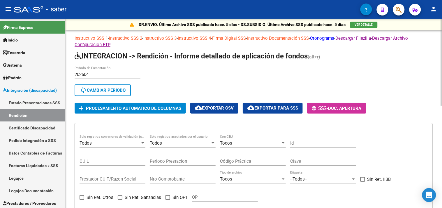
click at [212, 109] on span "cloud_download Exportar CSV" at bounding box center [214, 107] width 39 height 5
click at [275, 109] on span "cloud_download Exportar para SSS" at bounding box center [272, 107] width 51 height 5
click at [333, 38] on link "Cronograma" at bounding box center [322, 38] width 24 height 5
drag, startPoint x: 61, startPoint y: 74, endPoint x: 12, endPoint y: 74, distance: 48.4
click at [9, 73] on mat-sidenav-container "Firma Express Inicio Instructivos Contacto OS Tesorería Extractos Procesados (c…" at bounding box center [221, 113] width 442 height 189
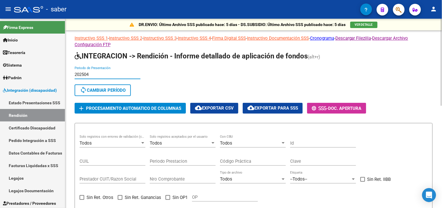
click at [99, 69] on div "202504 Periodo de Presentación" at bounding box center [108, 72] width 66 height 13
click at [96, 73] on input "202504" at bounding box center [108, 74] width 66 height 5
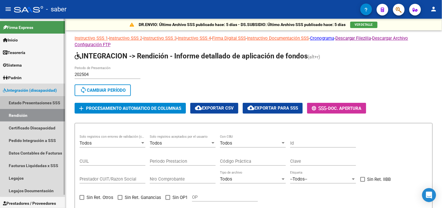
click at [40, 106] on link "Estado Presentaciones SSS" at bounding box center [32, 102] width 65 height 13
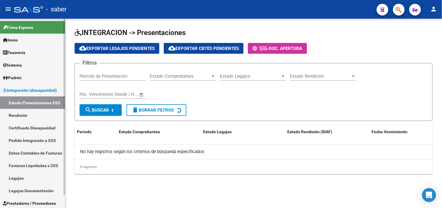
click at [35, 115] on link "Rendición" at bounding box center [32, 115] width 65 height 13
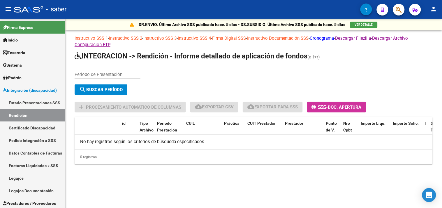
click at [104, 67] on div "Periodo de Presentación" at bounding box center [108, 72] width 66 height 13
type input "202505"
click at [103, 89] on span "search Buscar Período" at bounding box center [100, 89] width 43 height 5
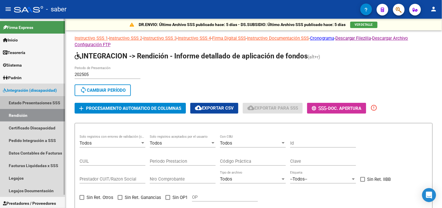
click at [25, 99] on link "Estado Presentaciones SSS" at bounding box center [32, 102] width 65 height 13
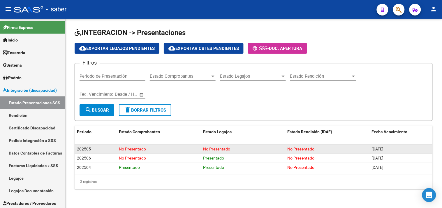
drag, startPoint x: 77, startPoint y: 147, endPoint x: 409, endPoint y: 147, distance: 331.7
click at [409, 147] on div "202505 No Presentado No Presentado No Presentado 27/09/2025" at bounding box center [254, 148] width 358 height 9
click at [409, 147] on div "27/09/2025" at bounding box center [401, 148] width 59 height 7
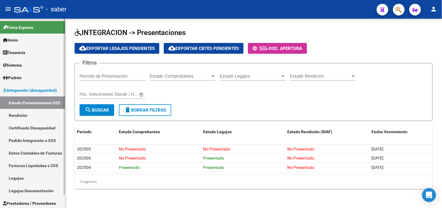
click at [13, 120] on link "Rendición" at bounding box center [32, 115] width 65 height 13
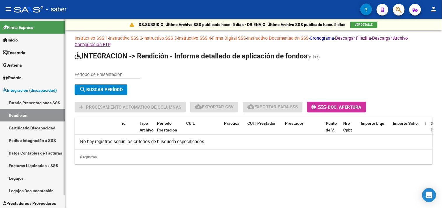
click at [28, 127] on link "Certificado Discapacidad" at bounding box center [32, 127] width 65 height 13
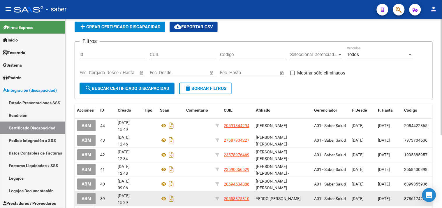
scroll to position [32, 0]
